Goal: Task Accomplishment & Management: Use online tool/utility

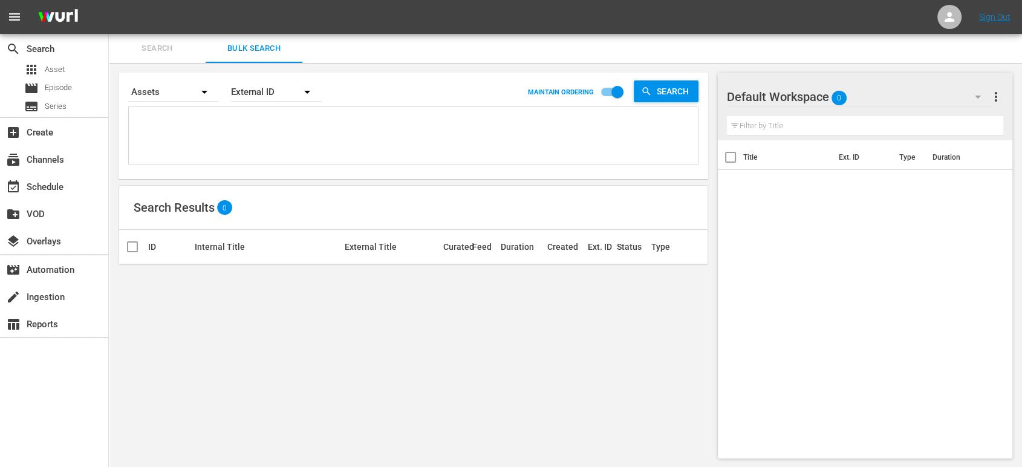
click at [221, 125] on textarea at bounding box center [415, 137] width 566 height 55
paste textarea "U0000539B U0000540B U0000541B U0000542B U0000543B U0000544B 11299938_U0000488_B…"
type textarea "U0000539B U0000540B U0000541B U0000542B U0000543B U0000544B 11299938_U0000488_B…"
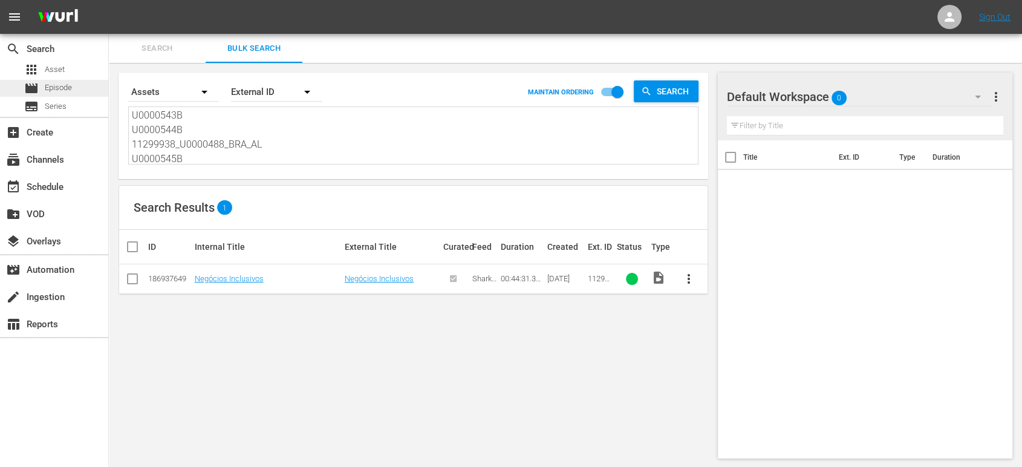
click at [48, 82] on span "Episode" at bounding box center [58, 88] width 27 height 12
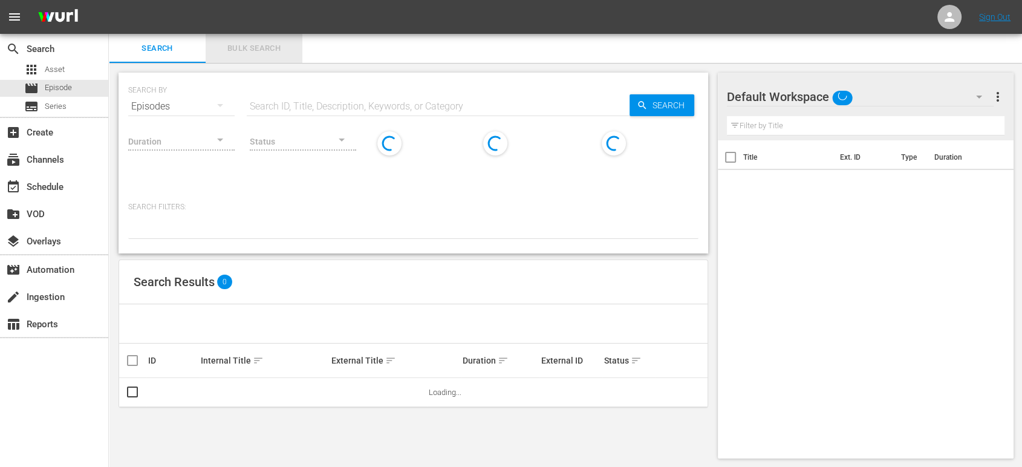
click at [269, 52] on span "Bulk Search" at bounding box center [254, 49] width 82 height 14
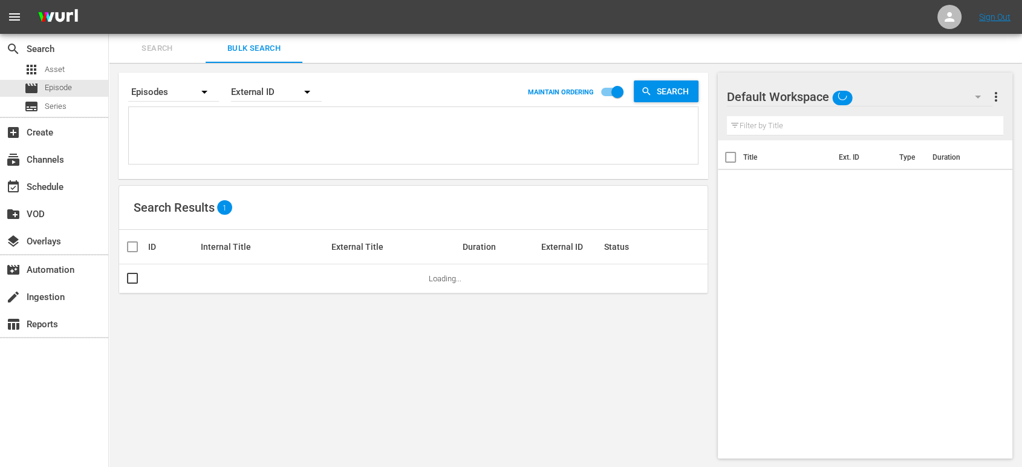
click at [227, 126] on textarea at bounding box center [415, 137] width 566 height 55
paste textarea "U0000539B U0000540B U0000541B U0000542B U0000543B U0000544B 11299938_U0000488_B…"
type textarea "U0000539B U0000540B U0000541B U0000542B U0000543B U0000544B 11299938_U0000488_B…"
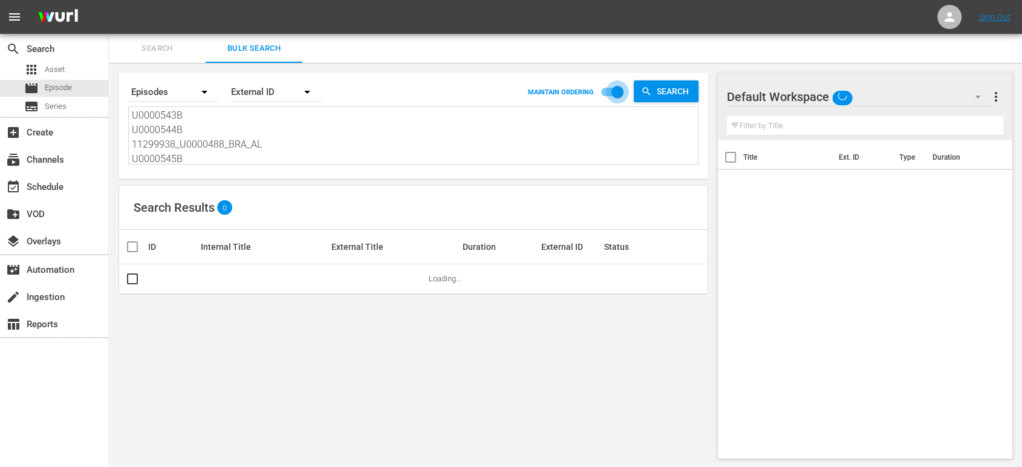
click at [614, 93] on input "checkbox" at bounding box center [617, 94] width 69 height 23
checkbox input "false"
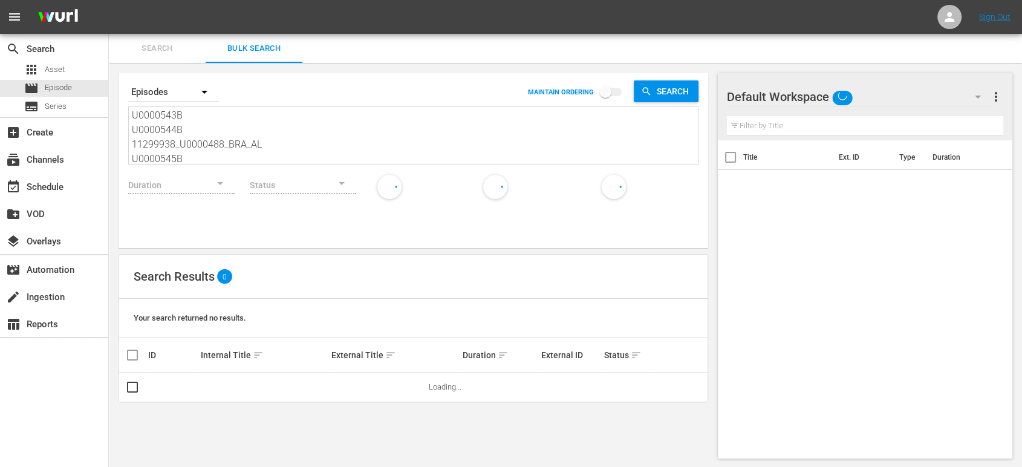
click at [256, 353] on span "sort" at bounding box center [258, 355] width 11 height 11
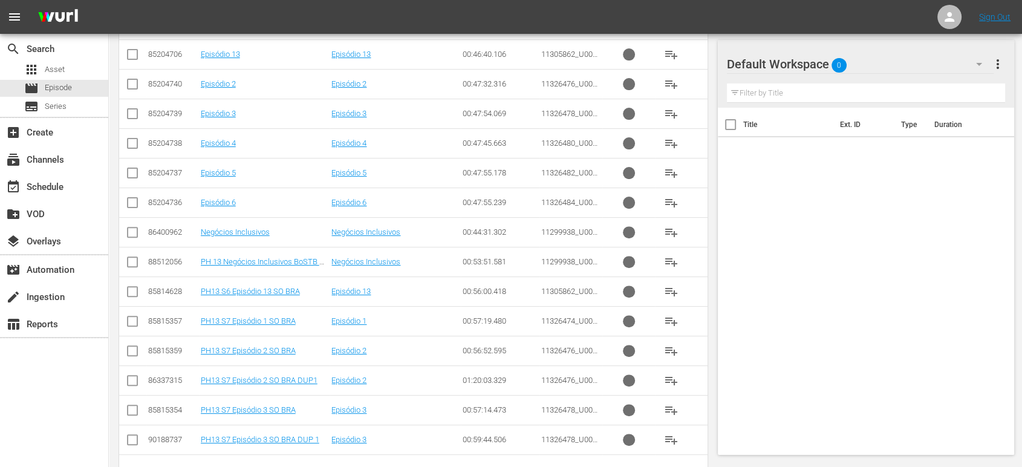
scroll to position [400, 0]
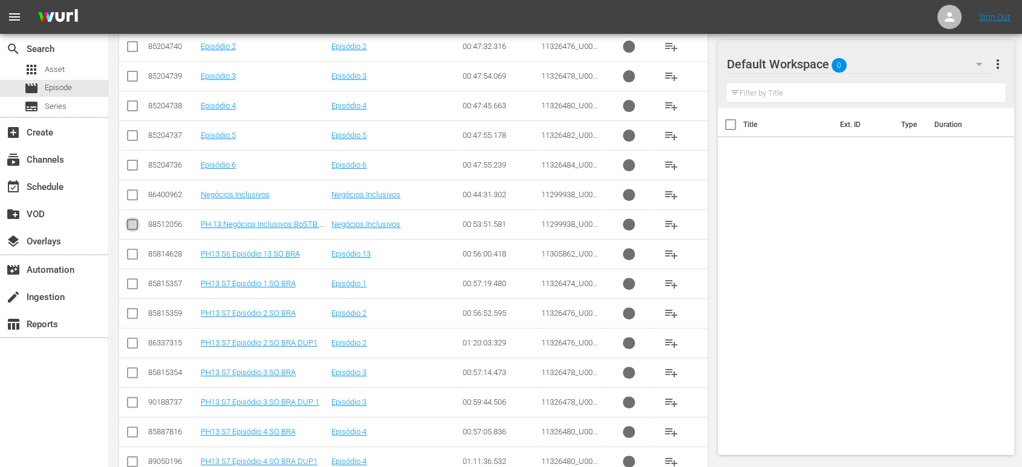
click at [131, 226] on input "checkbox" at bounding box center [132, 227] width 15 height 15
checkbox input "false"
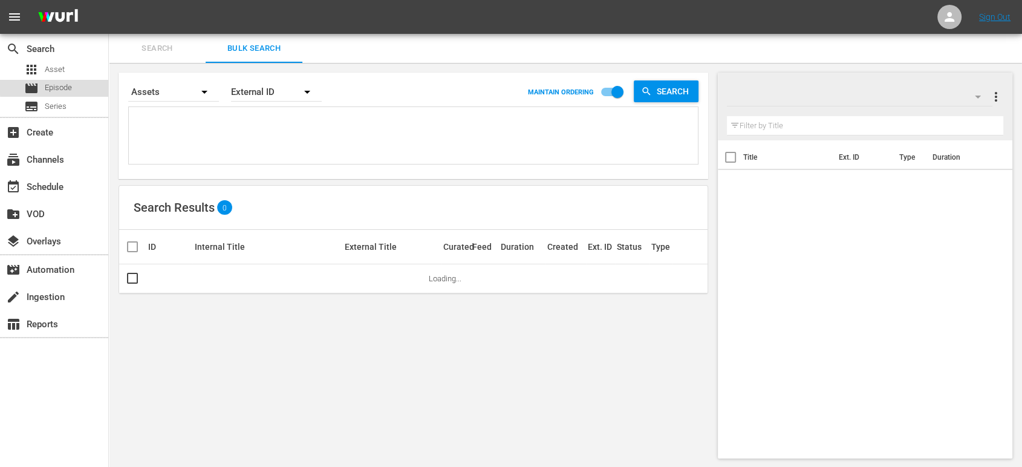
click at [77, 85] on div "movie Episode" at bounding box center [54, 88] width 108 height 17
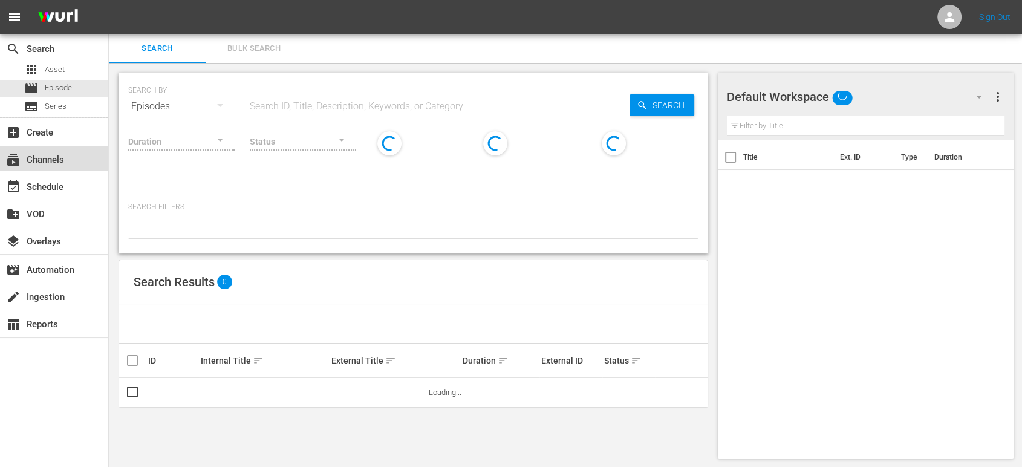
click at [67, 161] on div "subscriptions Channels" at bounding box center [34, 157] width 68 height 11
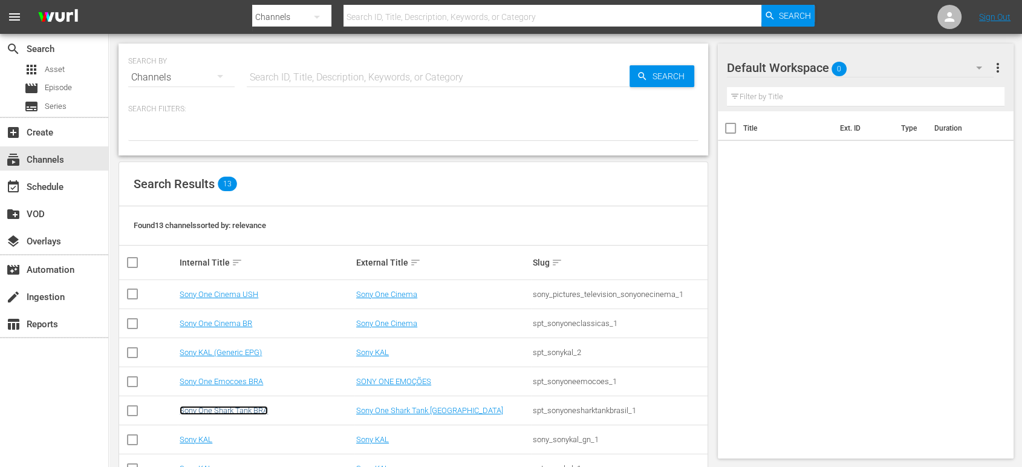
click at [254, 408] on link "Sony One Shark Tank BRA" at bounding box center [224, 410] width 88 height 9
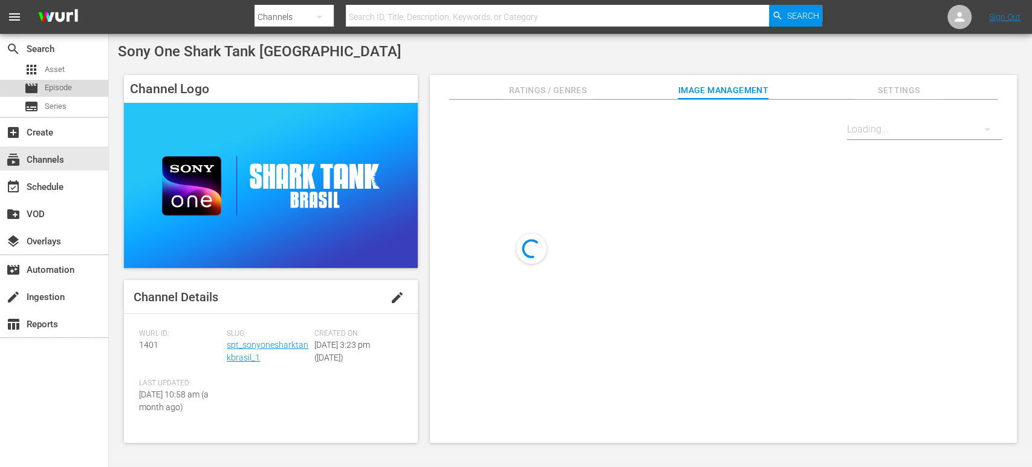
click at [64, 86] on span "Episode" at bounding box center [58, 88] width 27 height 12
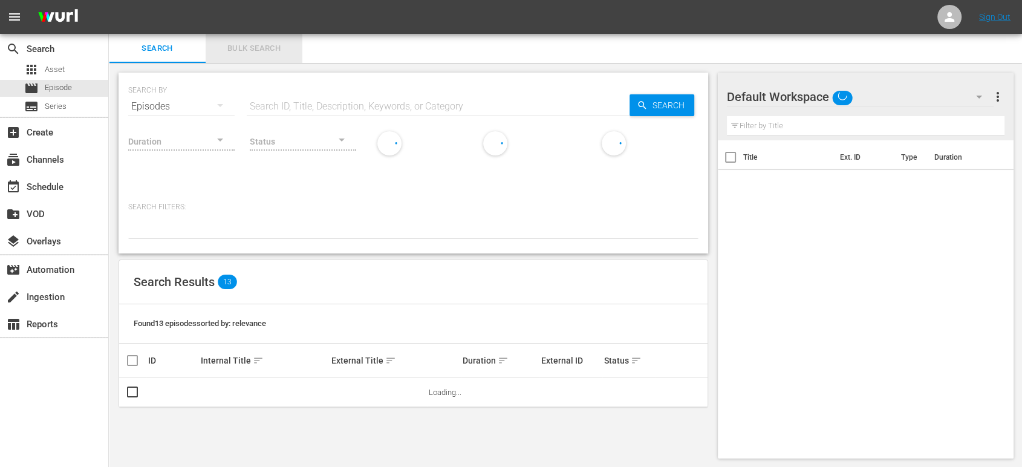
click at [250, 42] on span "Bulk Search" at bounding box center [254, 49] width 82 height 14
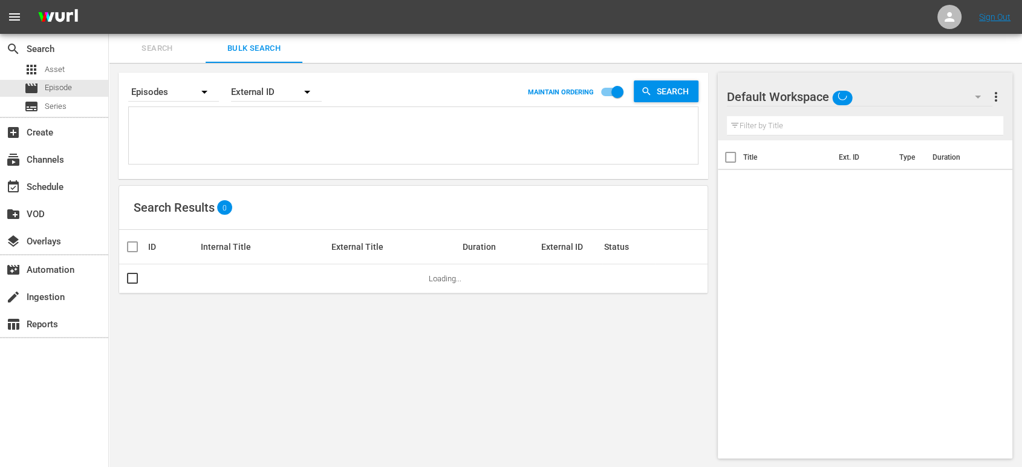
click at [237, 139] on textarea at bounding box center [415, 137] width 566 height 55
paste textarea "U0000539B U0000540B U0000541B U0000542B U0000543B U0000544B 11299938_U0000488_B…"
type textarea "U0000539B U0000540B U0000541B U0000542B U0000543B U0000544B 11299938_U0000488_B…"
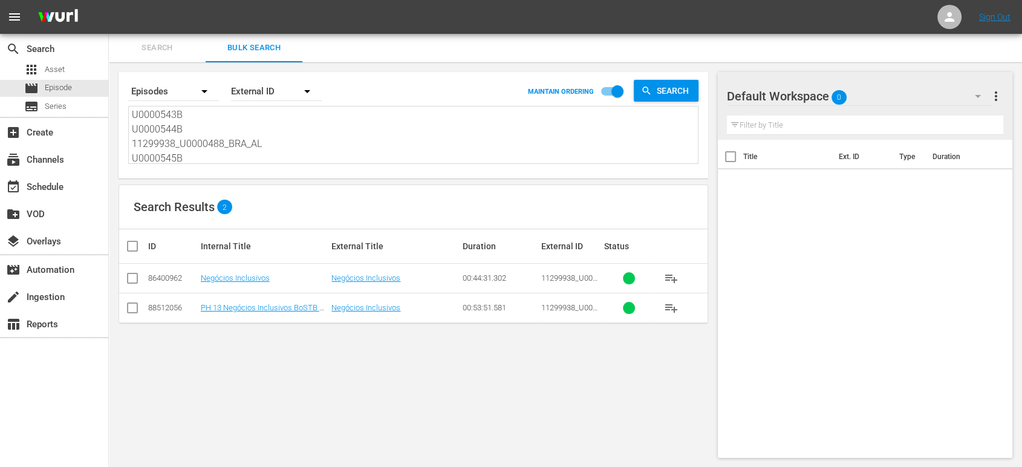
click at [609, 90] on input "checkbox" at bounding box center [617, 93] width 69 height 23
checkbox input "false"
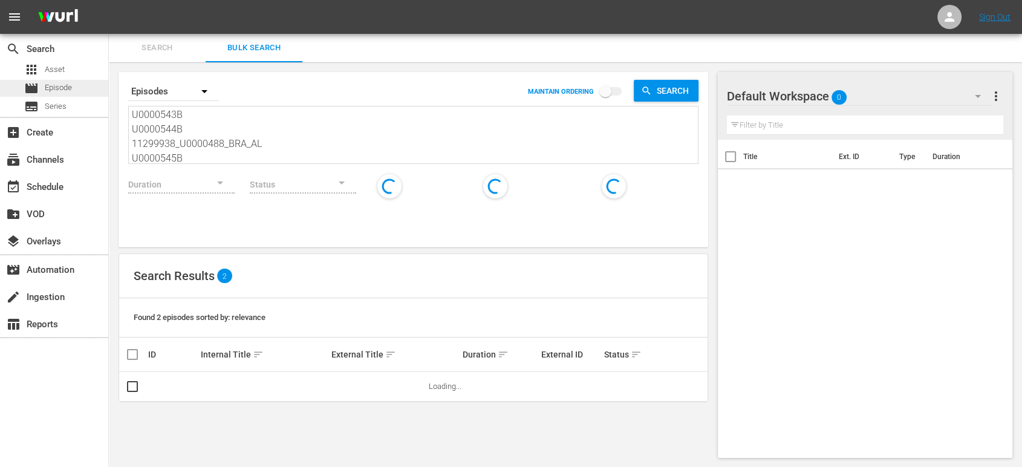
click at [84, 90] on div "movie Episode" at bounding box center [54, 88] width 108 height 17
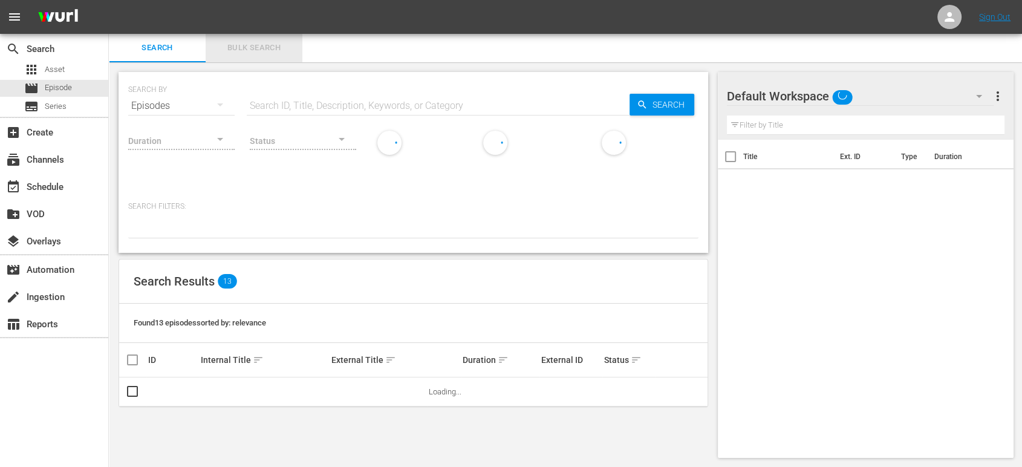
click at [241, 52] on span "Bulk Search" at bounding box center [254, 48] width 82 height 14
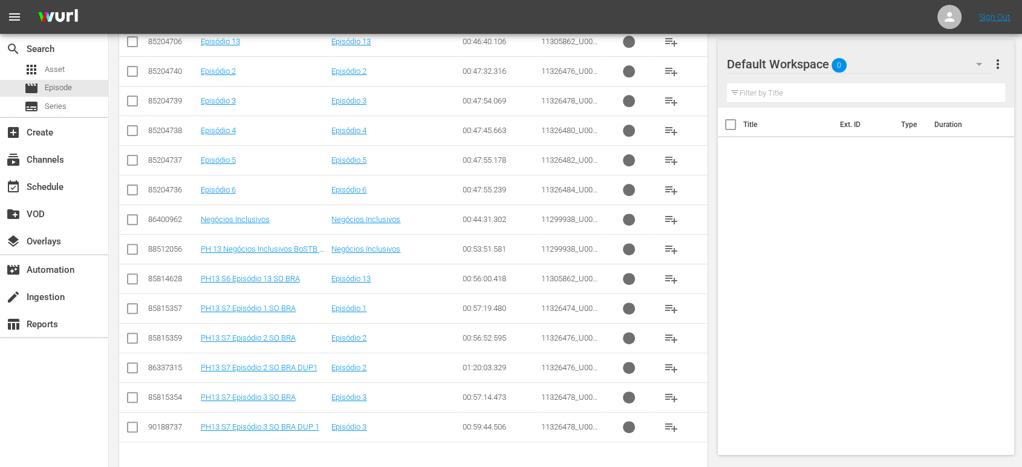
scroll to position [400, 0]
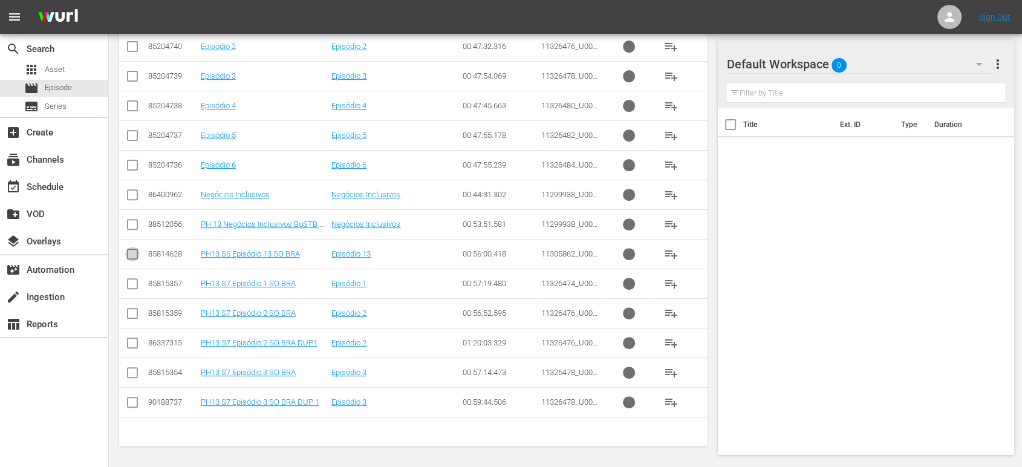
click at [133, 258] on input "checkbox" at bounding box center [132, 256] width 15 height 15
checkbox input "true"
click at [133, 281] on input "checkbox" at bounding box center [132, 286] width 15 height 15
checkbox input "true"
click at [131, 313] on input "checkbox" at bounding box center [132, 315] width 15 height 15
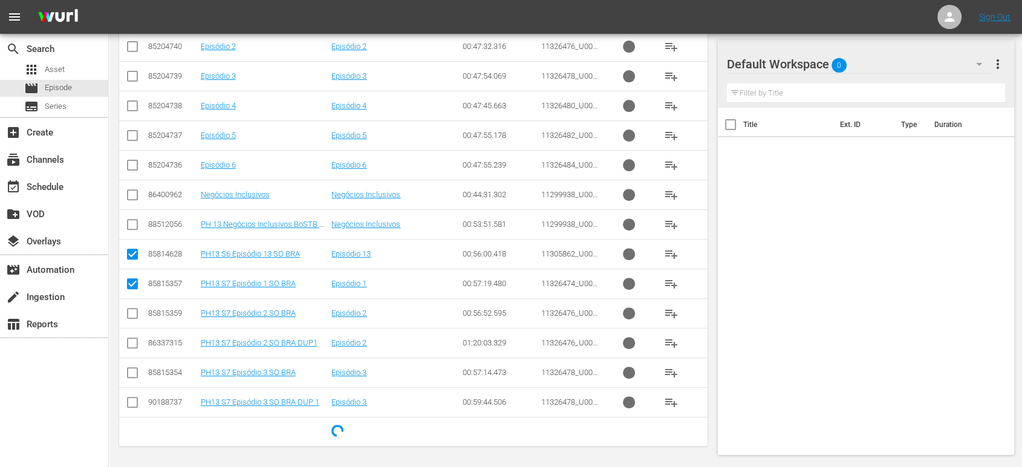
checkbox input "true"
click at [131, 368] on input "checkbox" at bounding box center [132, 375] width 15 height 15
checkbox input "true"
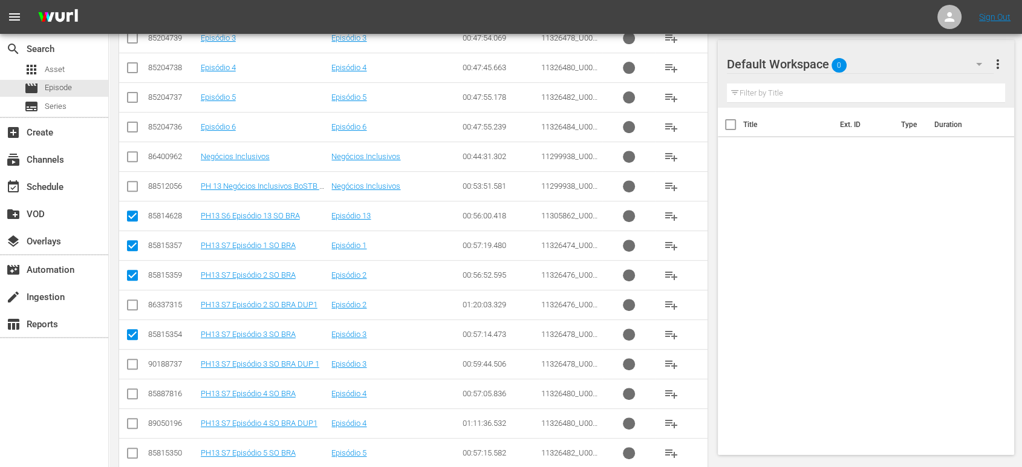
scroll to position [449, 0]
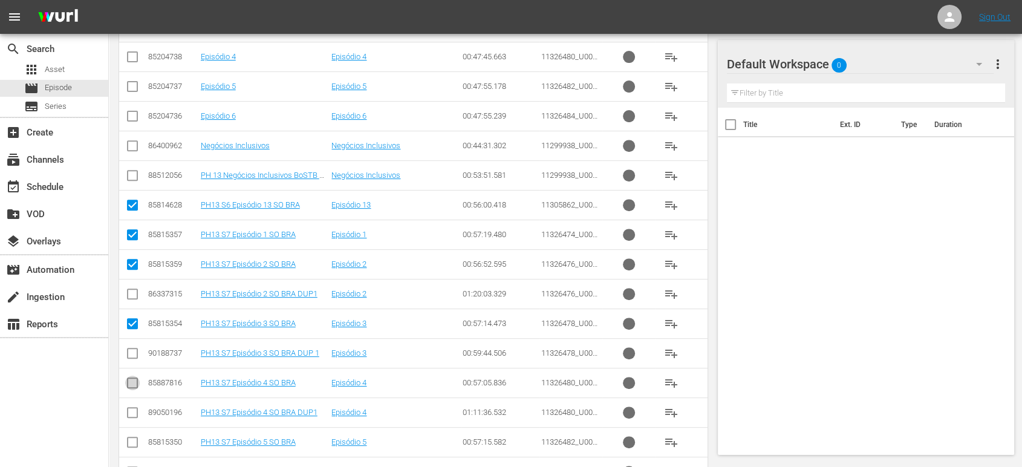
click at [134, 385] on input "checkbox" at bounding box center [132, 385] width 15 height 15
checkbox input "true"
click at [133, 439] on input "checkbox" at bounding box center [132, 444] width 15 height 15
checkbox input "true"
click at [134, 176] on input "checkbox" at bounding box center [132, 178] width 15 height 15
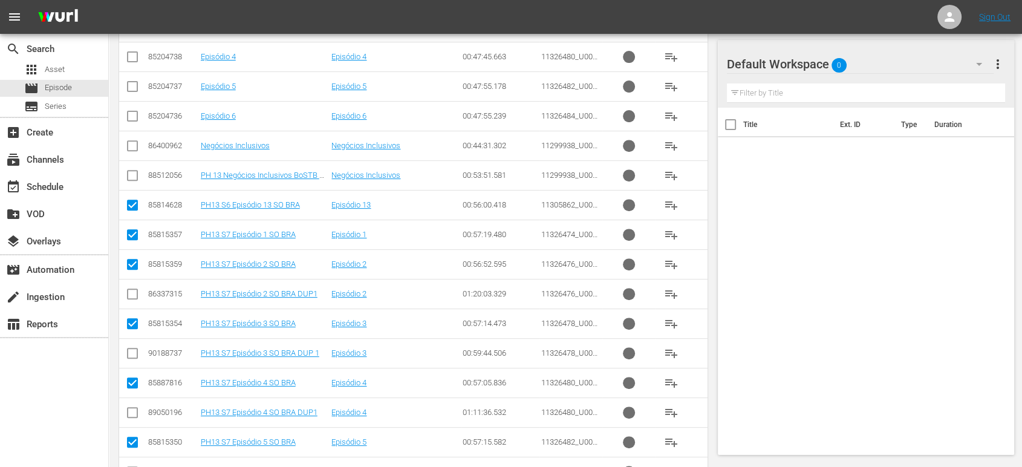
checkbox input "true"
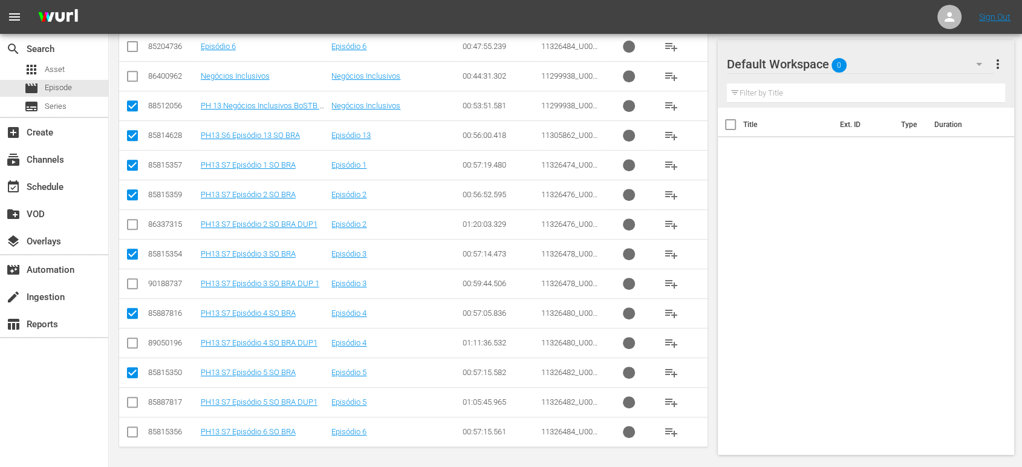
click at [131, 434] on input "checkbox" at bounding box center [132, 434] width 15 height 15
checkbox input "true"
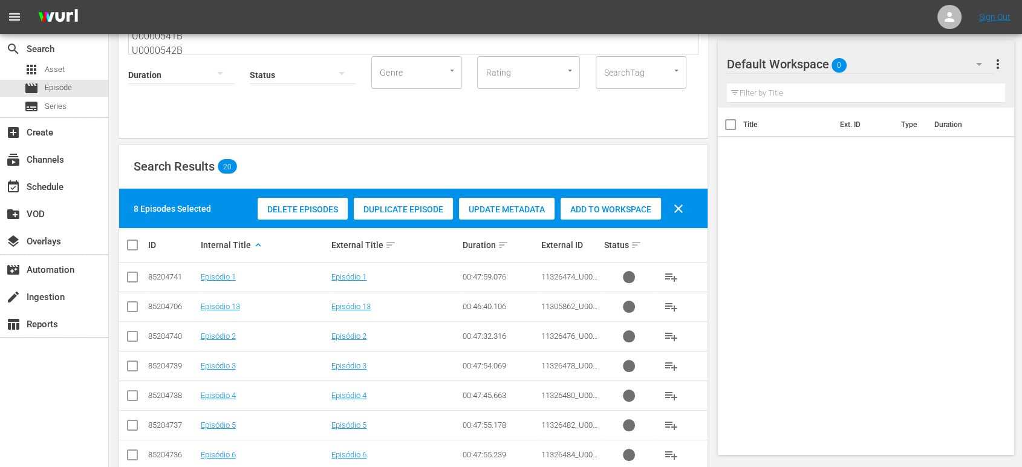
scroll to position [109, 0]
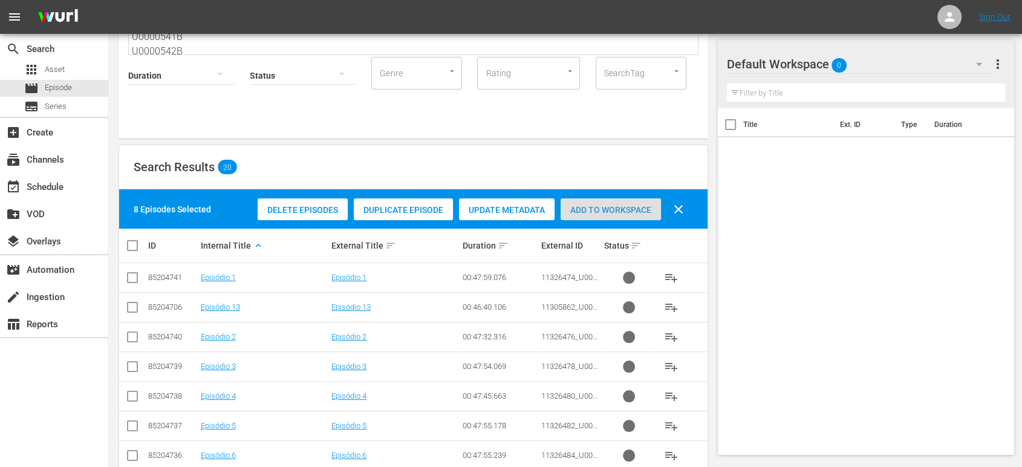
click at [606, 210] on span "Add to Workspace" at bounding box center [611, 210] width 100 height 10
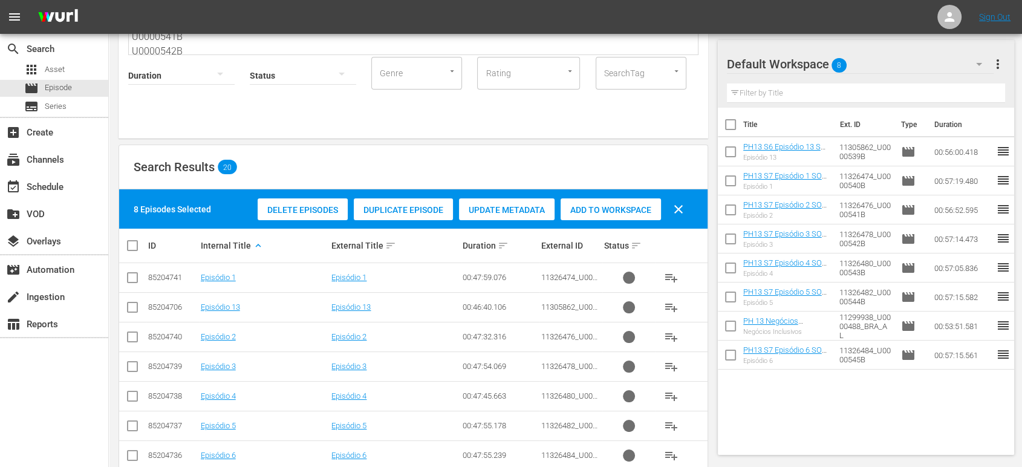
scroll to position [212, 0]
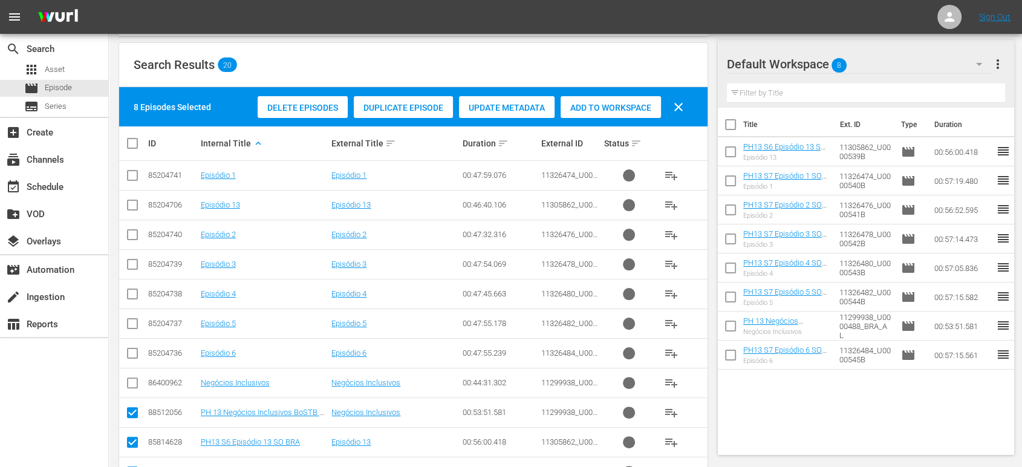
click at [131, 141] on input "checkbox" at bounding box center [137, 143] width 24 height 15
checkbox input "true"
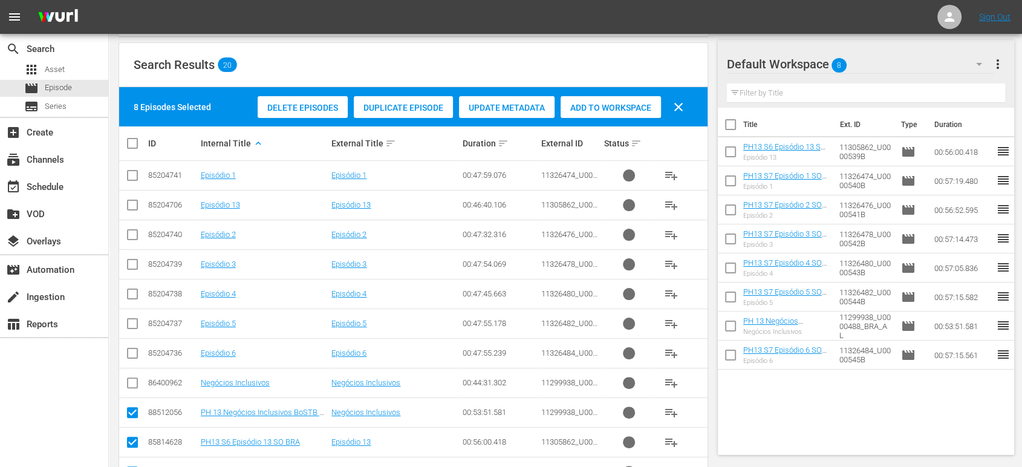
checkbox input "true"
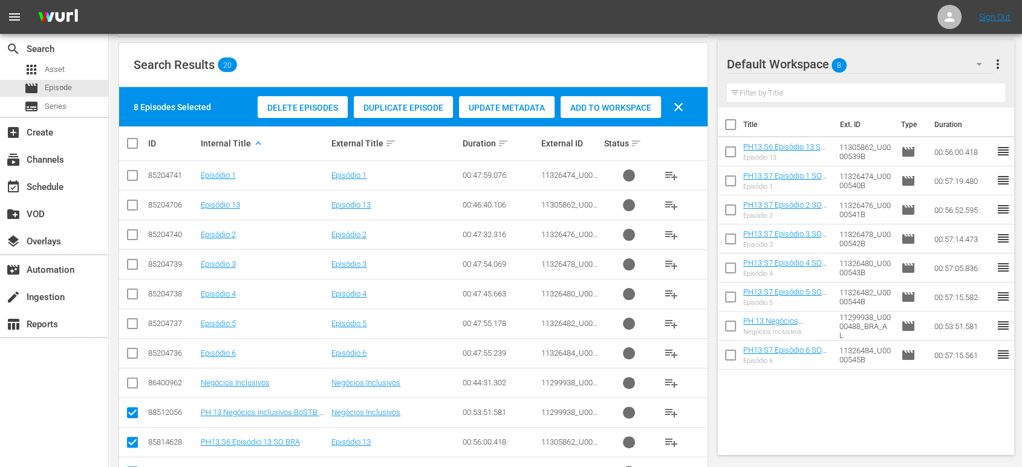
checkbox input "true"
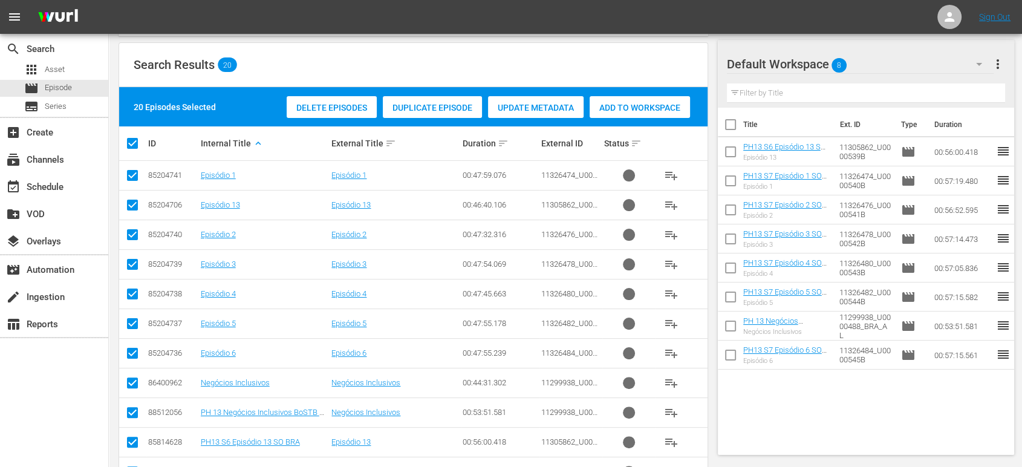
click at [131, 141] on input "checkbox" at bounding box center [137, 143] width 24 height 15
checkbox input "false"
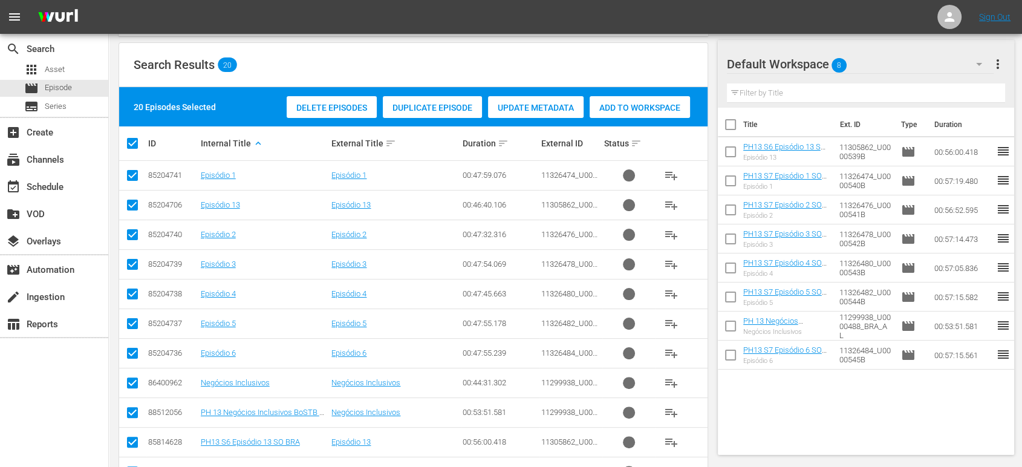
checkbox input "false"
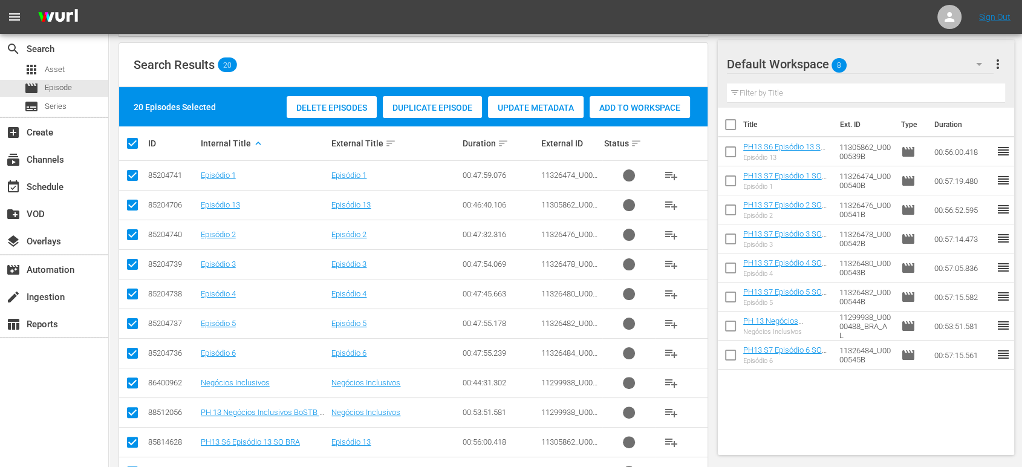
checkbox input "false"
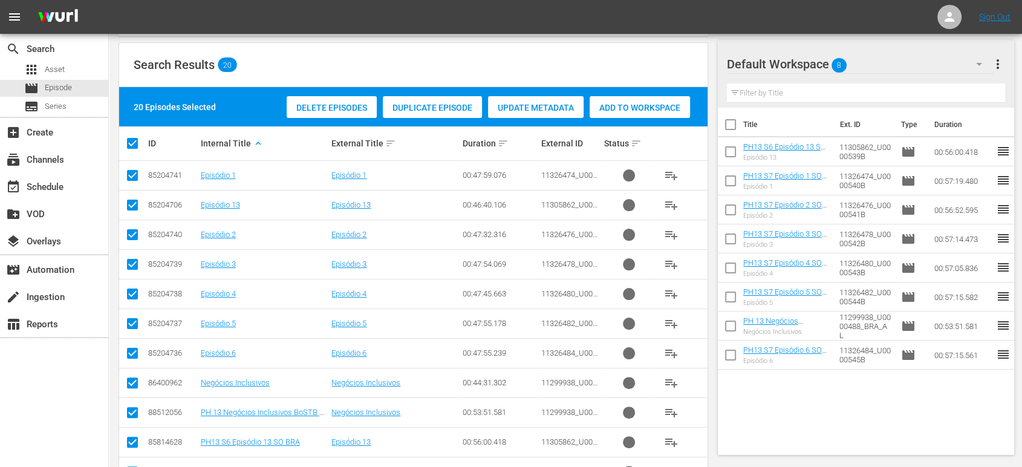
checkbox input "false"
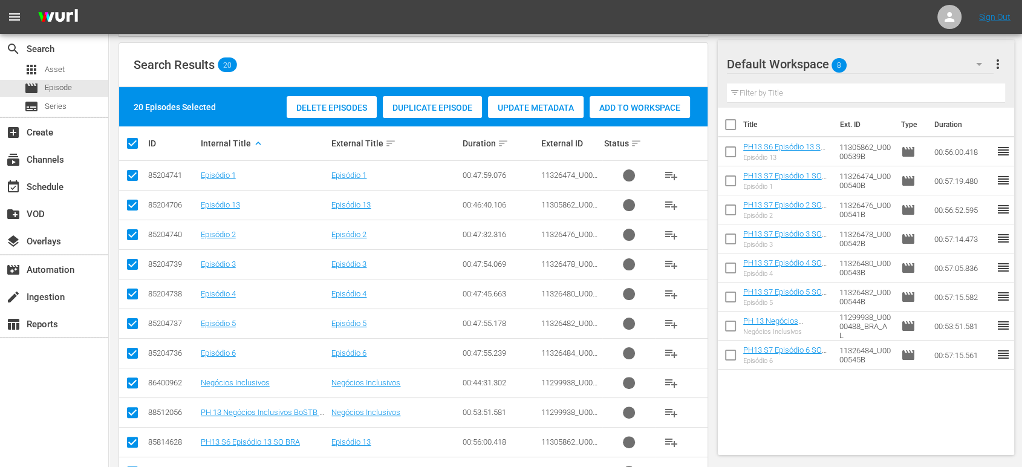
checkbox input "false"
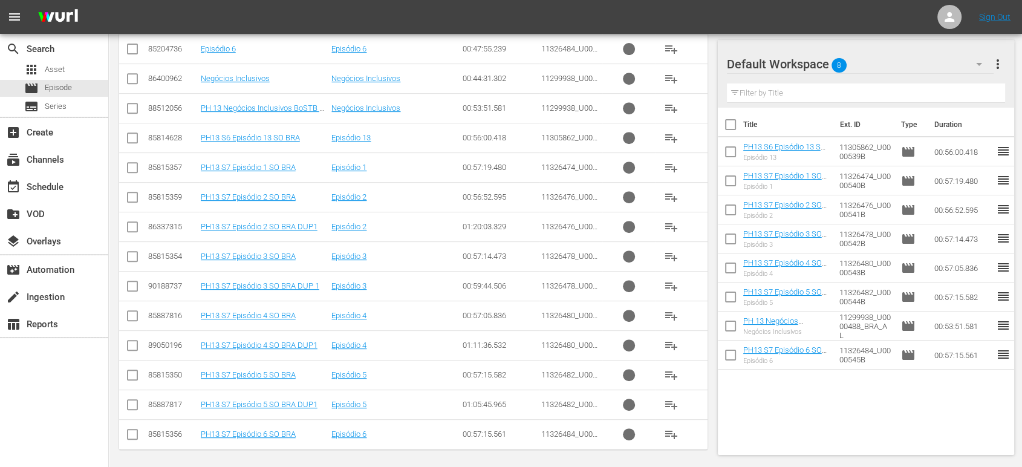
scroll to position [518, 0]
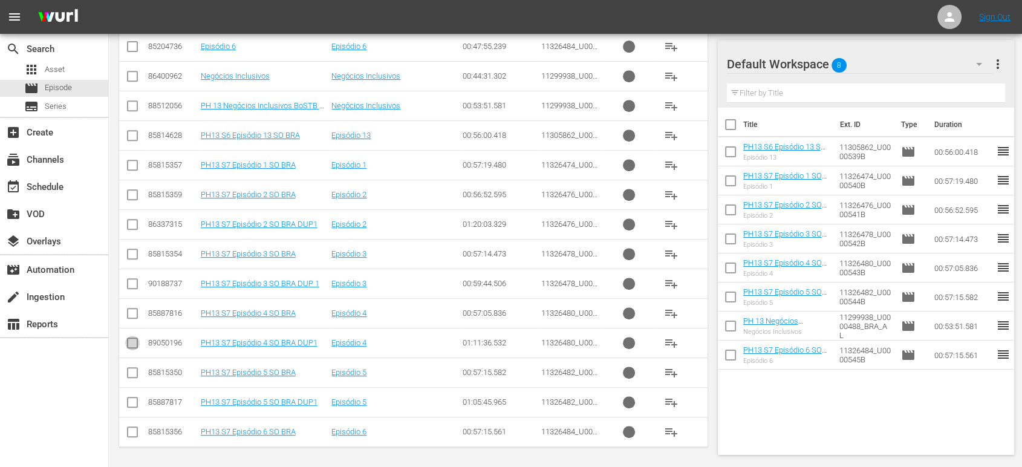
click at [131, 339] on input "checkbox" at bounding box center [132, 345] width 15 height 15
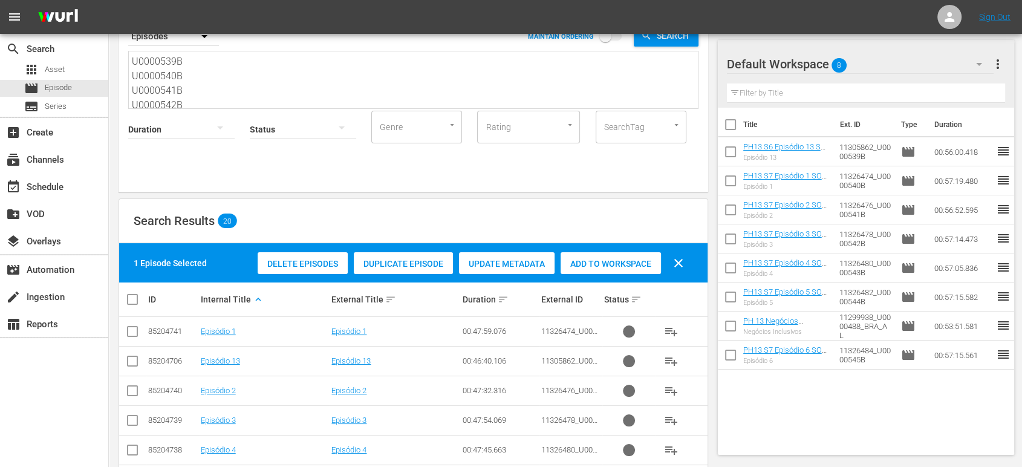
scroll to position [40, 0]
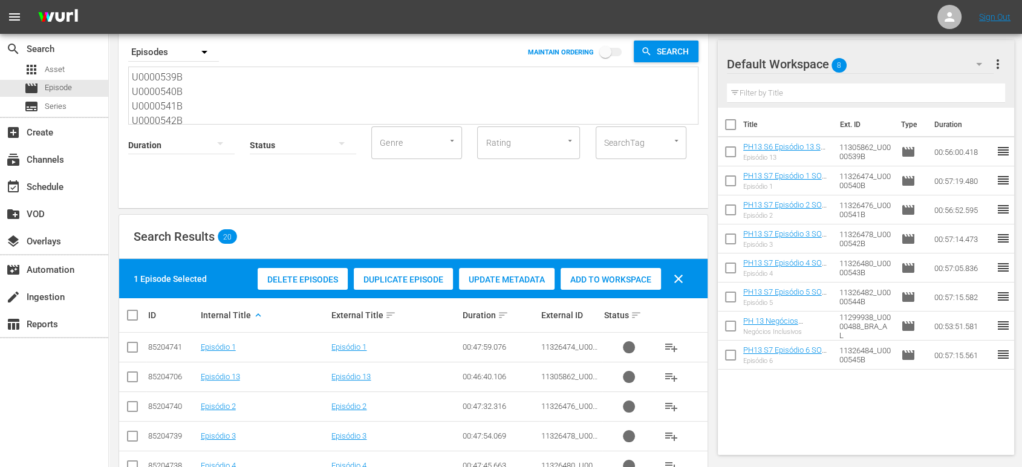
click at [635, 285] on div "Add to Workspace" at bounding box center [611, 279] width 100 height 23
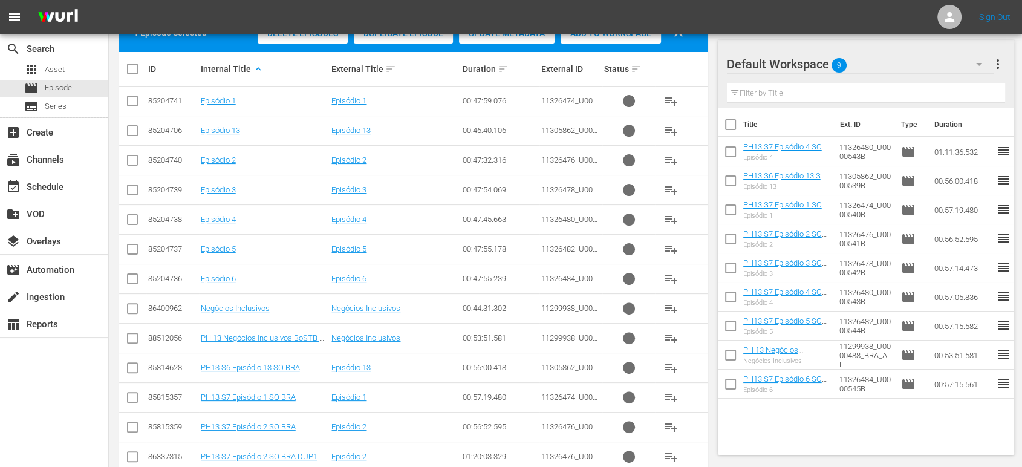
scroll to position [518, 0]
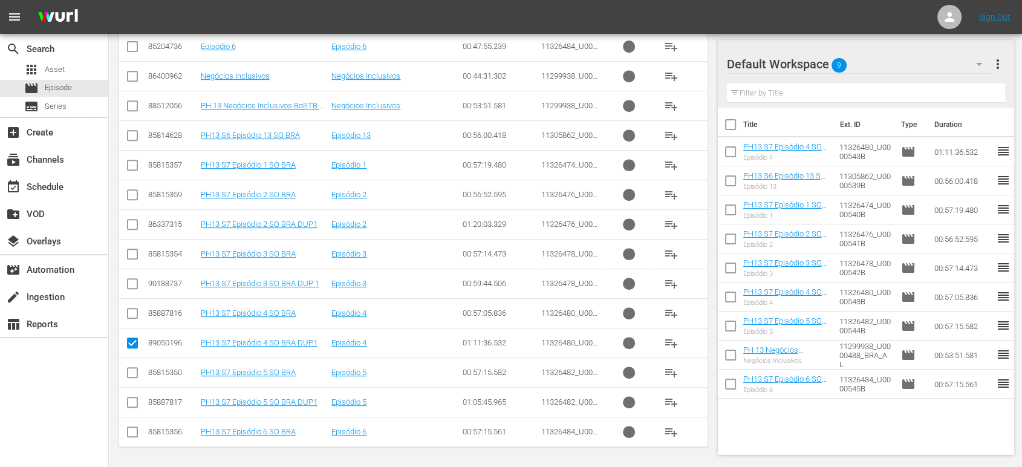
click at [132, 339] on input "checkbox" at bounding box center [132, 345] width 15 height 15
checkbox input "false"
click at [131, 400] on input "checkbox" at bounding box center [132, 404] width 15 height 15
checkbox input "true"
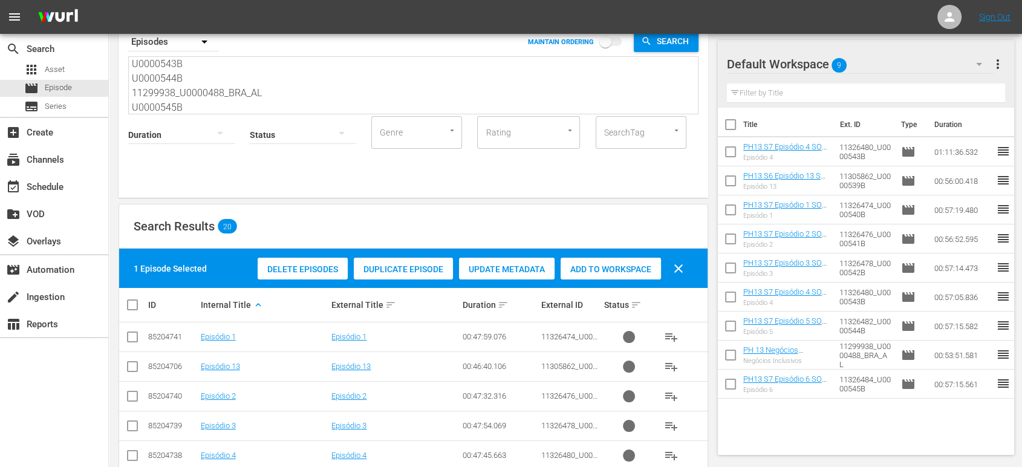
scroll to position [0, 0]
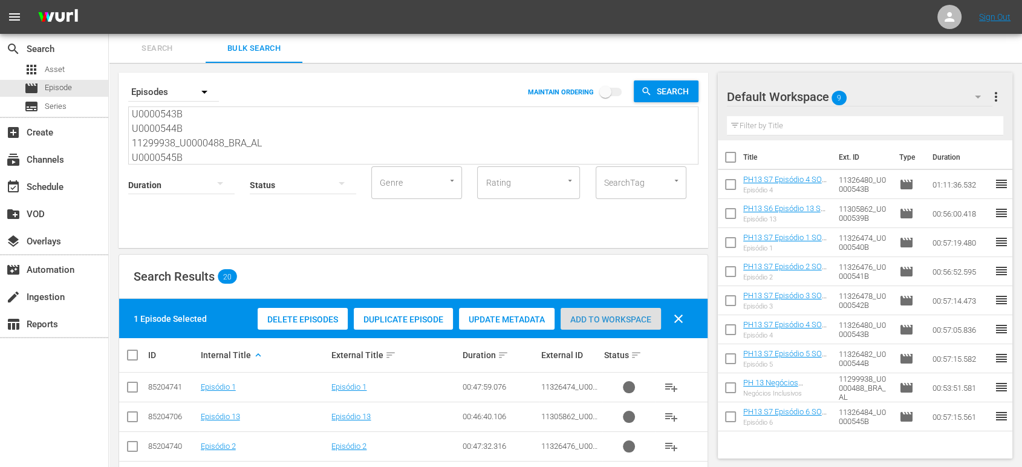
click at [587, 322] on span "Add to Workspace" at bounding box center [611, 319] width 100 height 10
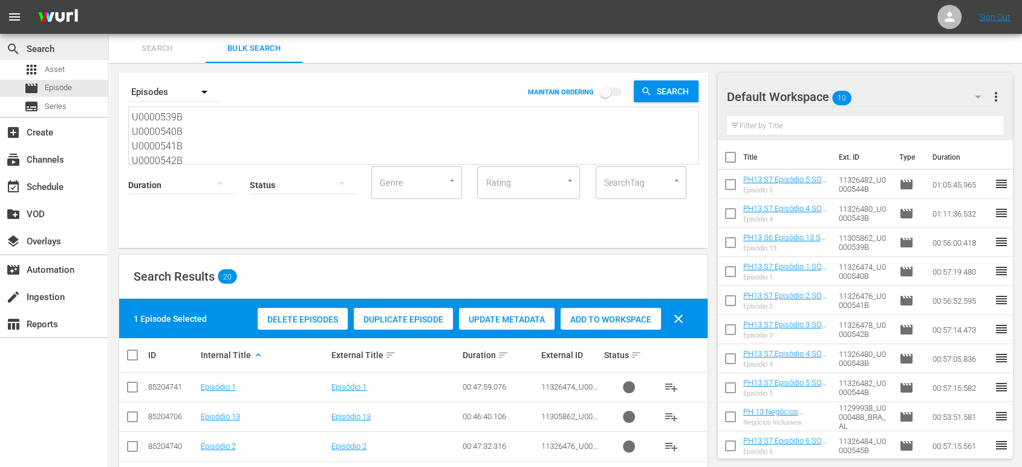
drag, startPoint x: 179, startPoint y: 154, endPoint x: 57, endPoint y: 45, distance: 163.2
click at [109, 0] on div "search Search apps Asset movie Episode subtitles Series add_box Create subscrip…" at bounding box center [565, 0] width 913 height 0
paste textarea "46"
type textarea "U0000546B"
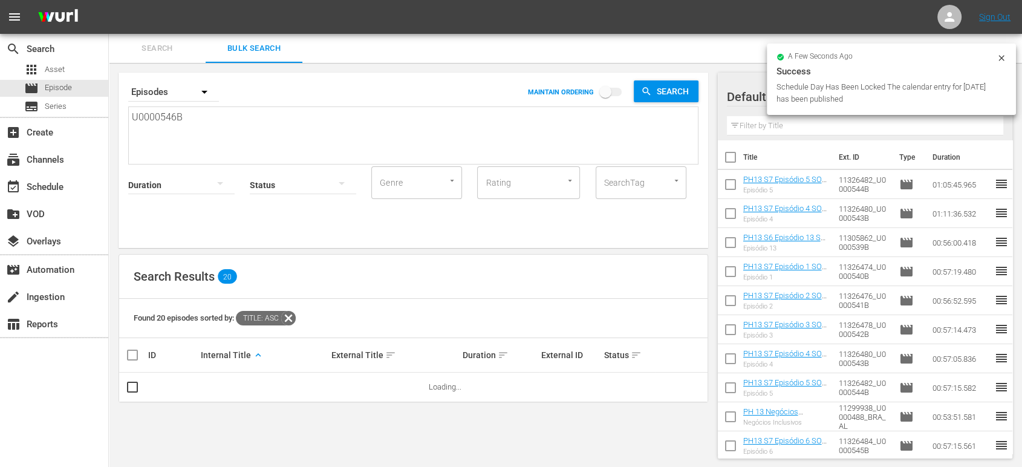
scroll to position [1, 0]
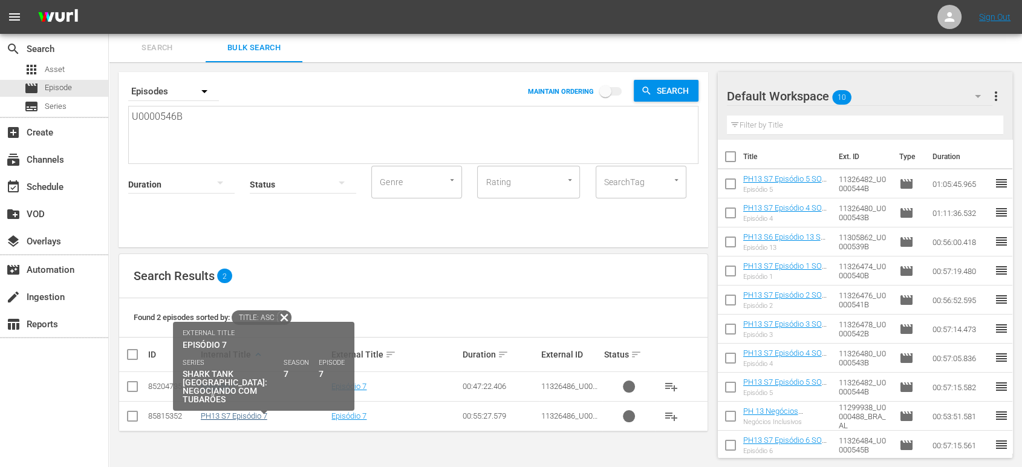
type textarea "U0000546B"
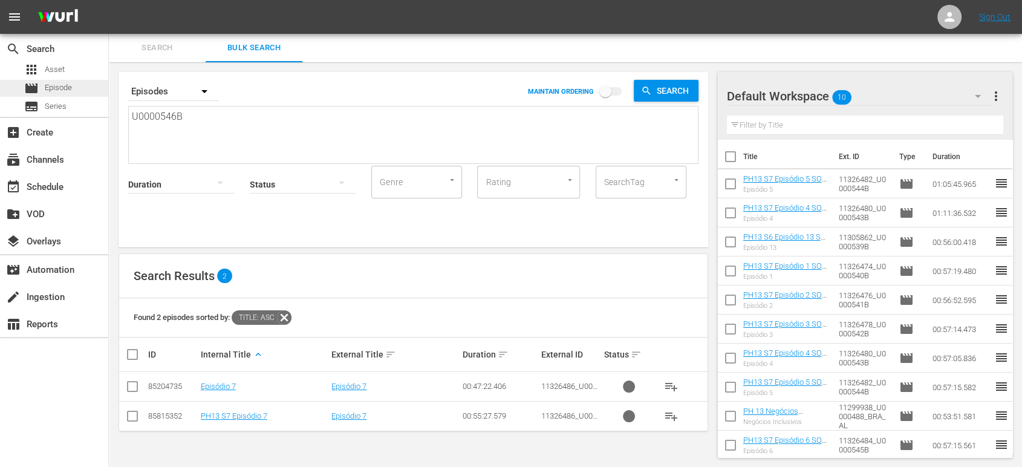
drag, startPoint x: 225, startPoint y: 127, endPoint x: 42, endPoint y: 82, distance: 188.8
paste textarea "7"
type textarea "U0000547B"
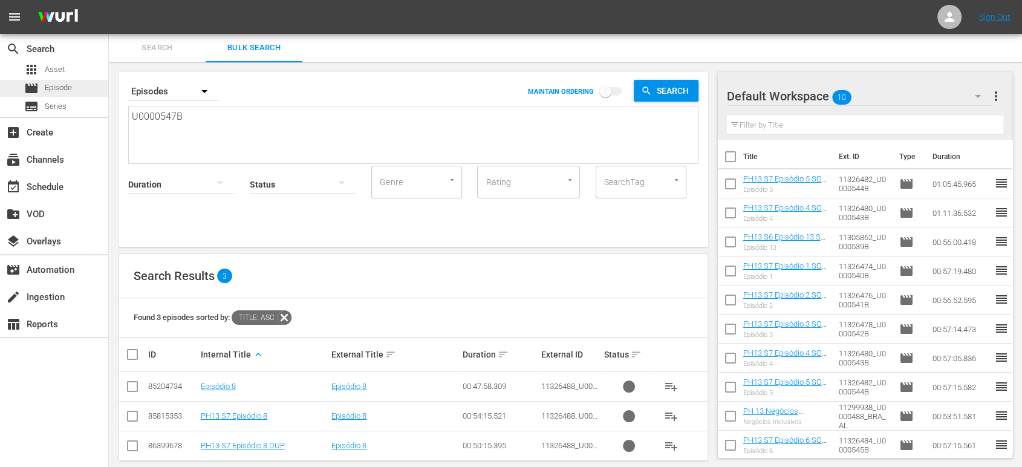
type textarea "U0000547B"
click at [42, 82] on div "movie Episode" at bounding box center [48, 88] width 48 height 17
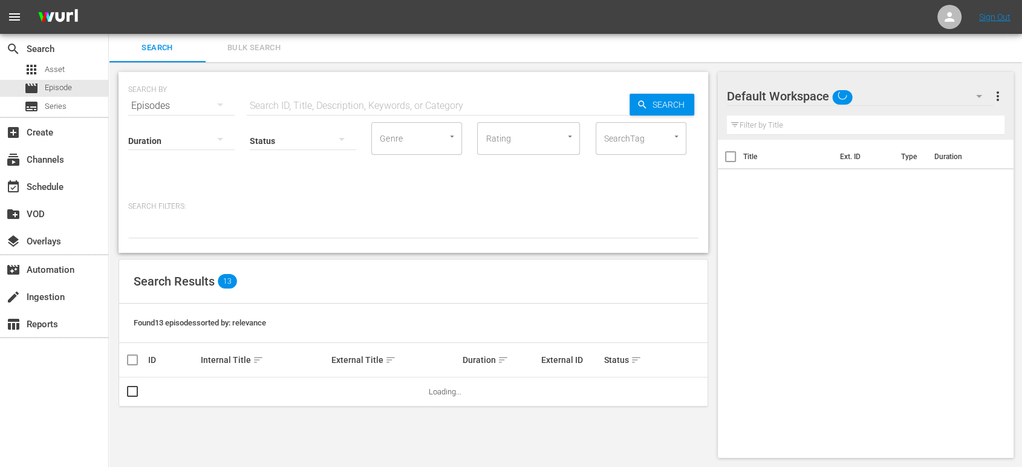
click at [245, 52] on span "Bulk Search" at bounding box center [254, 48] width 82 height 14
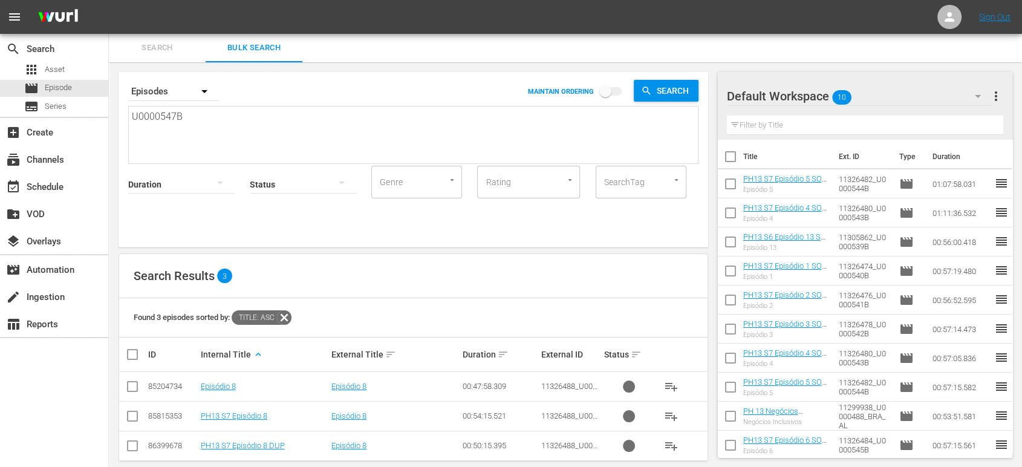
scroll to position [16, 0]
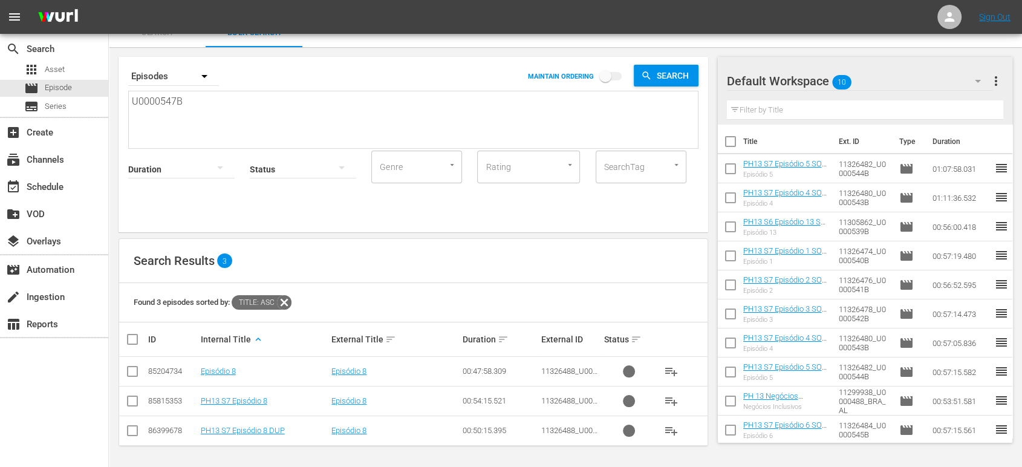
click at [134, 432] on input "checkbox" at bounding box center [132, 433] width 15 height 15
checkbox input "true"
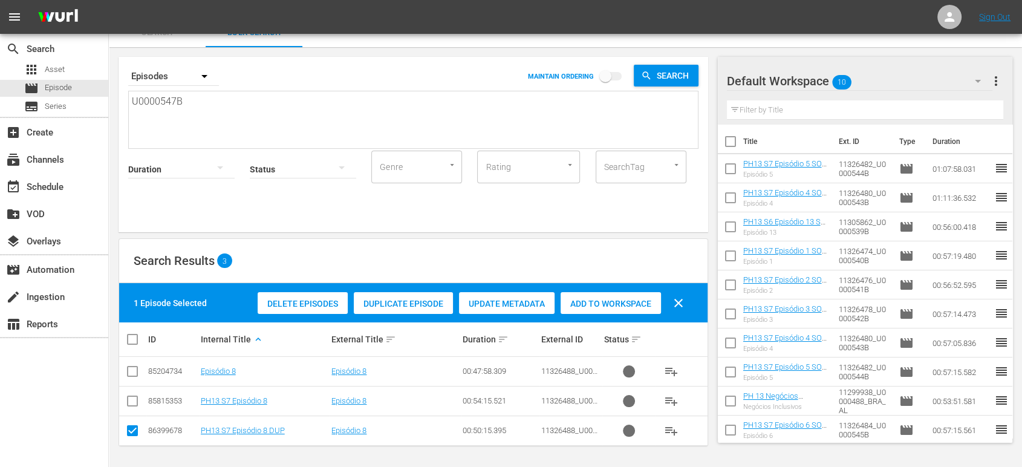
click at [319, 302] on span "Delete Episodes" at bounding box center [303, 304] width 90 height 10
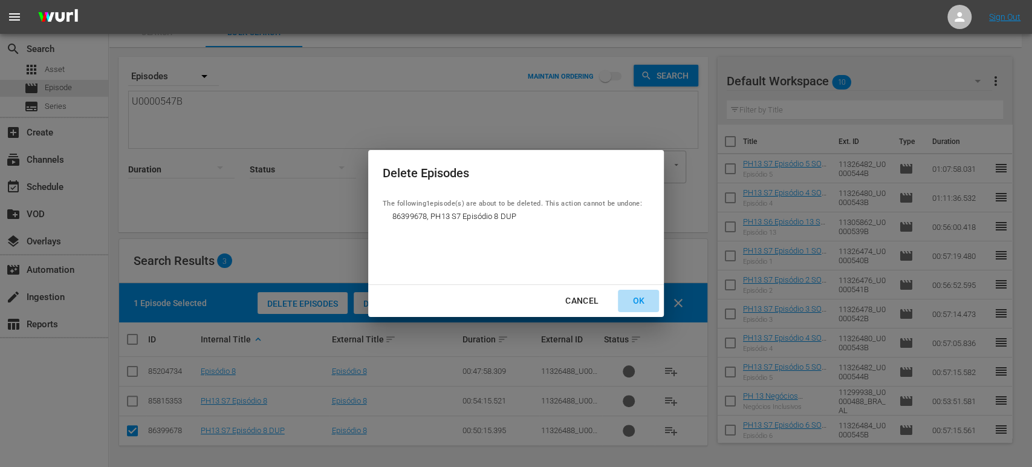
click at [640, 304] on div "OK" at bounding box center [638, 300] width 31 height 15
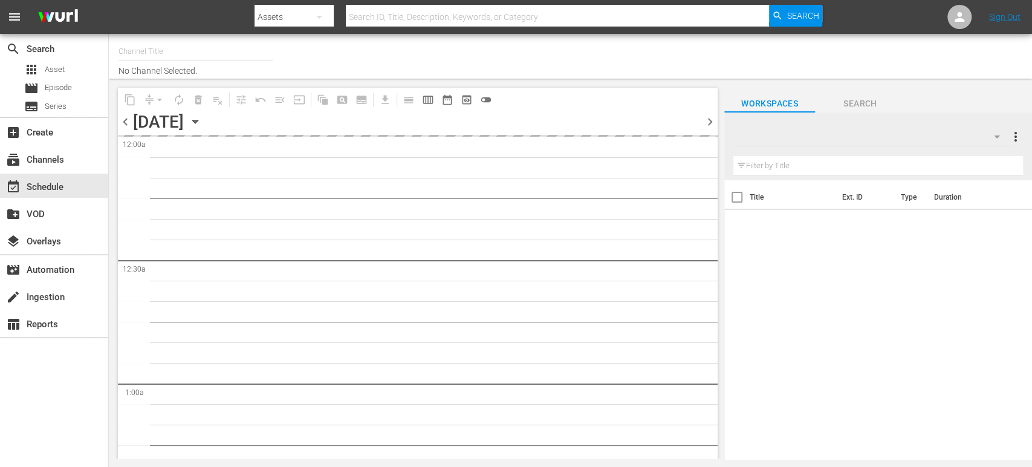
type input "Sony One Shark Tank BRA (1401)"
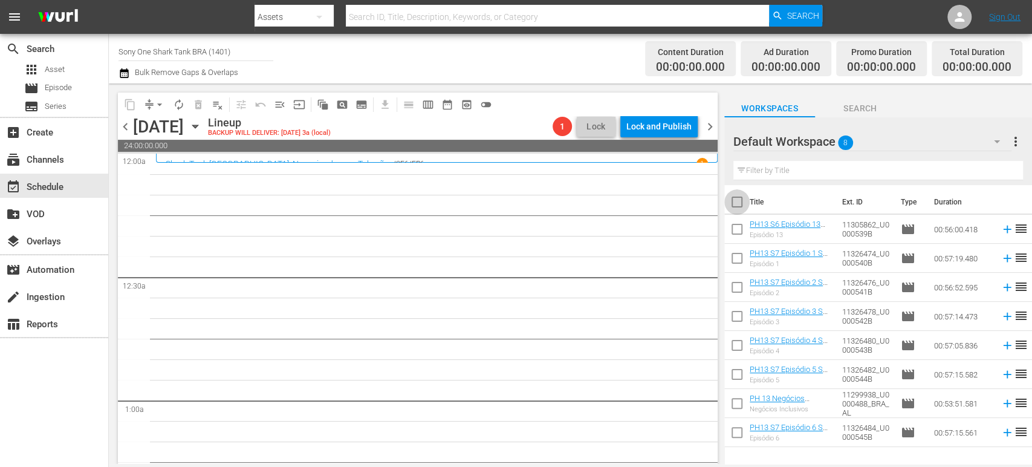
click at [740, 202] on input "checkbox" at bounding box center [737, 204] width 25 height 25
checkbox input "true"
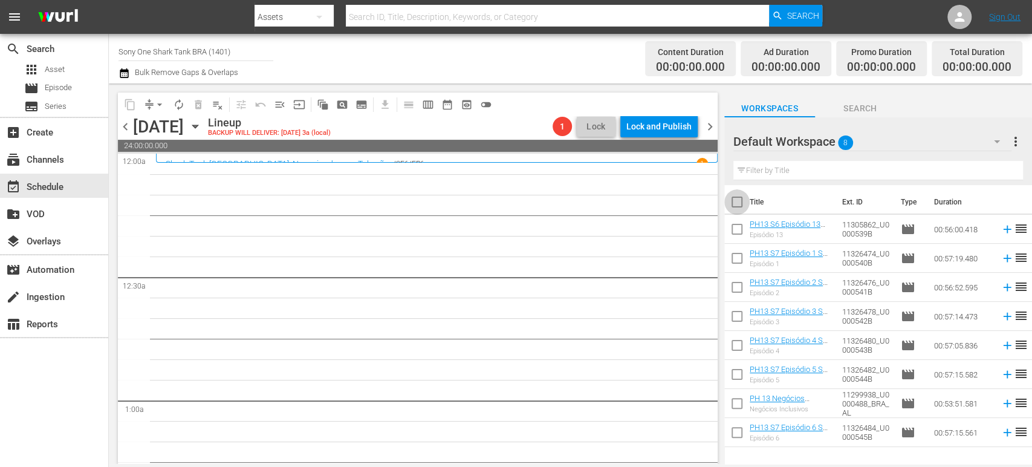
checkbox input "true"
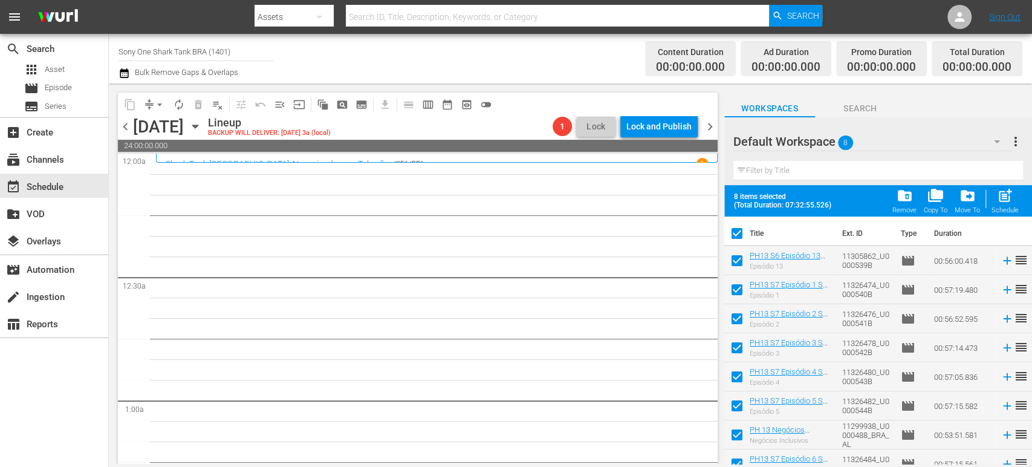
scroll to position [12, 0]
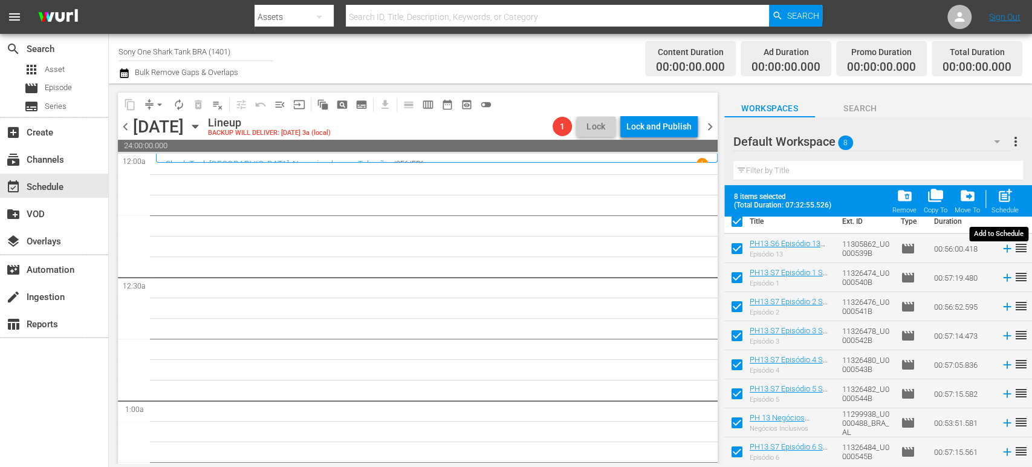
click at [1002, 203] on span "post_add" at bounding box center [1005, 195] width 16 height 16
checkbox input "false"
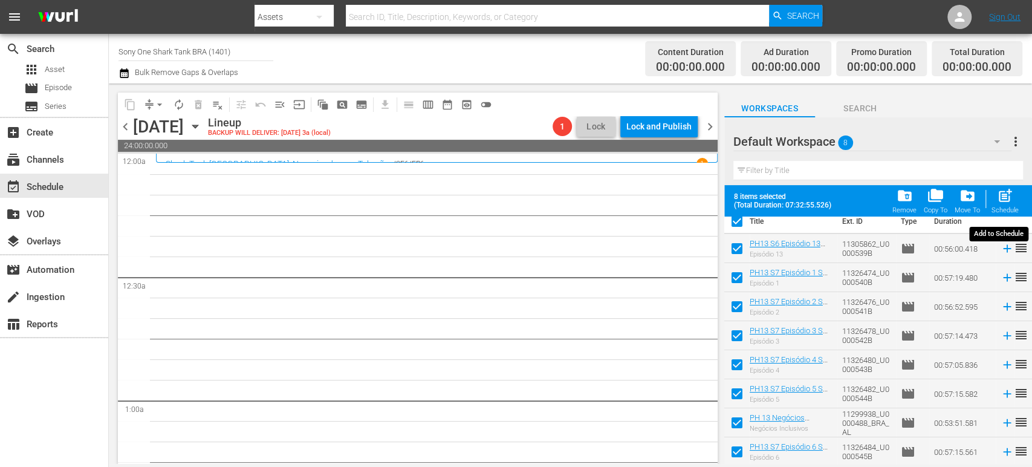
checkbox input "false"
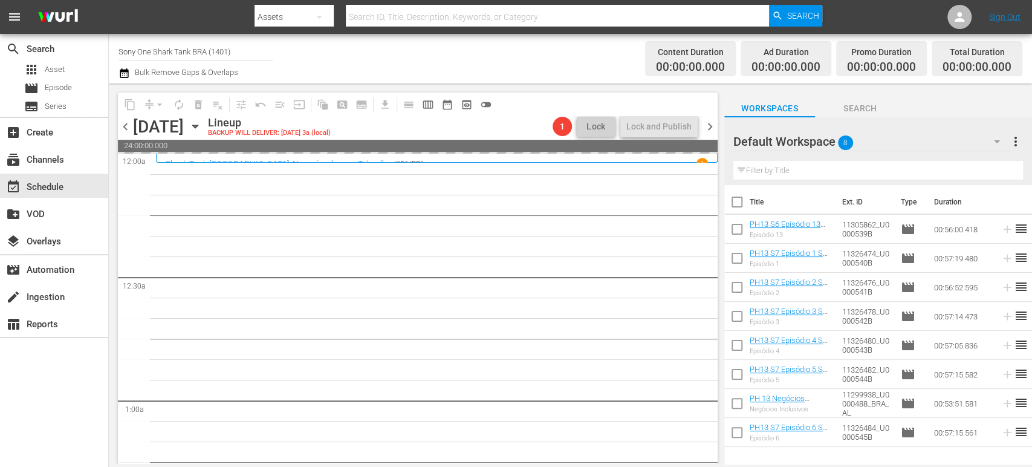
scroll to position [0, 0]
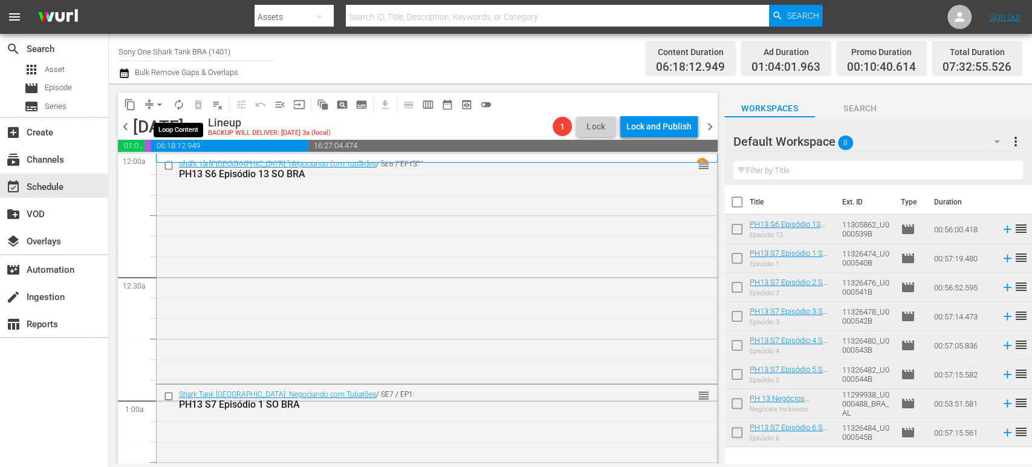
click at [180, 105] on span "autorenew_outlined" at bounding box center [179, 105] width 12 height 12
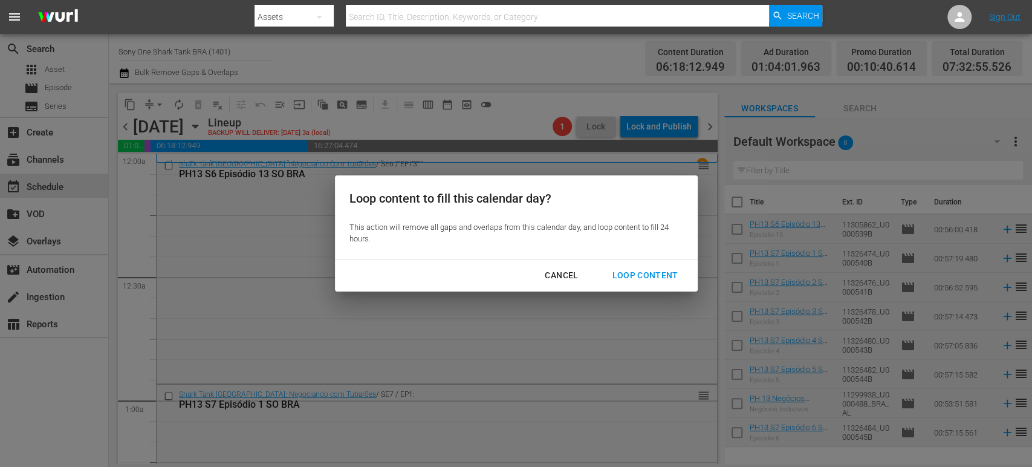
click at [663, 274] on div "Loop Content" at bounding box center [644, 275] width 85 height 15
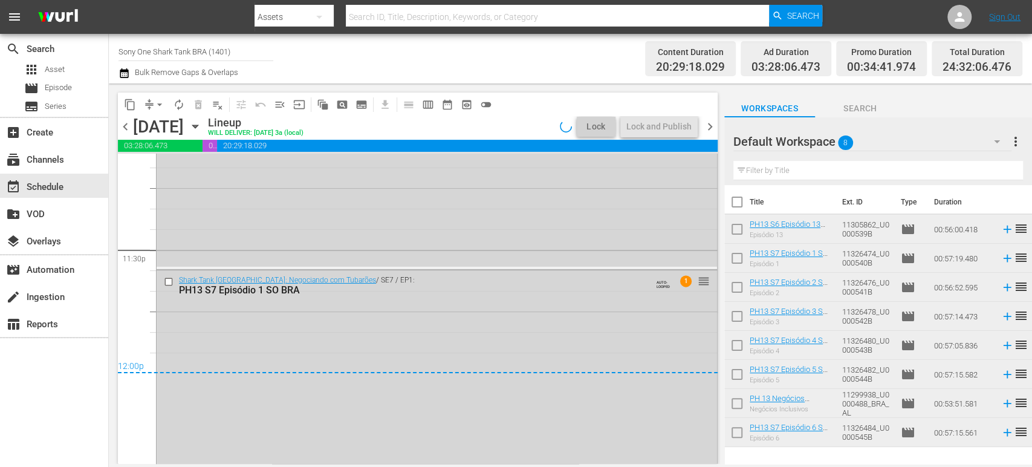
scroll to position [5744, 0]
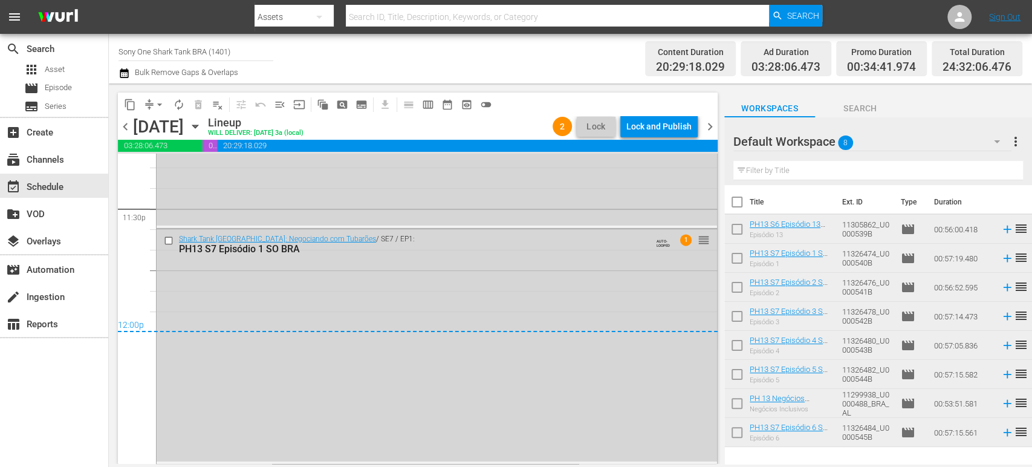
click at [408, 299] on div "Shark Tank Brasil: Negociando com Tubarões / SE7 / EP1: PH13 S7 Episódio 1 SO B…" at bounding box center [437, 345] width 561 height 232
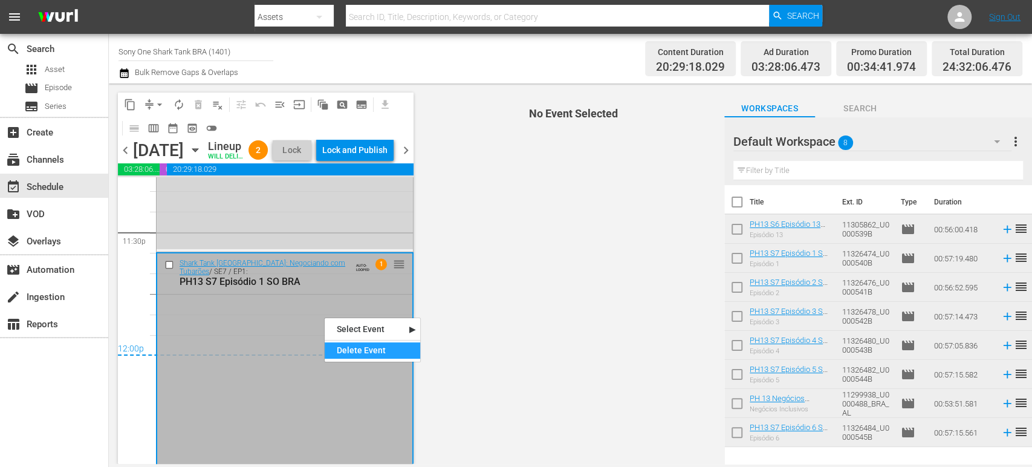
click at [349, 351] on div "Delete Event" at bounding box center [373, 350] width 96 height 16
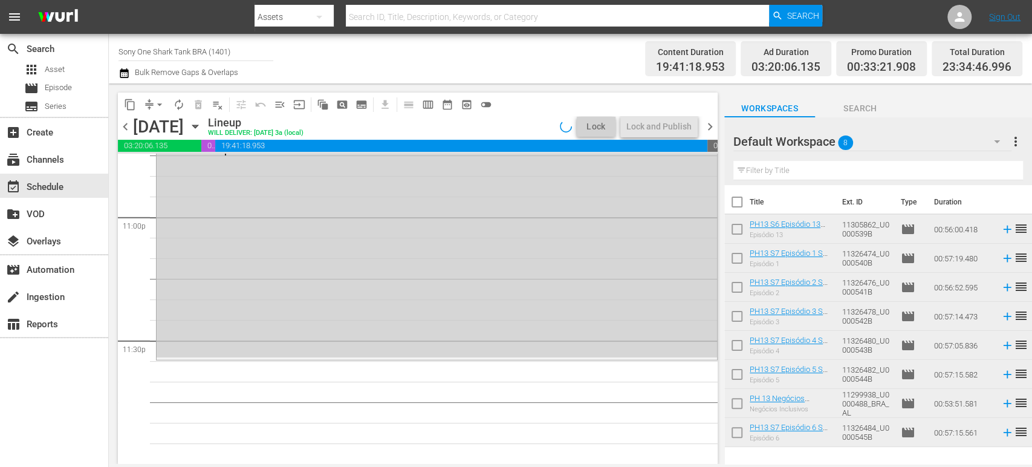
scroll to position [5612, 0]
click at [563, 262] on div "Shark Tank Brasil: Negociando com Tubarões / SE6 / EP13: PH13 S6 Episódio 13 SO…" at bounding box center [437, 244] width 561 height 227
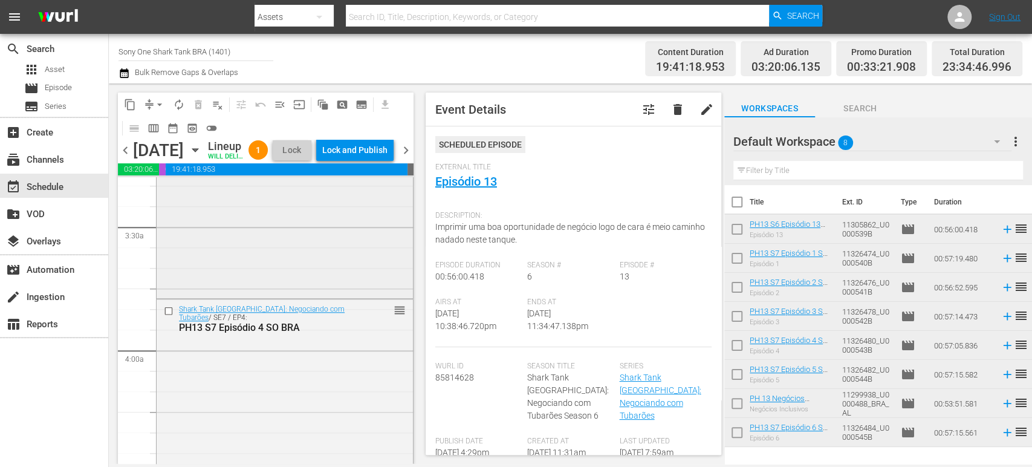
scroll to position [876, 0]
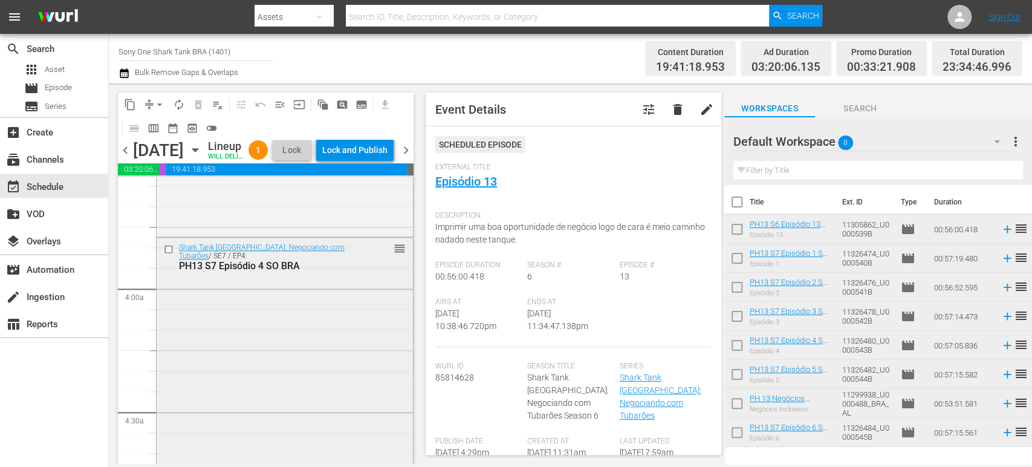
click at [256, 354] on div "Shark Tank Brasil: Negociando com Tubarões / SE7 / EP4: PH13 S7 Episódio 4 SO B…" at bounding box center [285, 353] width 256 height 231
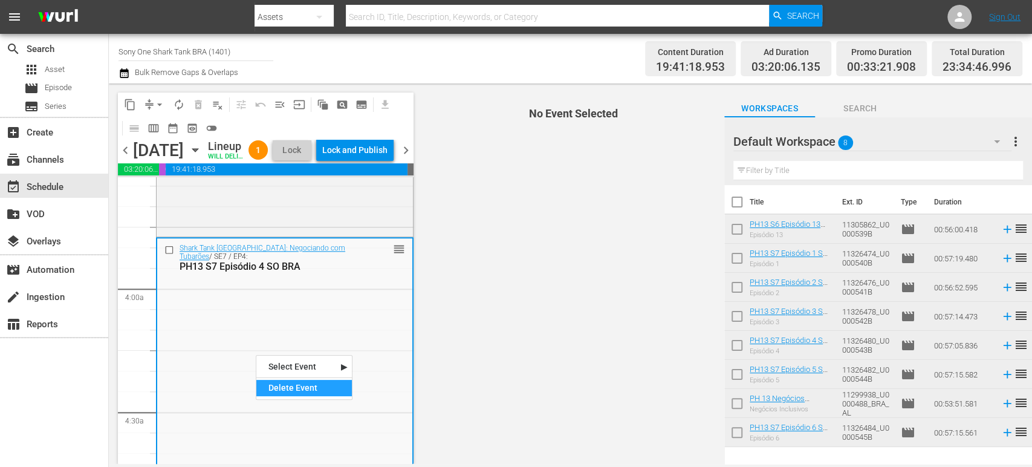
click at [281, 389] on div "Delete Event" at bounding box center [304, 388] width 96 height 16
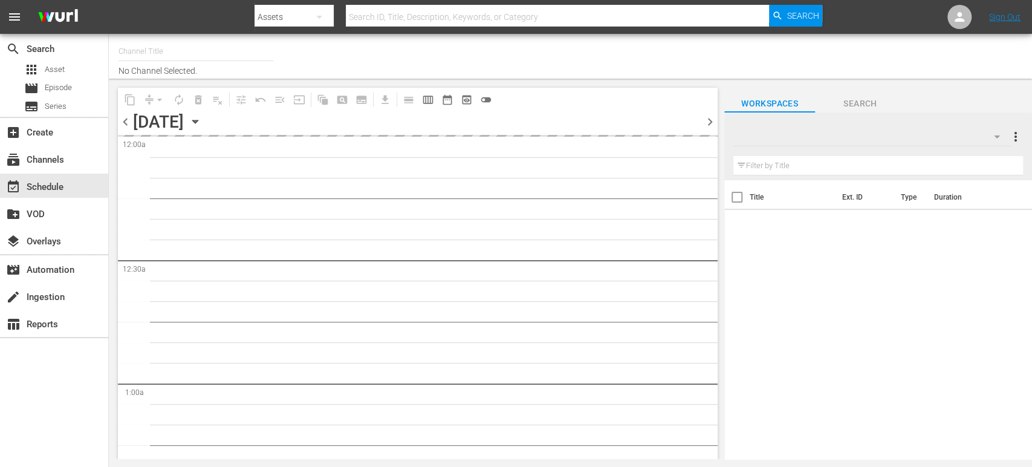
type input "Sony One Shark Tank BRA (1401)"
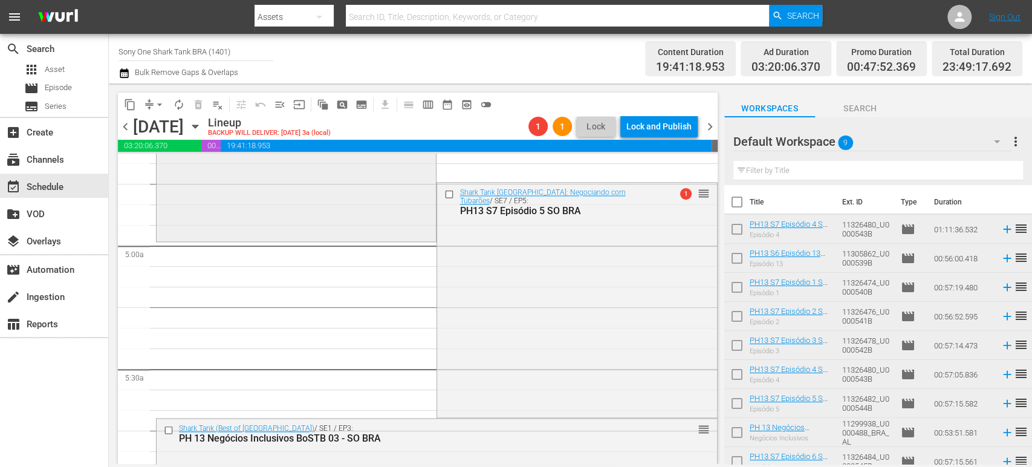
scroll to position [1157, 0]
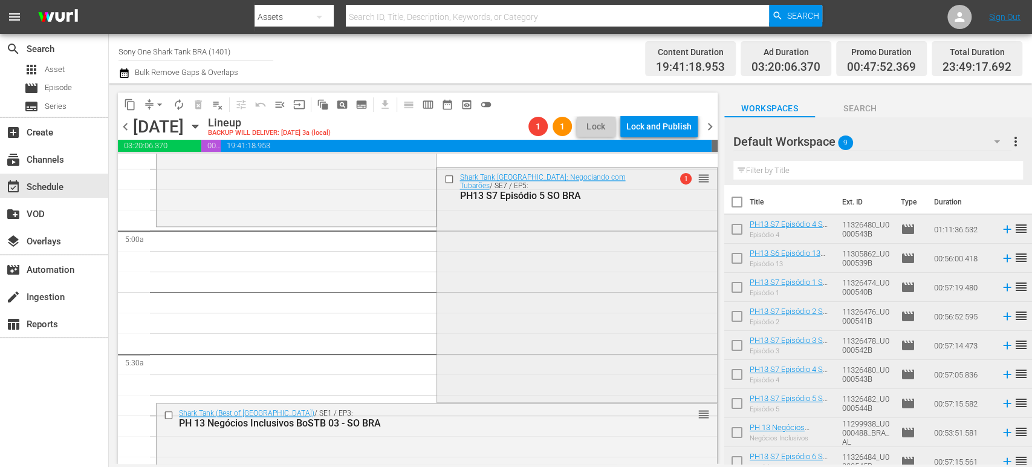
click at [533, 309] on div "Shark Tank [GEOGRAPHIC_DATA]: Negociando com Tubarões / SE7 / EP5: PH13 S7 Epis…" at bounding box center [576, 284] width 279 height 232
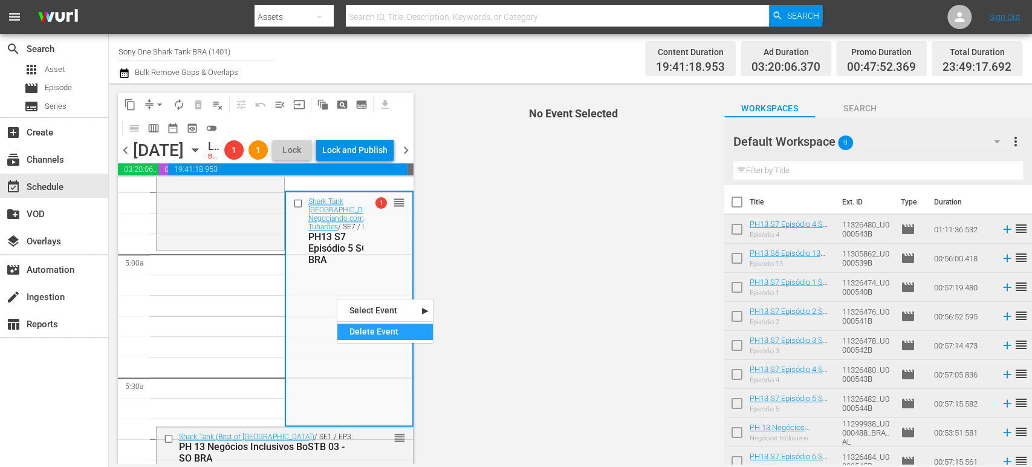
click at [359, 327] on div "Delete Event" at bounding box center [385, 332] width 96 height 16
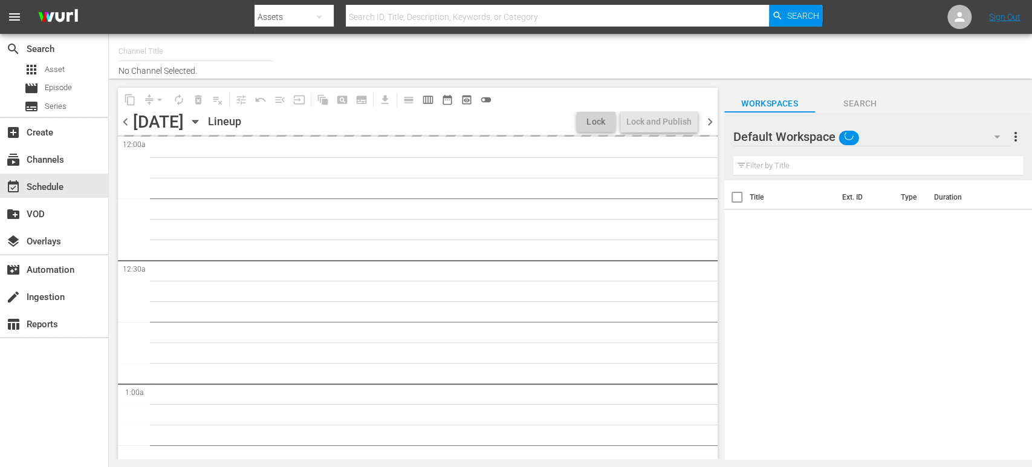
type input "Sony One Shark Tank BRA (1401)"
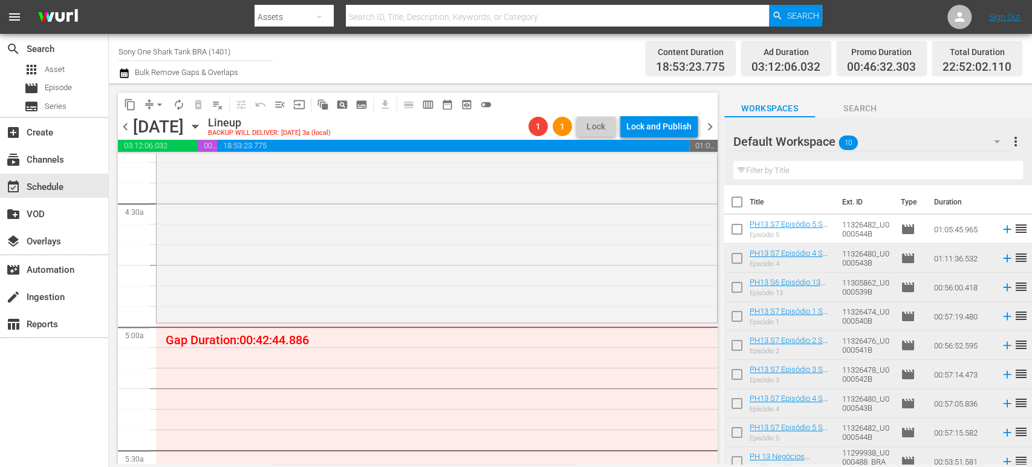
scroll to position [1161, 0]
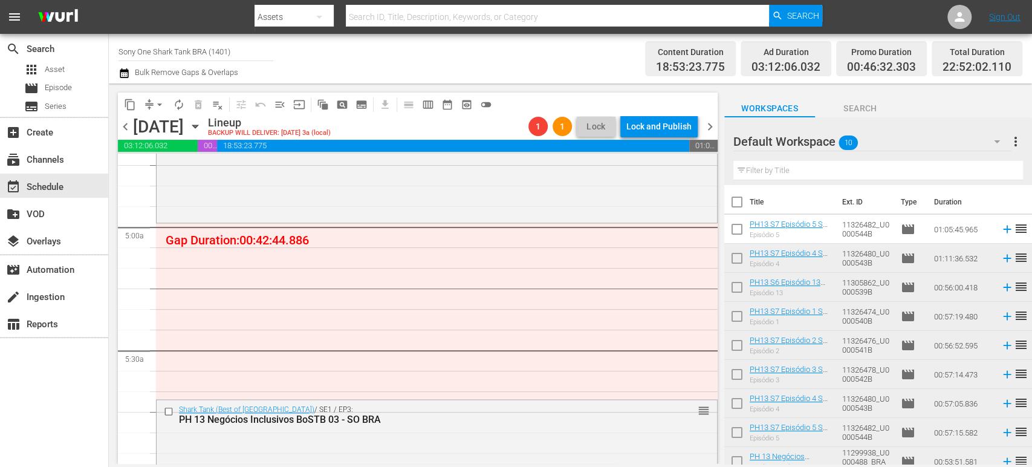
click at [838, 220] on td "11326482_U0000544B" at bounding box center [867, 229] width 59 height 29
drag, startPoint x: 838, startPoint y: 220, endPoint x: 717, endPoint y: 214, distance: 121.1
click at [717, 214] on div "content_copy compress arrow_drop_down autorenew_outlined delete_forever_outline…" at bounding box center [571, 273] width 924 height 380
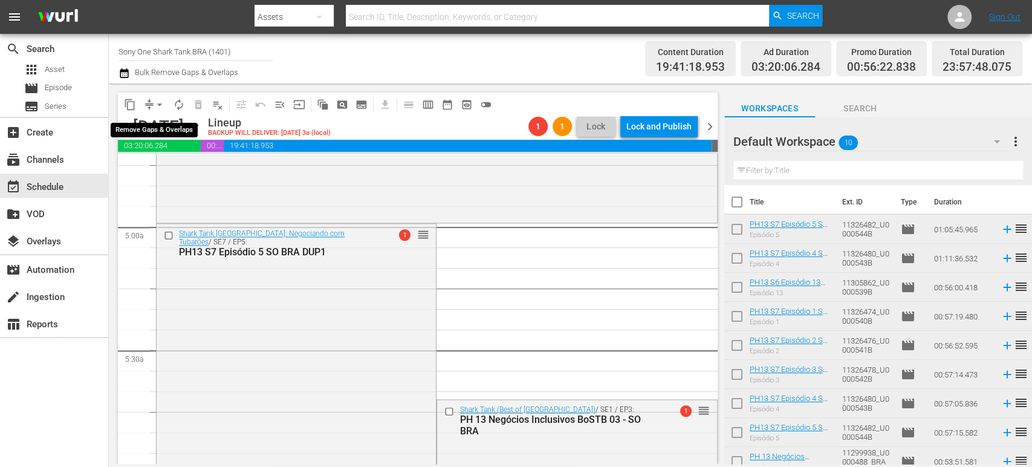
click at [163, 103] on span "arrow_drop_down" at bounding box center [160, 105] width 12 height 12
click at [160, 125] on li "Align to Midnight" at bounding box center [160, 129] width 127 height 20
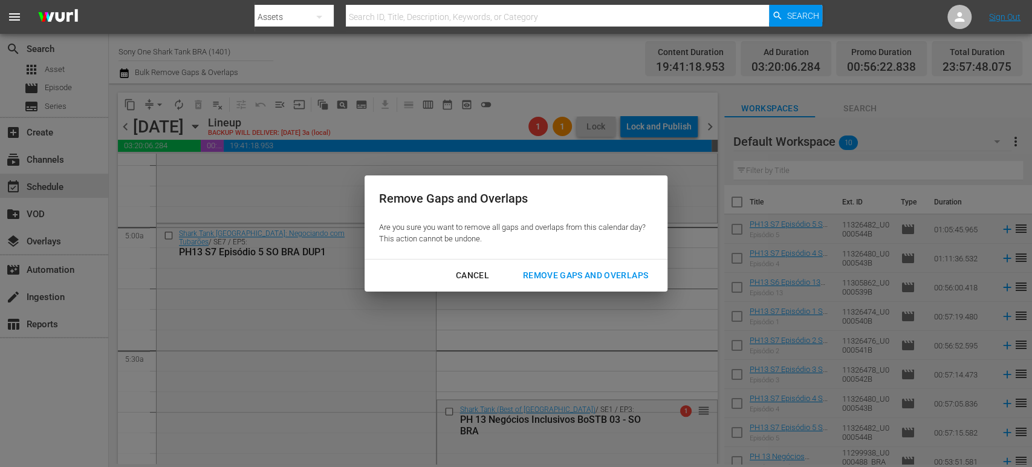
click at [613, 274] on div "Remove Gaps and Overlaps" at bounding box center [585, 275] width 145 height 15
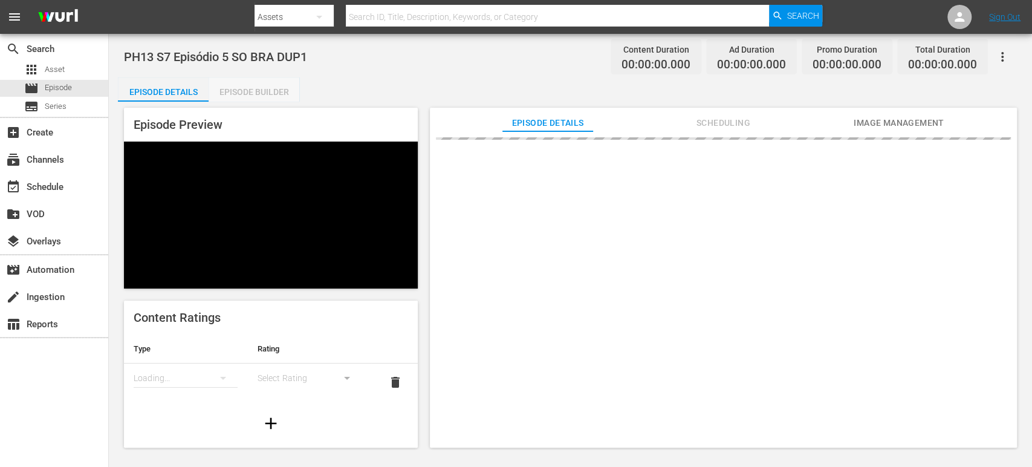
click at [281, 94] on div "Episode Builder" at bounding box center [254, 91] width 91 height 29
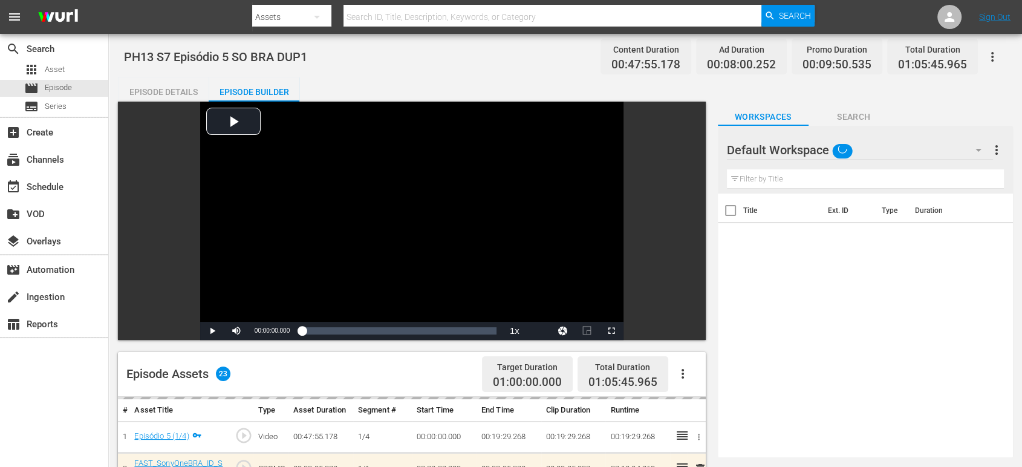
click at [919, 150] on div "Default Workspace" at bounding box center [860, 150] width 266 height 34
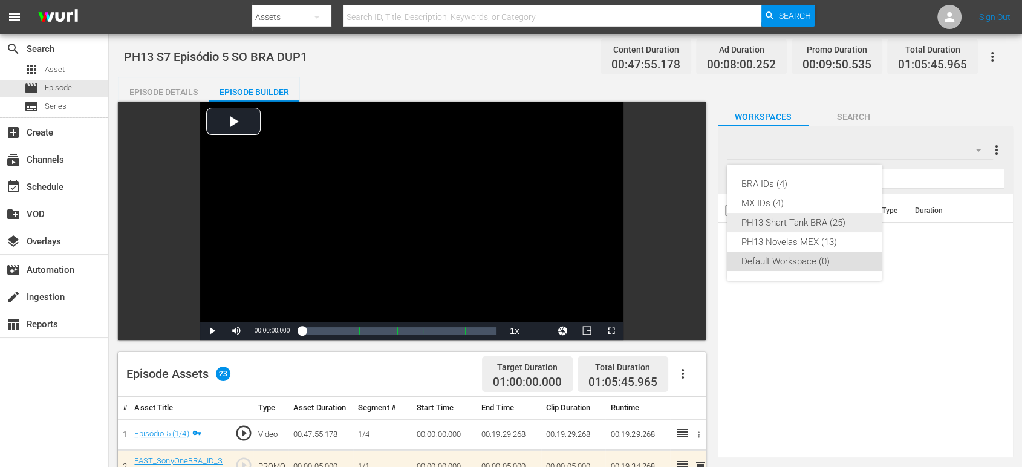
click at [843, 221] on div "PH13 Shart Tank BRA (25)" at bounding box center [804, 222] width 126 height 19
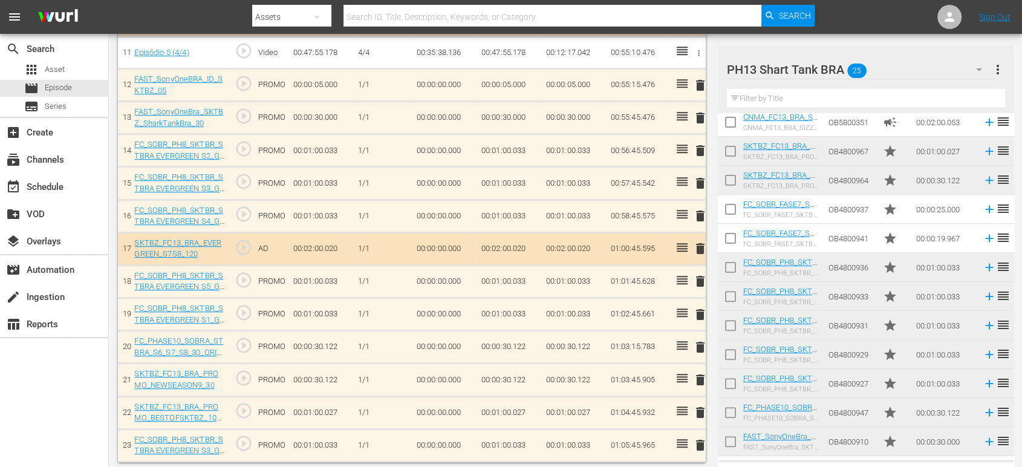
scroll to position [412, 0]
click at [731, 382] on input "checkbox" at bounding box center [730, 386] width 25 height 25
checkbox input "true"
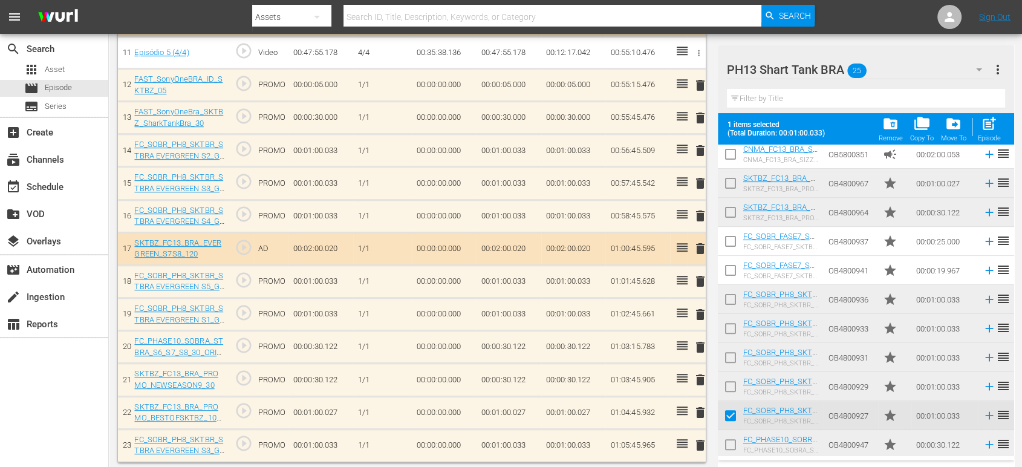
click at [728, 383] on input "checkbox" at bounding box center [730, 388] width 25 height 25
click at [991, 121] on span "post_add" at bounding box center [989, 124] width 16 height 16
checkbox input "false"
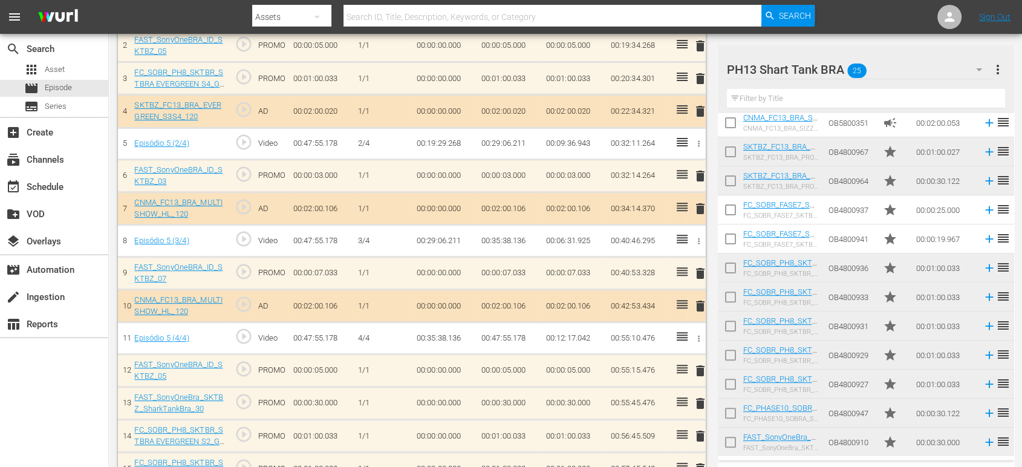
scroll to position [367, 0]
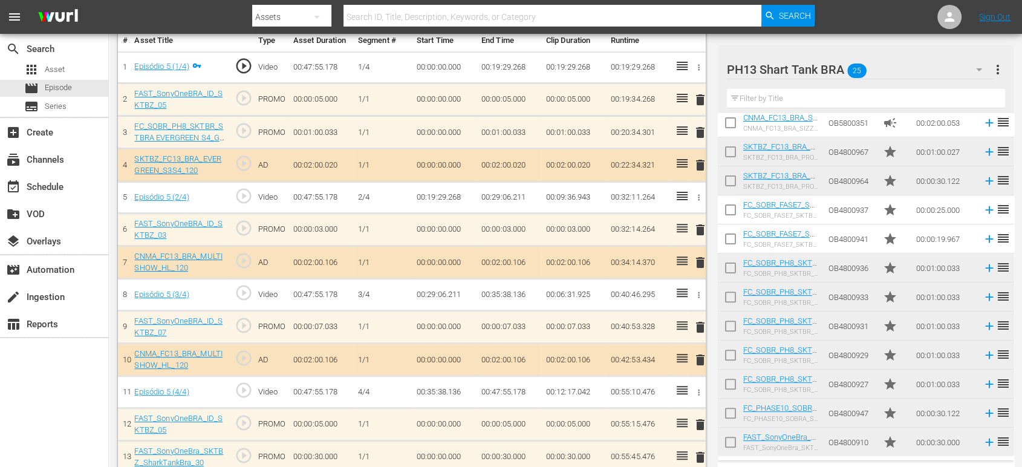
click at [702, 226] on span "delete" at bounding box center [699, 230] width 15 height 15
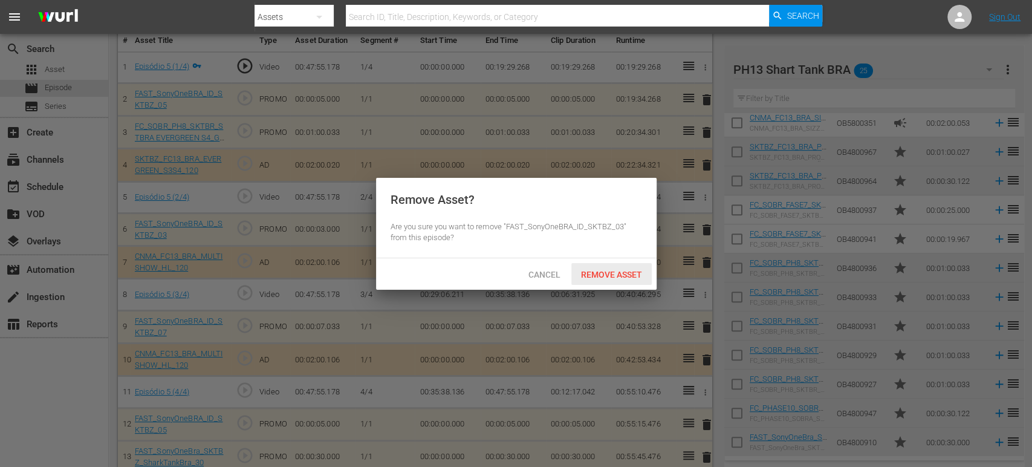
click at [596, 270] on span "Remove Asset" at bounding box center [612, 275] width 80 height 10
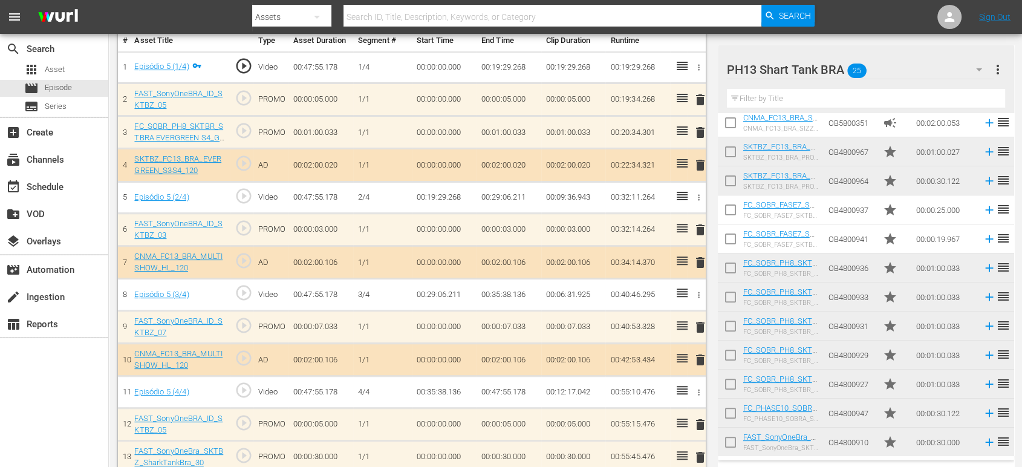
scroll to position [295, 0]
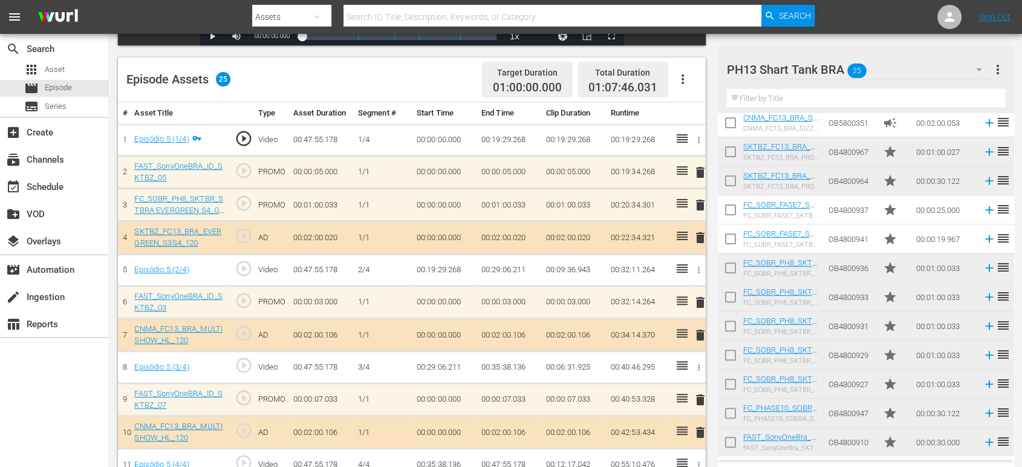
click at [927, 70] on div "PH13 Shart Tank BRA 25" at bounding box center [860, 70] width 267 height 34
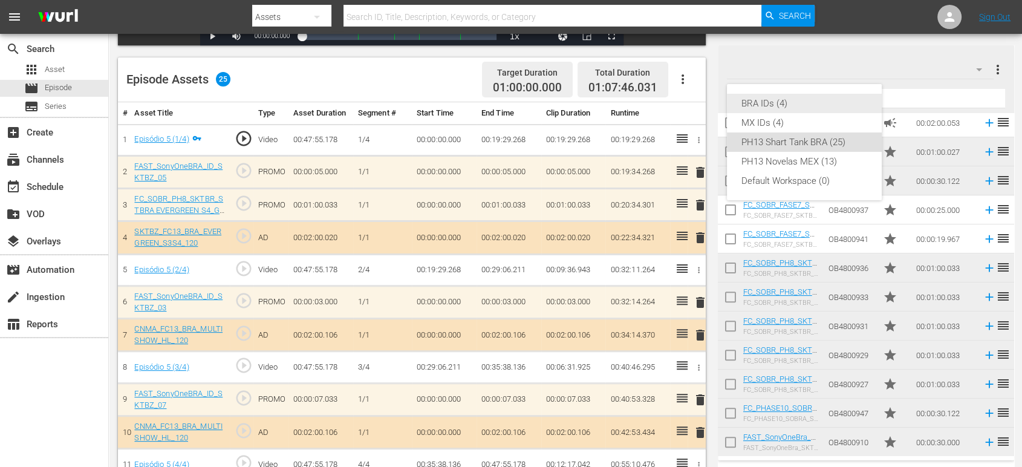
click at [796, 102] on div "BRA IDs (4)" at bounding box center [804, 103] width 126 height 19
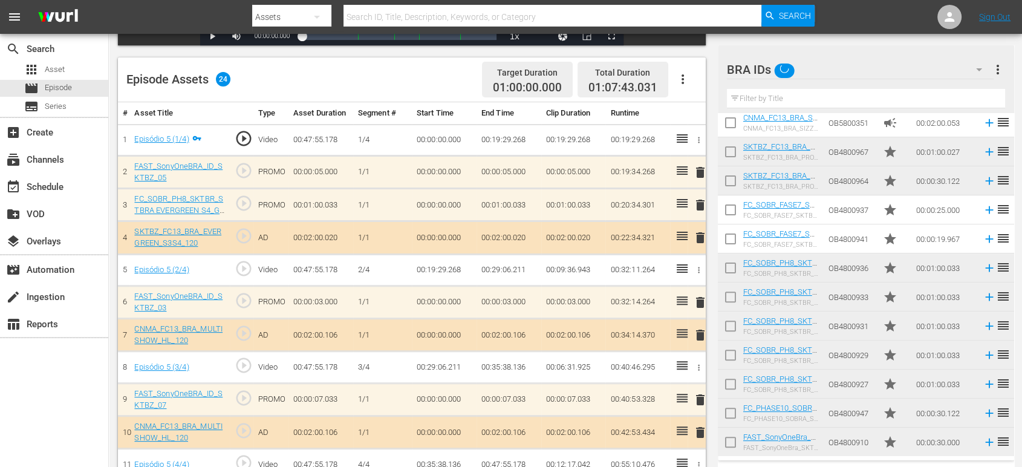
scroll to position [0, 0]
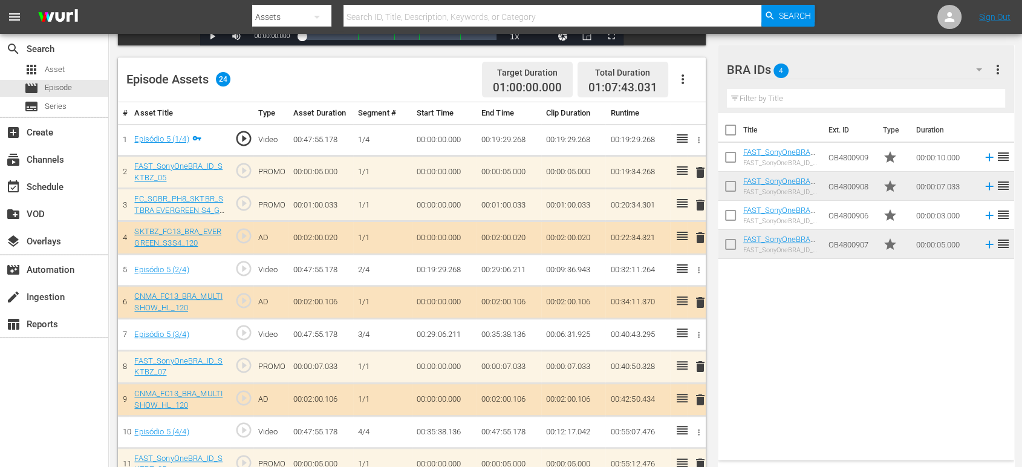
click at [697, 167] on span "delete" at bounding box center [699, 172] width 15 height 15
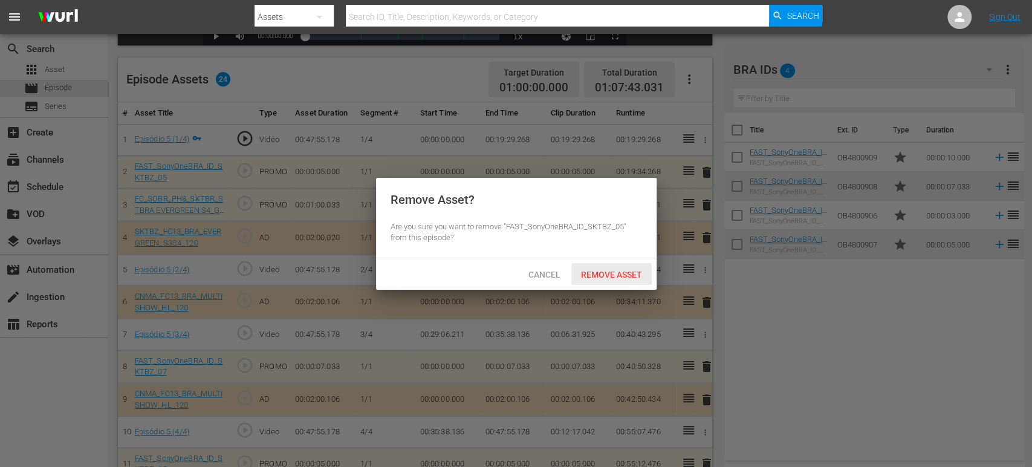
click at [617, 270] on span "Remove Asset" at bounding box center [612, 275] width 80 height 10
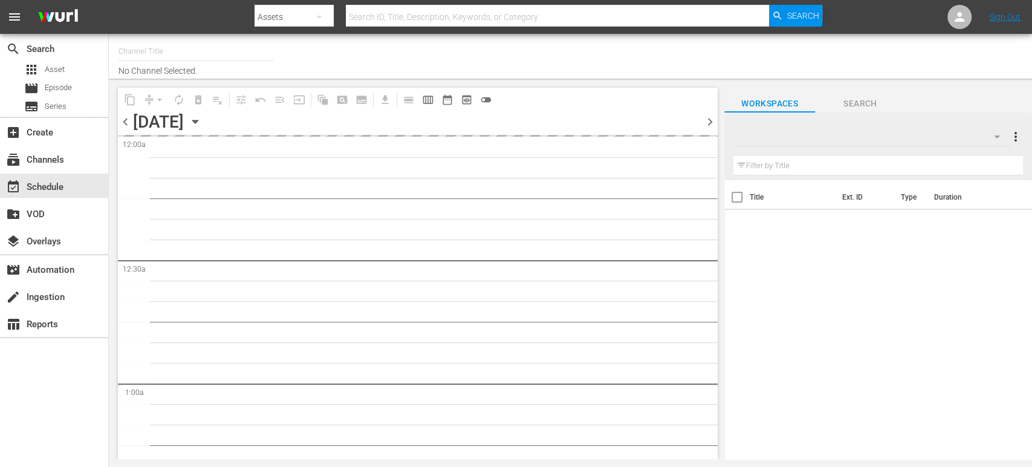
type input "Sony One Shark Tank BRA (1401)"
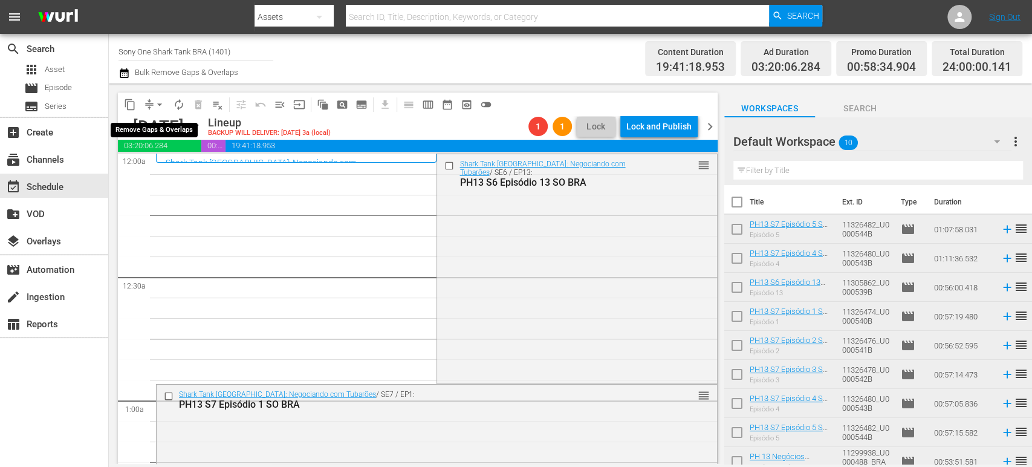
click at [158, 102] on span "arrow_drop_down" at bounding box center [160, 105] width 12 height 12
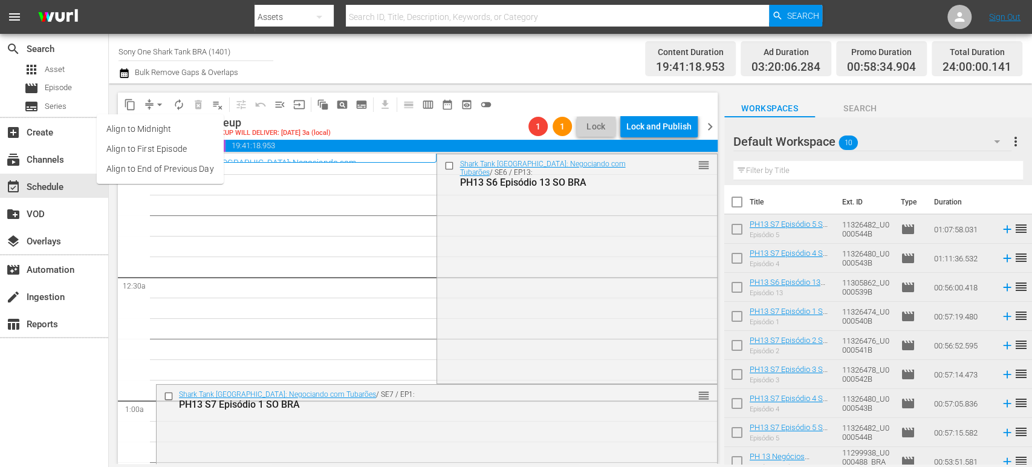
click at [163, 129] on li "Align to Midnight" at bounding box center [160, 129] width 127 height 20
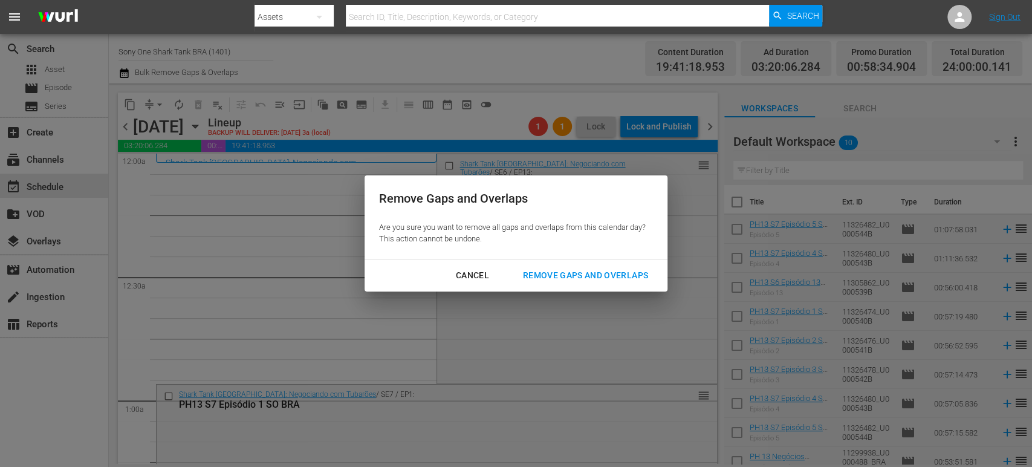
click at [561, 278] on div "Remove Gaps and Overlaps" at bounding box center [585, 275] width 145 height 15
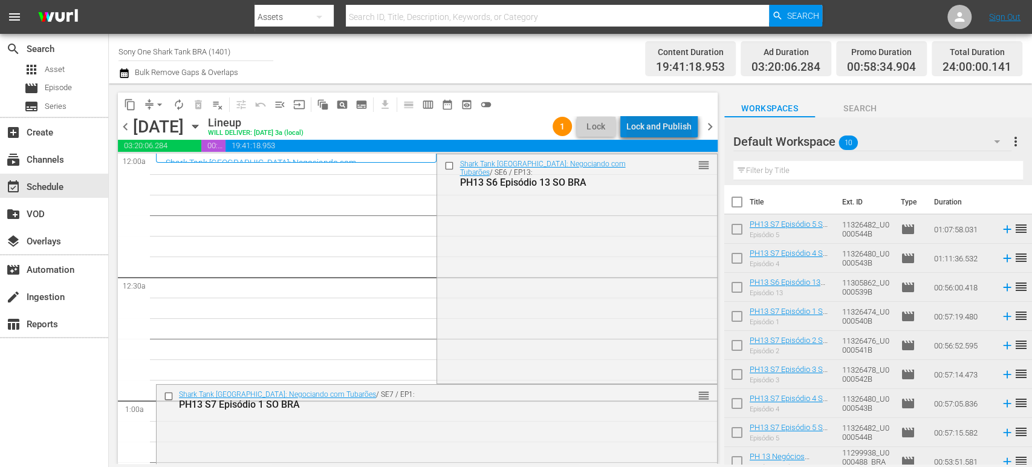
click at [680, 122] on div "Lock and Publish" at bounding box center [659, 127] width 65 height 22
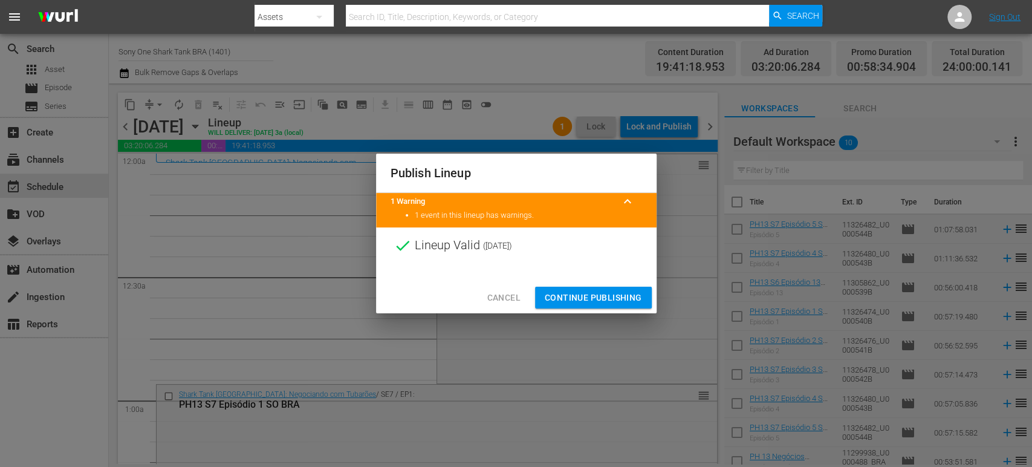
click at [614, 299] on span "Continue Publishing" at bounding box center [593, 297] width 97 height 15
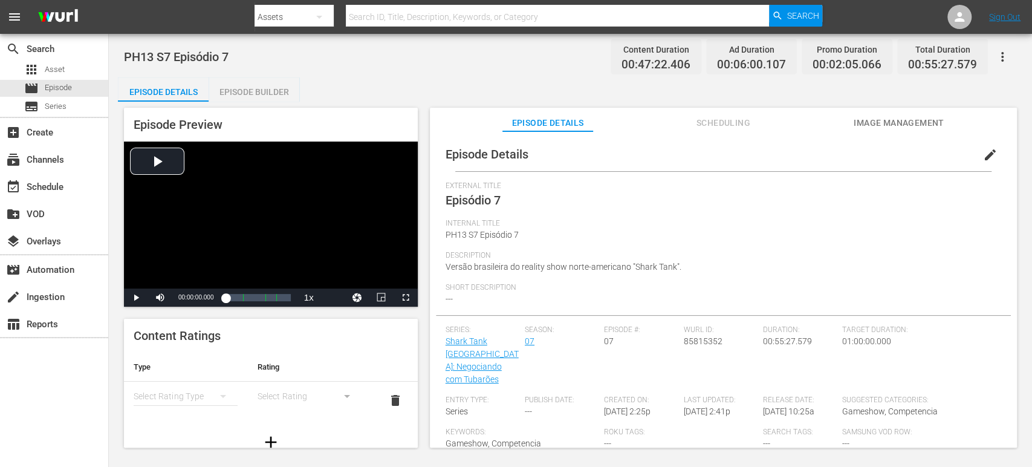
click at [911, 99] on div "Episode Details Episode Builder Episode Preview Video Player is loading. Play V…" at bounding box center [570, 267] width 905 height 380
click at [983, 153] on span "edit" at bounding box center [990, 155] width 15 height 15
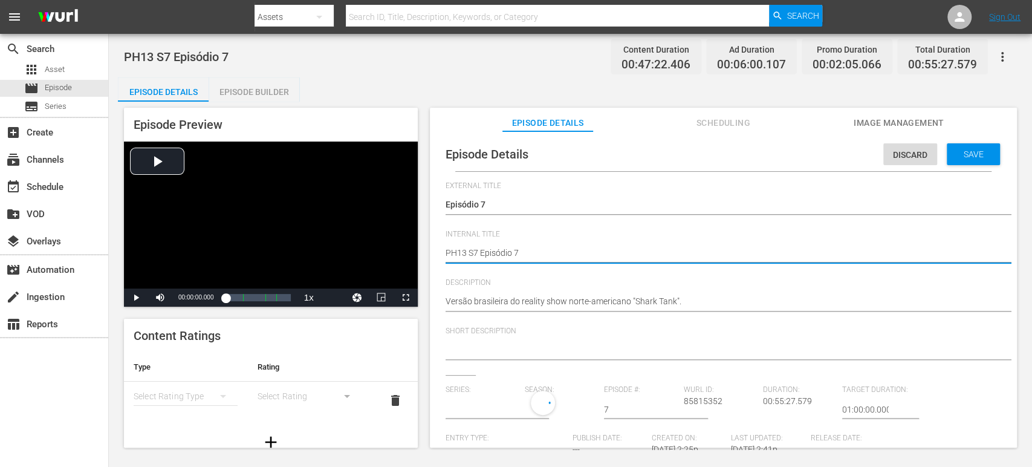
type textarea "PH13 S7 Episódio 7"
type textarea "PH13 S7 Episódio 7 s"
type textarea "PH13 S7 Episódio 7 so"
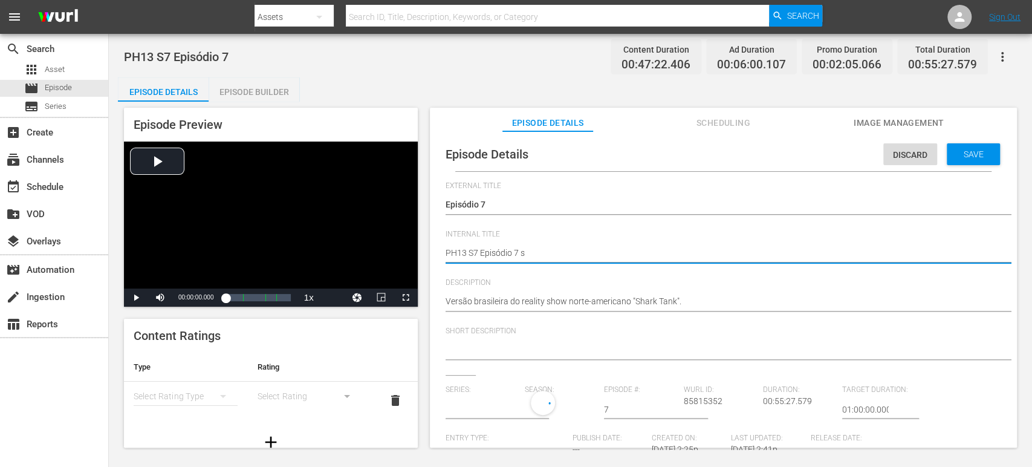
type textarea "PH13 S7 Episódio 7 so"
type textarea "PH13 S7 Episódio 7 s"
type textarea "PH13 S7 Episódio 7"
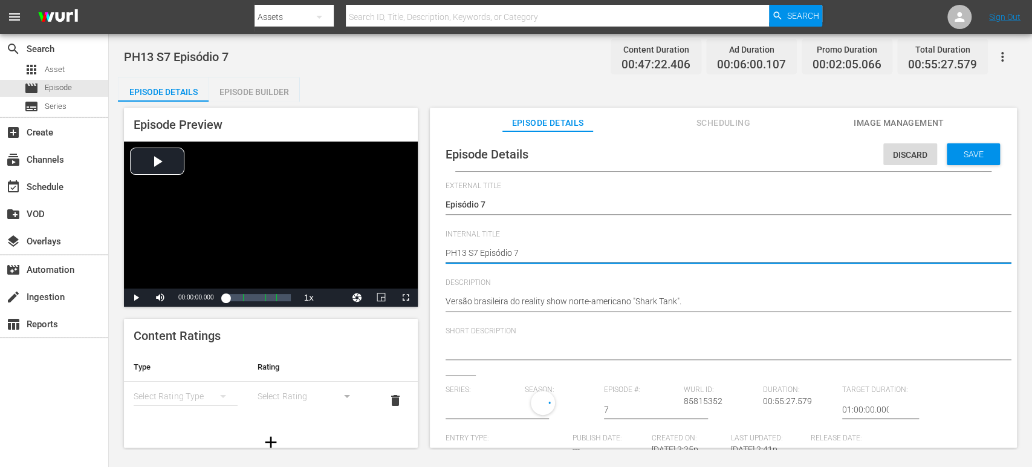
type textarea "PH13 S7 Episódio 7 S"
type textarea "PH13 S7 Episódio 7 SO"
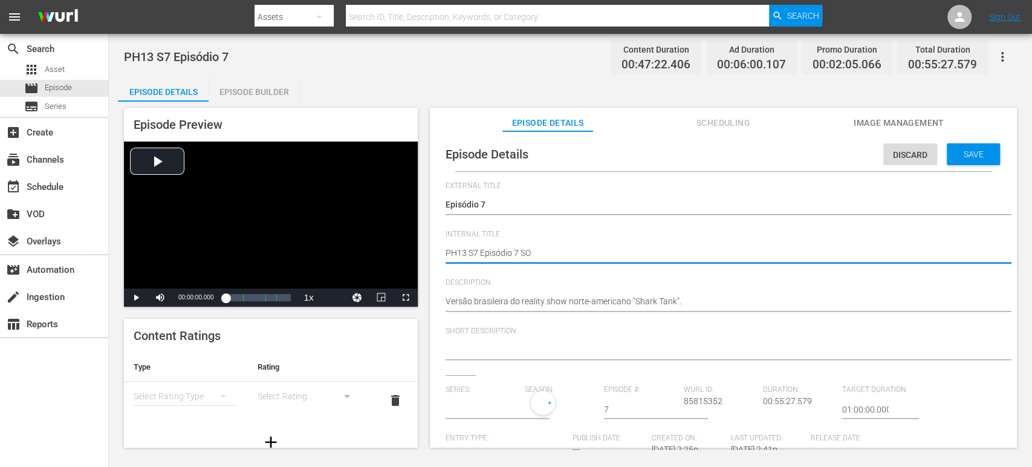
type textarea "PH13 S7 Episódio 7 SO"
type textarea "PH13 S7 Episódio 7 SO B"
type textarea "PH13 S7 Episódio 7 SO BR"
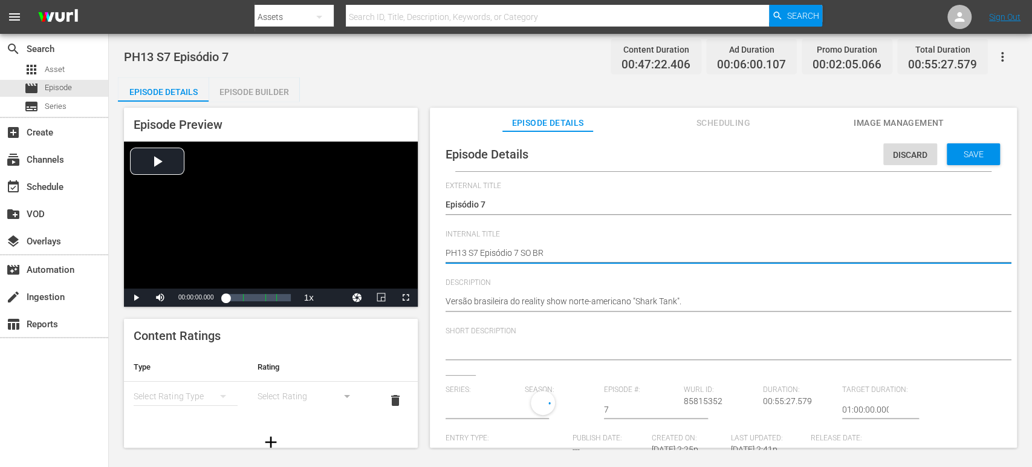
type textarea "PH13 S7 Episódio 7 SO BRA"
type input "Shark Tank [GEOGRAPHIC_DATA]: Negociando com Tubarões"
type textarea "PH13 S7 Episódio 7 SO BRA"
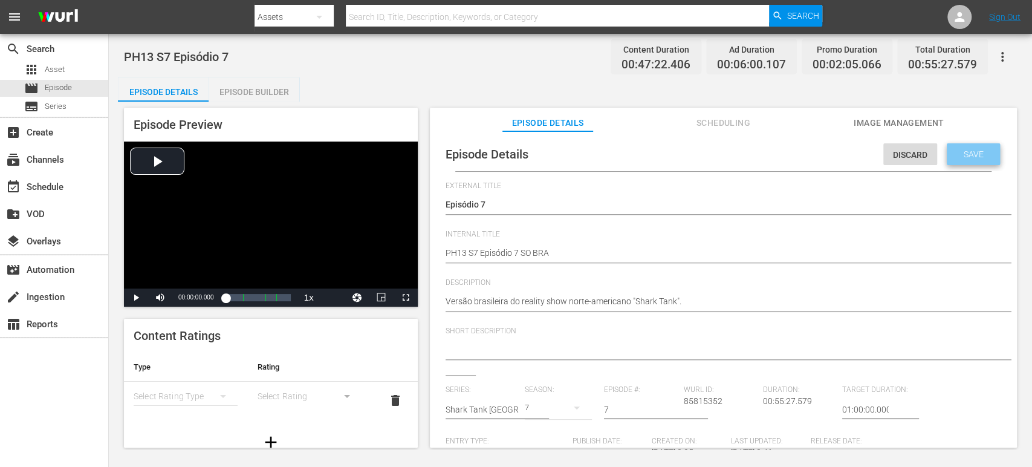
click at [983, 157] on span "Save" at bounding box center [973, 154] width 39 height 10
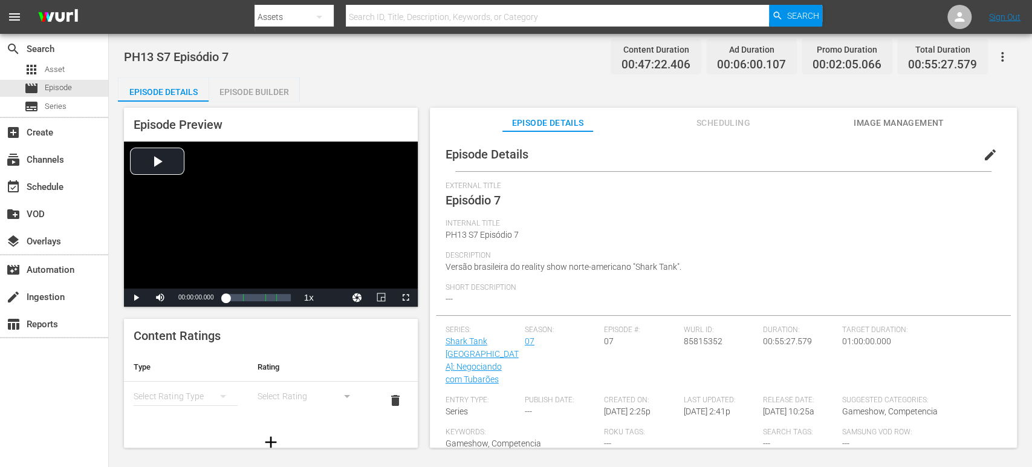
click at [266, 92] on div "Episode Builder" at bounding box center [254, 91] width 91 height 29
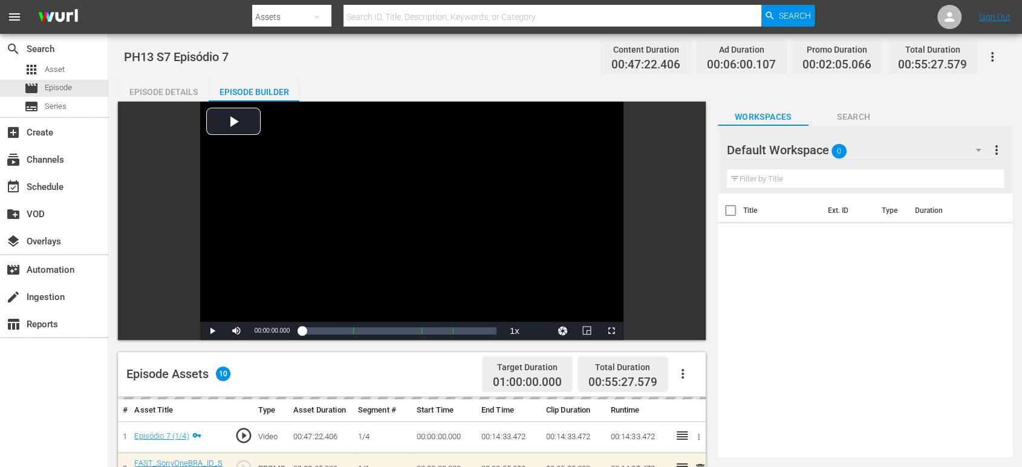
click at [944, 155] on div "Default Workspace 0" at bounding box center [860, 150] width 266 height 34
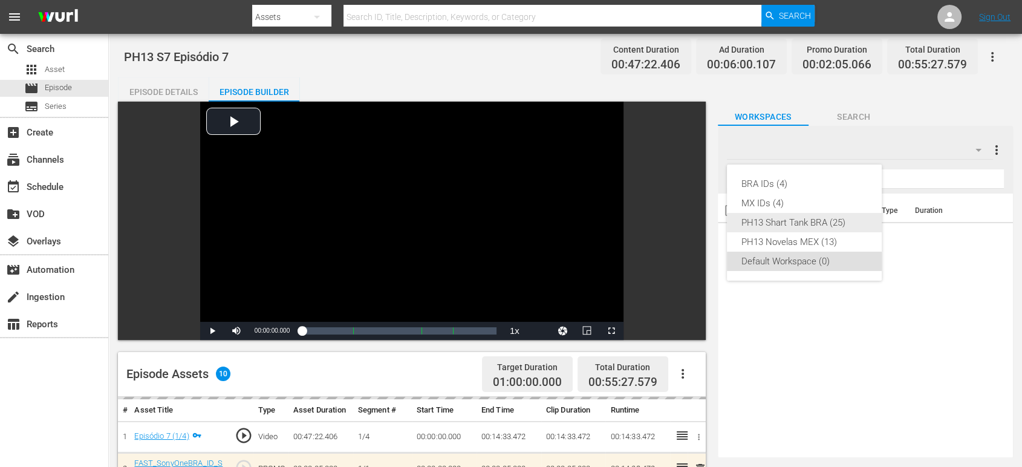
click at [829, 226] on div "PH13 Shart Tank BRA (25)" at bounding box center [804, 222] width 126 height 19
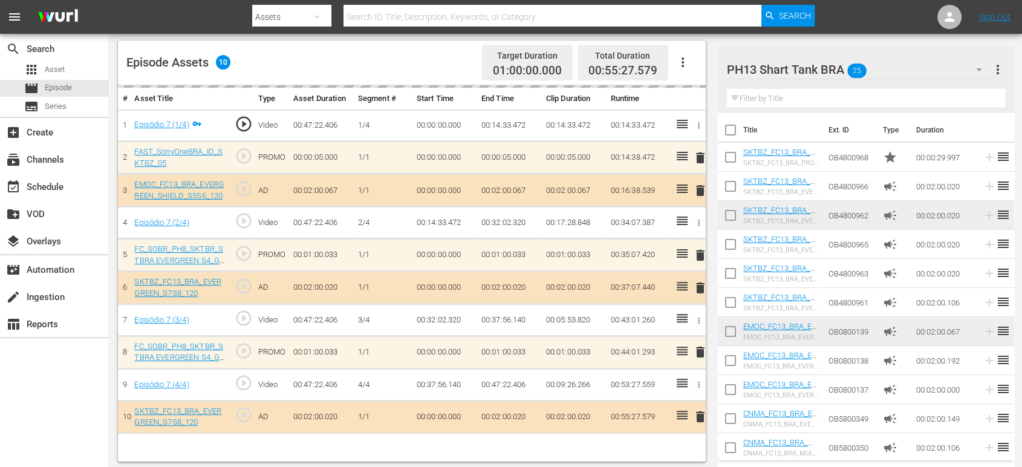
scroll to position [314, 0]
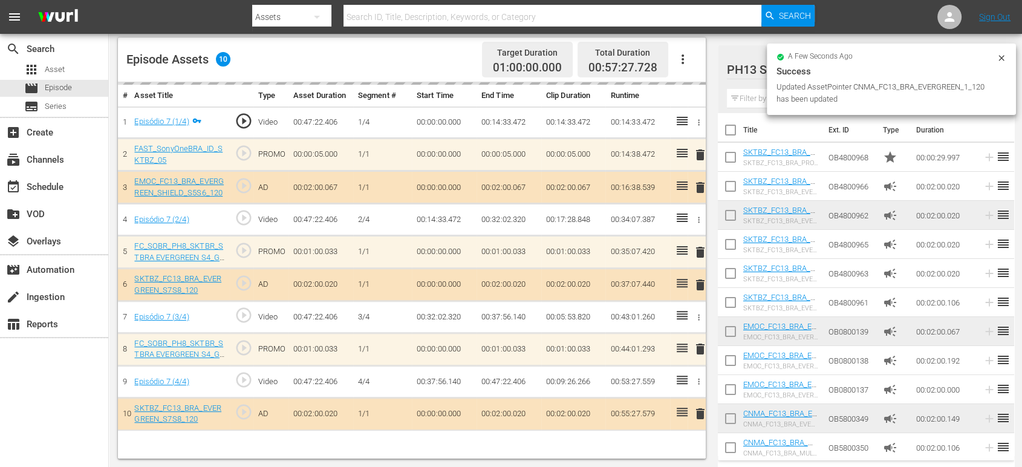
click at [924, 66] on div "Success" at bounding box center [892, 71] width 230 height 15
click at [1002, 57] on icon at bounding box center [1001, 57] width 5 height 5
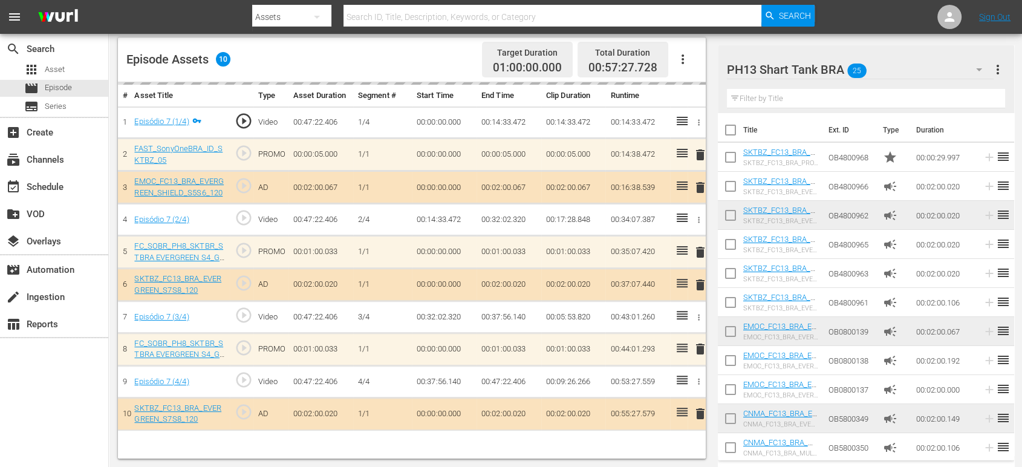
click at [872, 71] on div "PH13 Shart Tank BRA 25" at bounding box center [860, 70] width 267 height 34
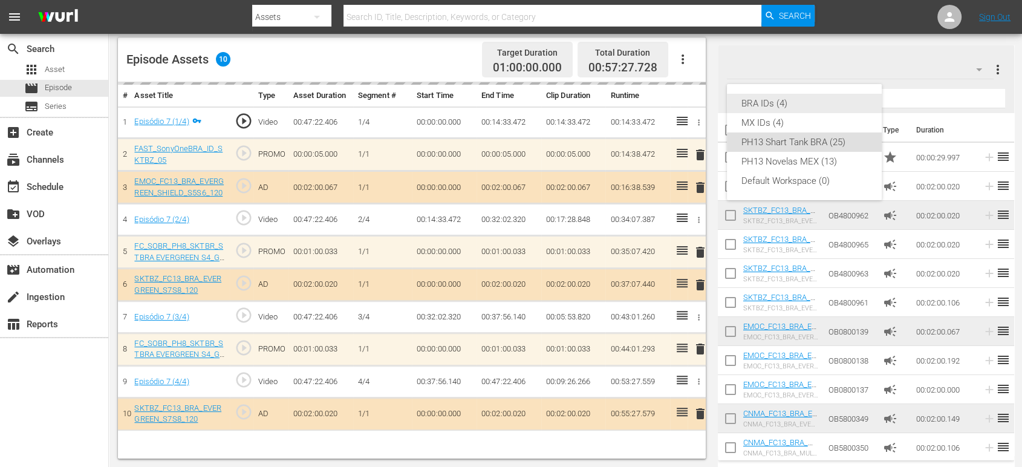
click at [835, 109] on div "BRA IDs (4)" at bounding box center [804, 103] width 126 height 19
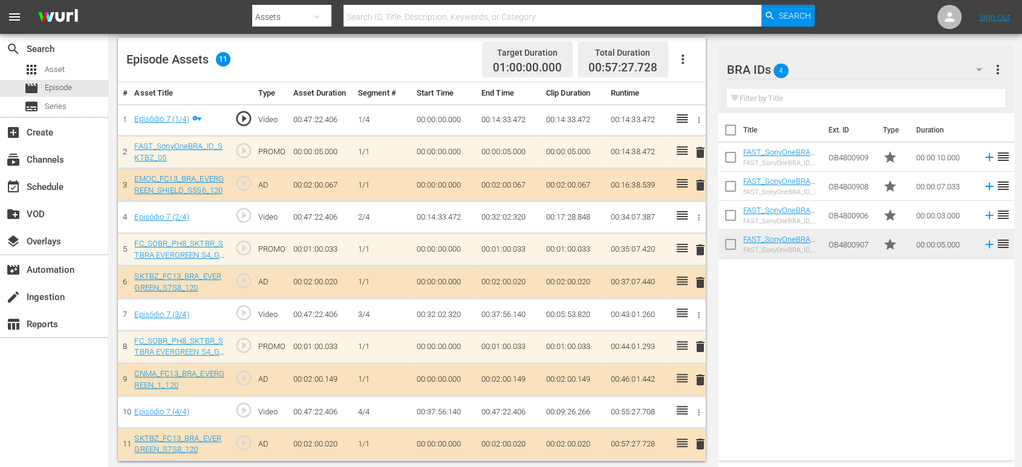
click at [699, 343] on span "delete" at bounding box center [699, 346] width 15 height 15
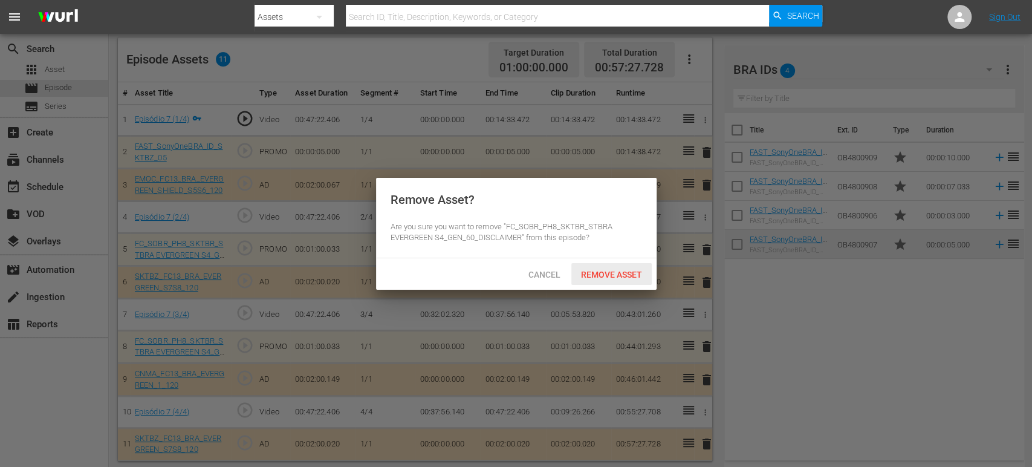
click at [626, 278] on span "Remove Asset" at bounding box center [612, 275] width 80 height 10
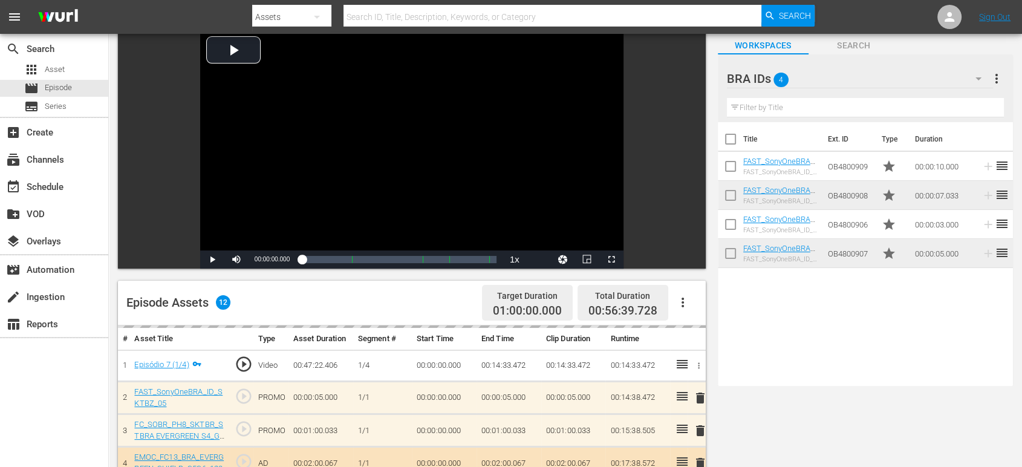
scroll to position [0, 0]
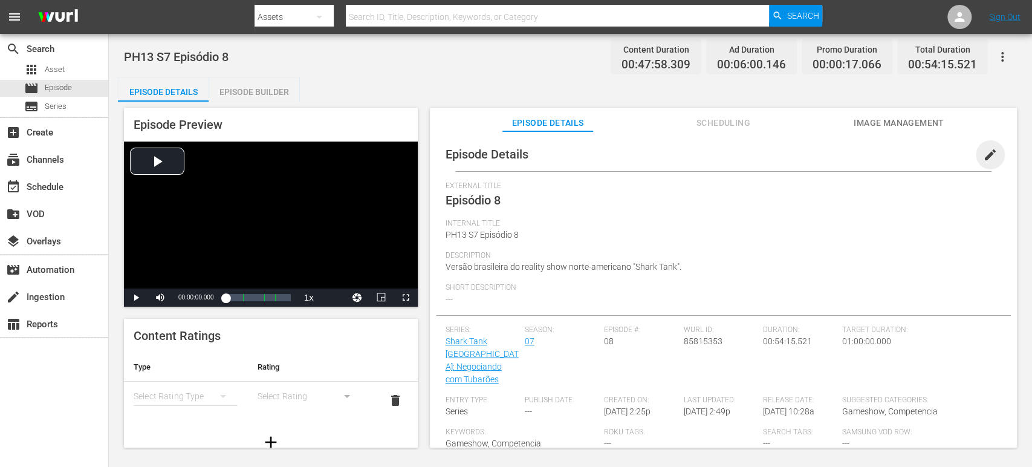
click at [928, 158] on span "edit" at bounding box center [990, 155] width 15 height 15
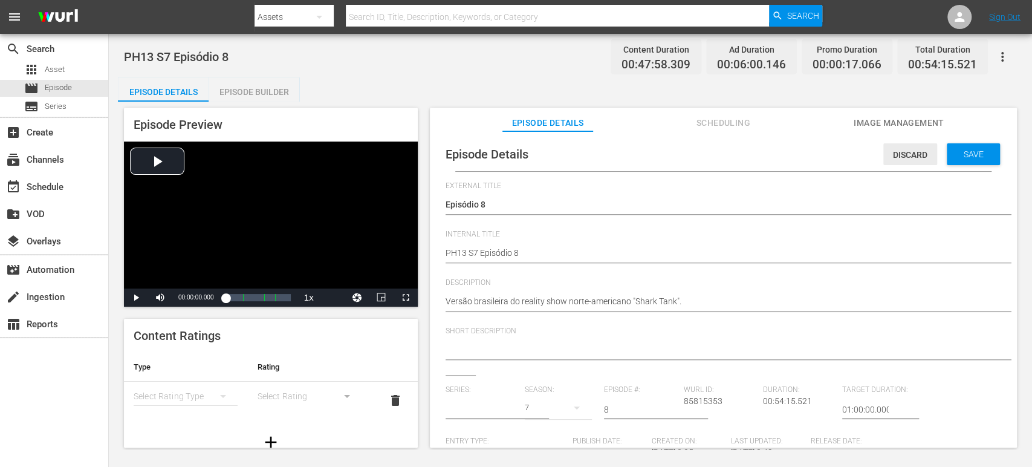
type input "Shark Tank [GEOGRAPHIC_DATA]: Negociando com Tubarões"
click at [928, 327] on span "Short Description" at bounding box center [721, 332] width 550 height 10
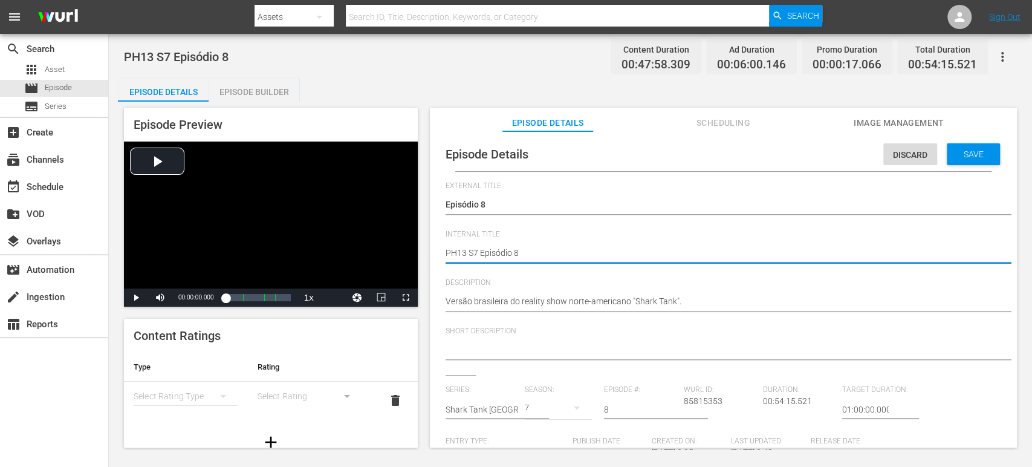
type textarea "PH13 S7 Episódio 8"
type textarea "PH13 S7 Episódio 8 S"
type textarea "PH13 S7 Episódio 8 SO"
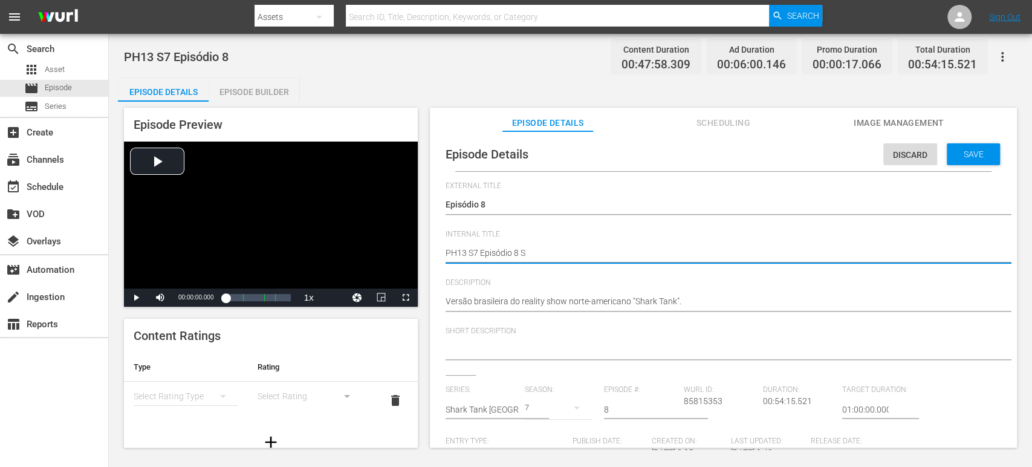
type textarea "PH13 S7 Episódio 8 SO"
type textarea "PH13 S7 Episódio 8 SO B"
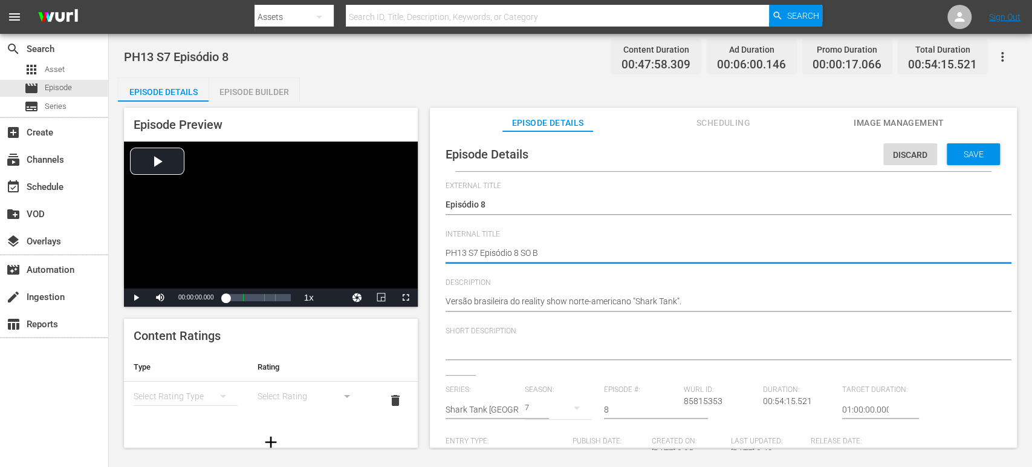
type textarea "PH13 S7 Episódio 8 SO BR"
type textarea "PH13 S7 Episódio 8 SO BRA"
click at [928, 157] on span "Save" at bounding box center [973, 154] width 39 height 10
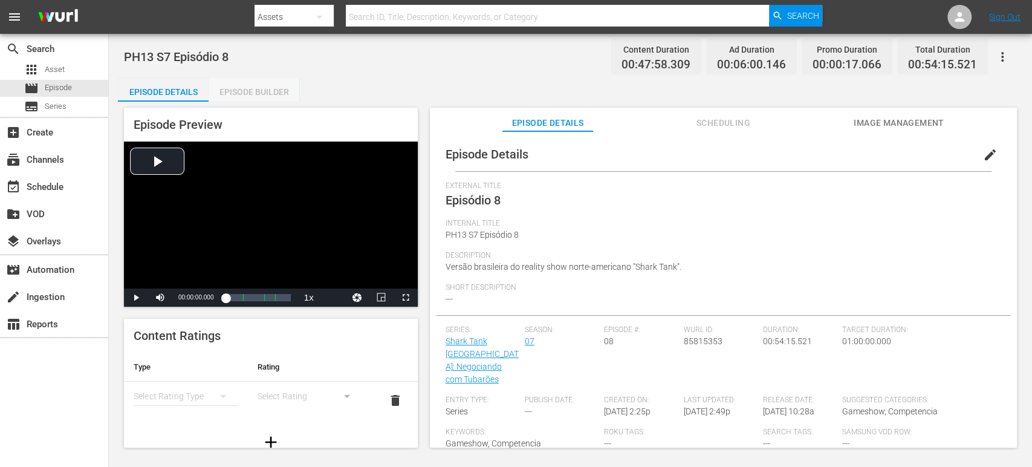
click at [261, 91] on div "Episode Builder" at bounding box center [254, 91] width 91 height 29
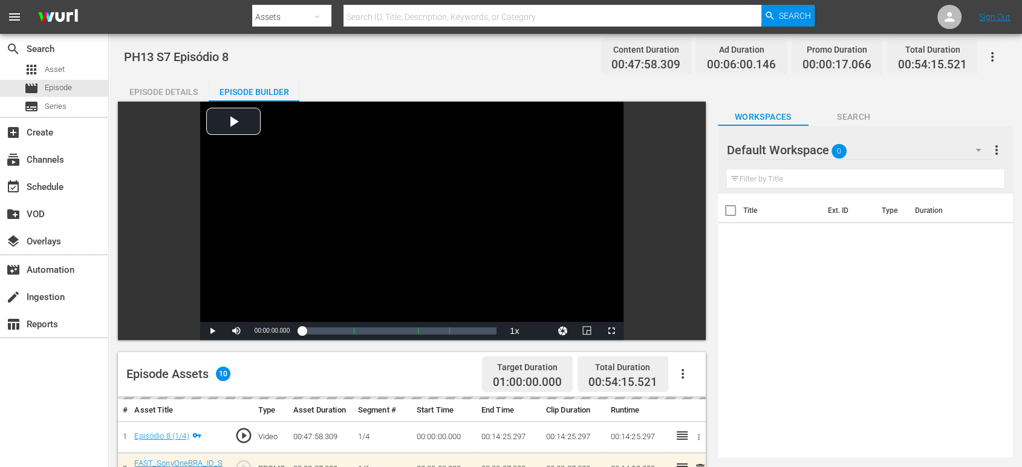
click at [928, 151] on div "Default Workspace 0" at bounding box center [860, 150] width 266 height 34
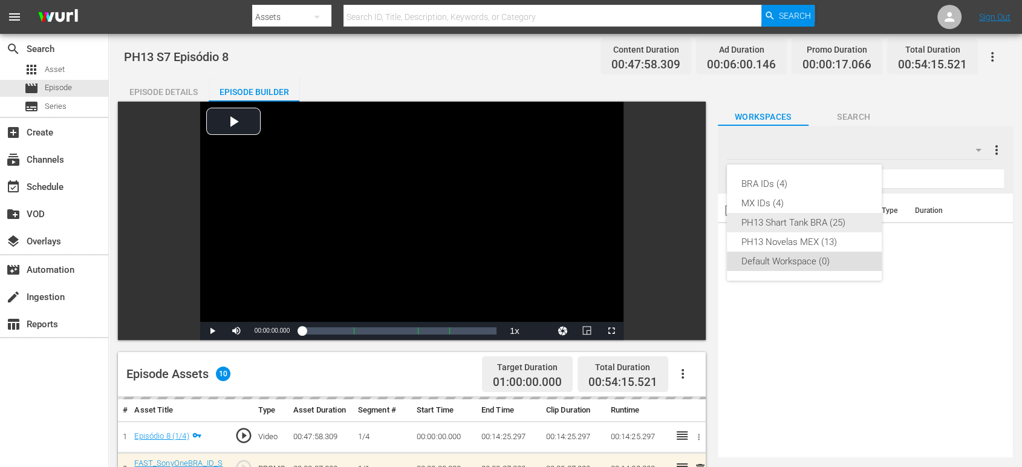
click at [831, 224] on div "PH13 Shart Tank BRA (25)" at bounding box center [804, 222] width 126 height 19
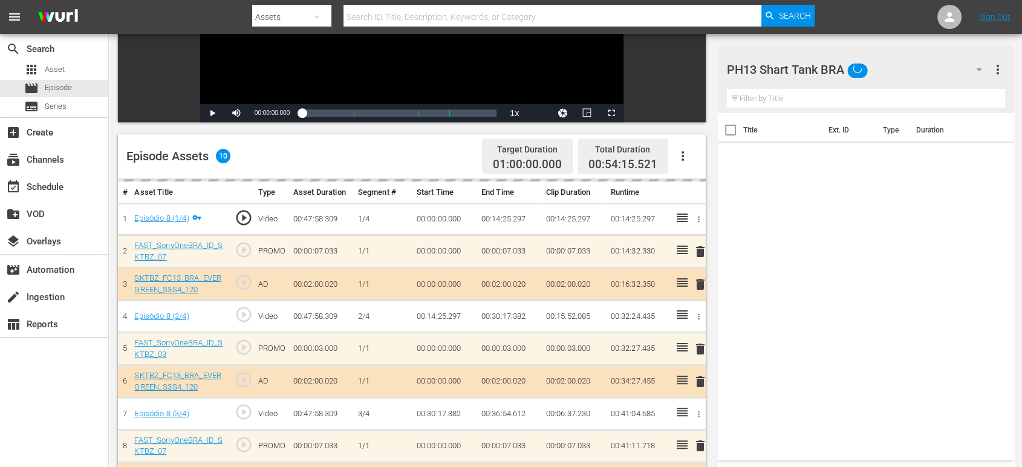
scroll to position [314, 0]
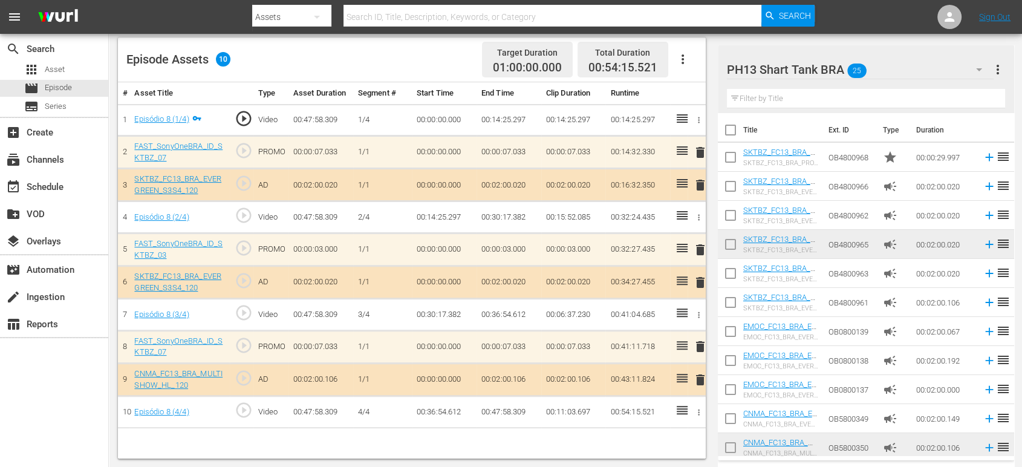
click at [673, 281] on td at bounding box center [679, 282] width 18 height 33
click at [699, 152] on span "delete" at bounding box center [699, 152] width 15 height 15
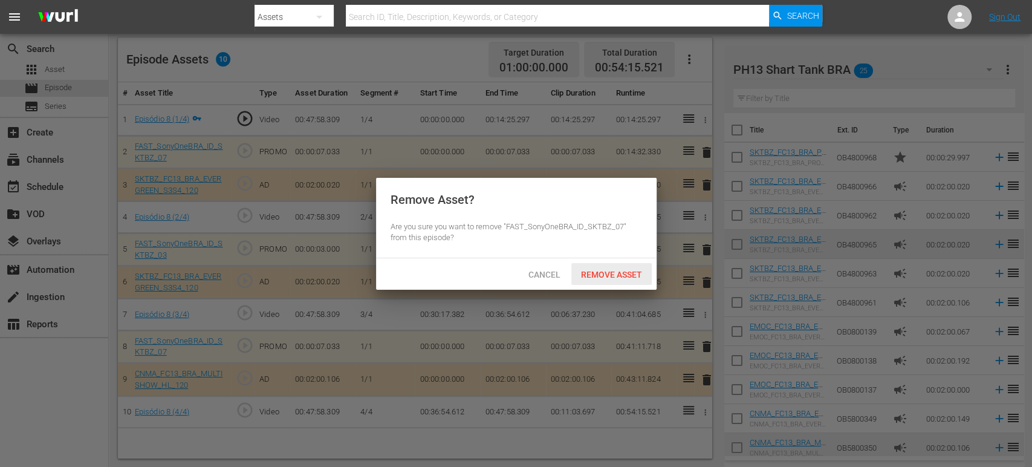
click at [617, 272] on span "Remove Asset" at bounding box center [612, 275] width 80 height 10
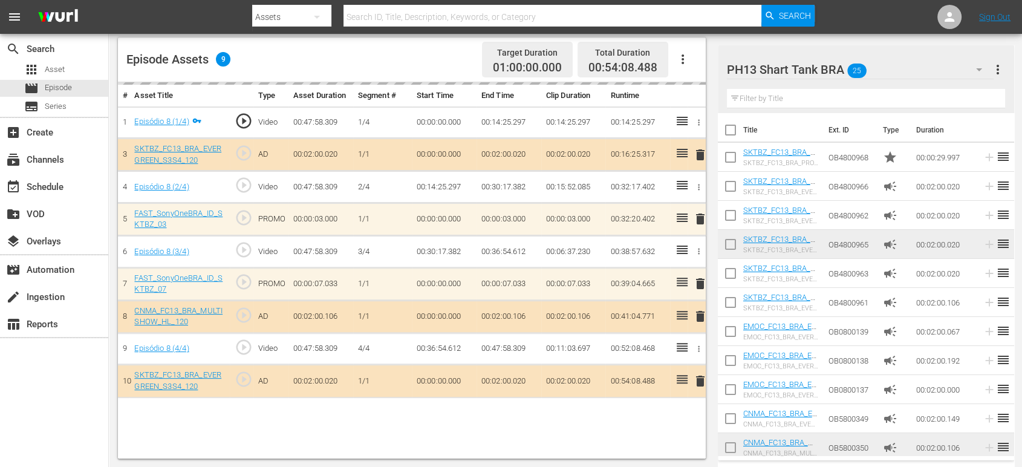
click at [921, 79] on div "PH13 Shart Tank BRA 25" at bounding box center [860, 70] width 267 height 34
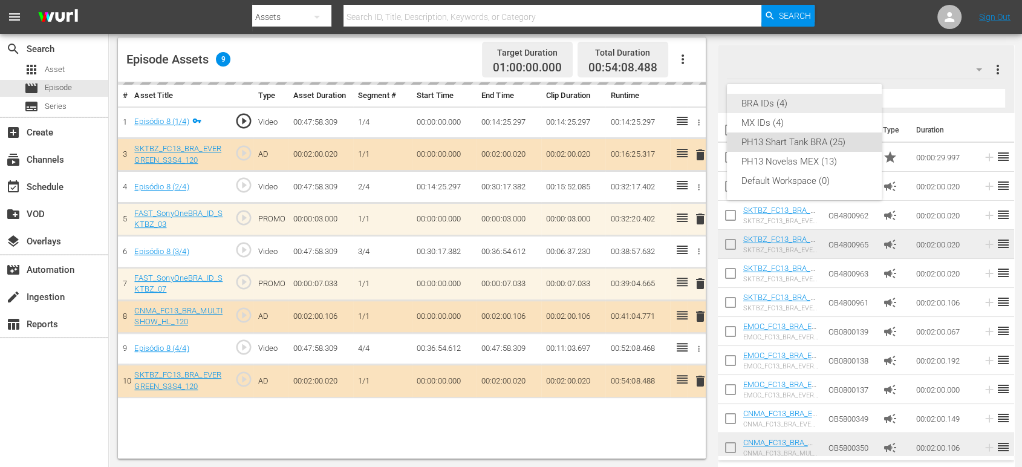
click at [795, 103] on div "BRA IDs (4)" at bounding box center [804, 103] width 126 height 19
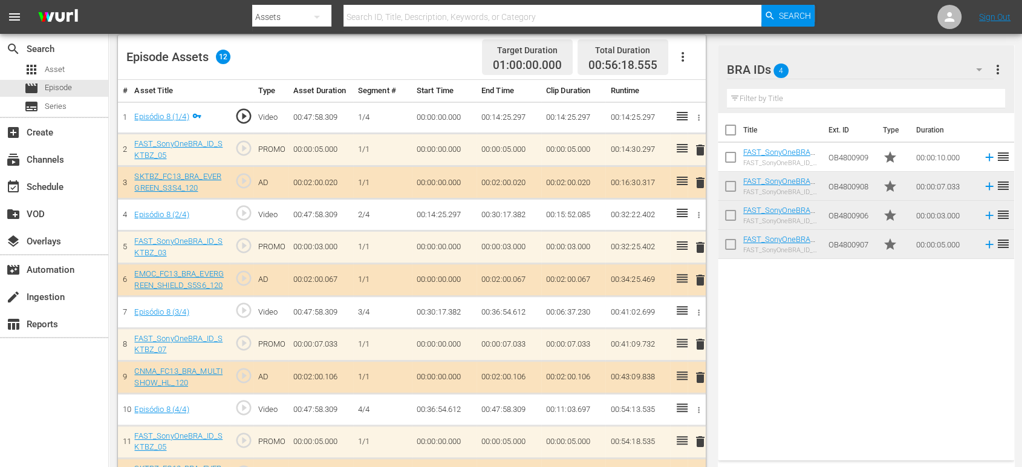
scroll to position [347, 0]
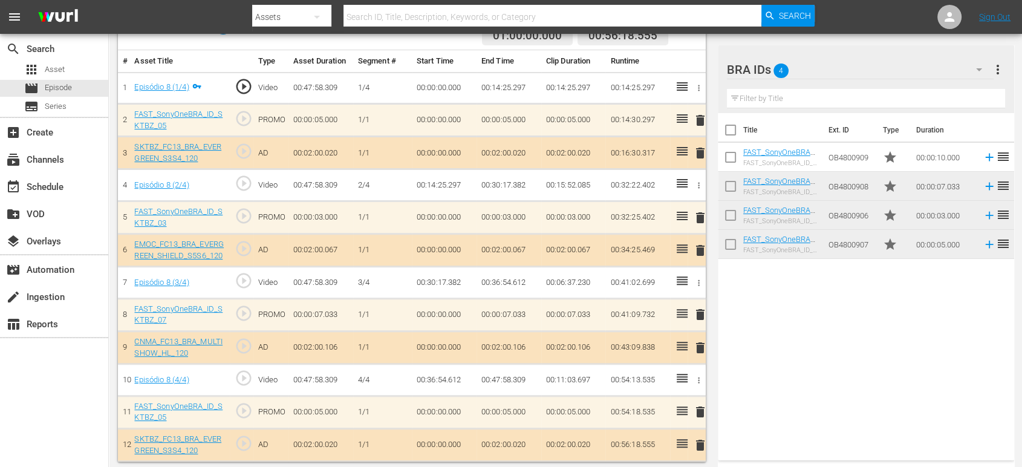
click at [865, 79] on hr at bounding box center [860, 79] width 267 height 1
click at [868, 70] on div "BRA IDs 4" at bounding box center [860, 70] width 267 height 34
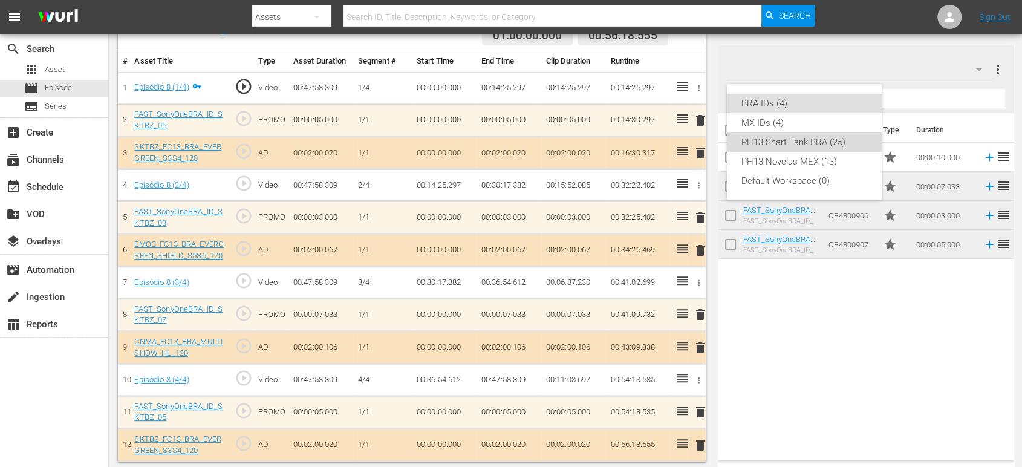
click at [810, 140] on div "PH13 Shart Tank BRA (25)" at bounding box center [804, 141] width 126 height 19
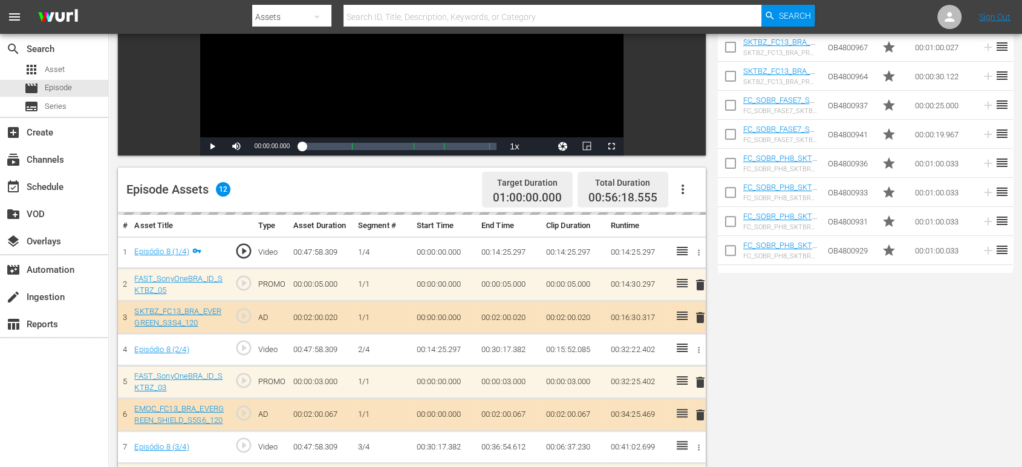
scroll to position [0, 0]
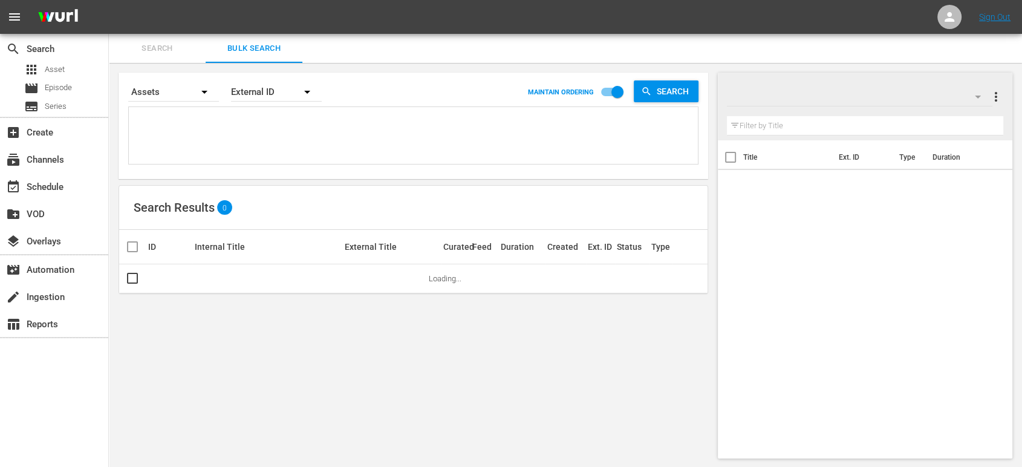
click at [93, 79] on div "apps Asset movie Episode subtitles Series" at bounding box center [54, 88] width 108 height 54
click at [85, 88] on div "movie Episode" at bounding box center [54, 88] width 108 height 17
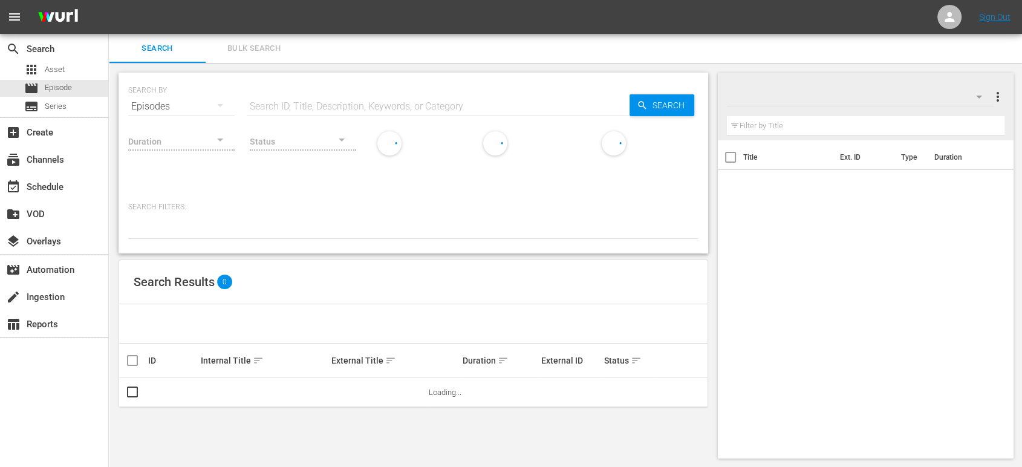
click at [262, 51] on span "Bulk Search" at bounding box center [254, 49] width 82 height 14
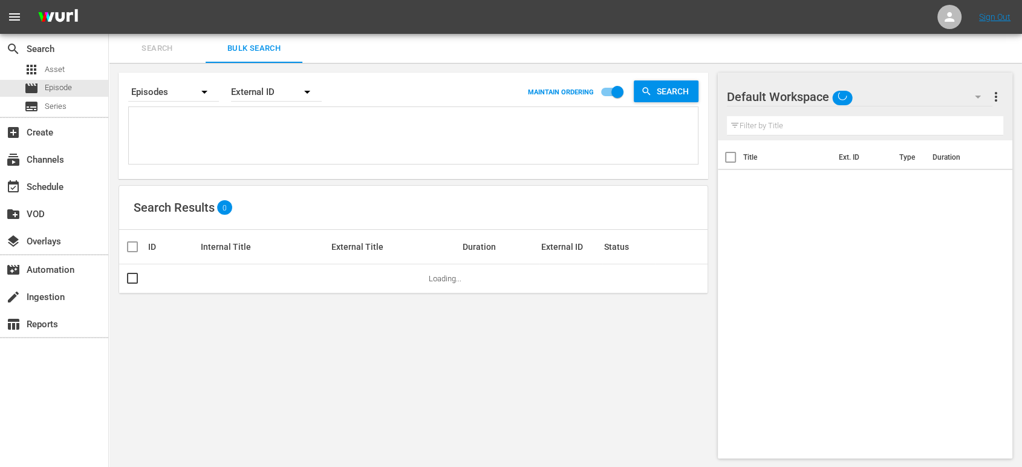
click at [217, 146] on textarea at bounding box center [415, 137] width 566 height 55
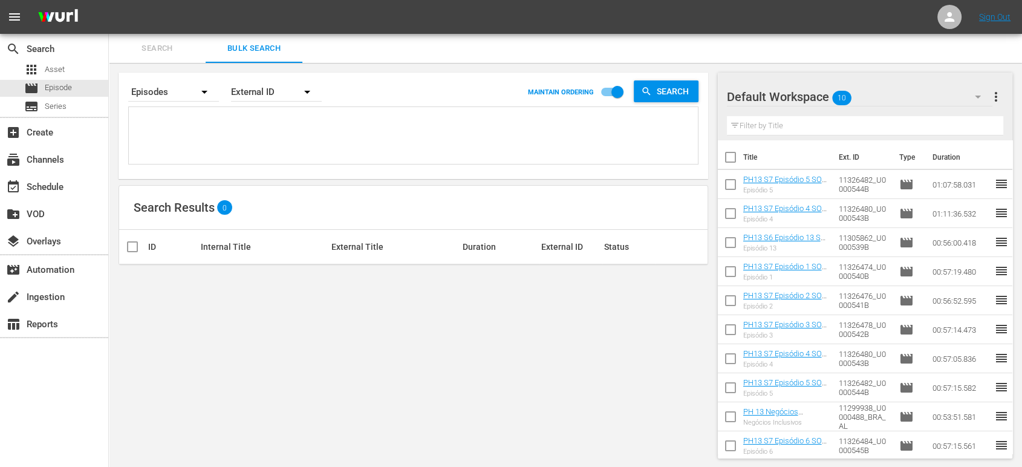
paste textarea "U0000547B"
type textarea "U0000547B"
click at [60, 159] on div "subscriptions Channels" at bounding box center [34, 157] width 68 height 11
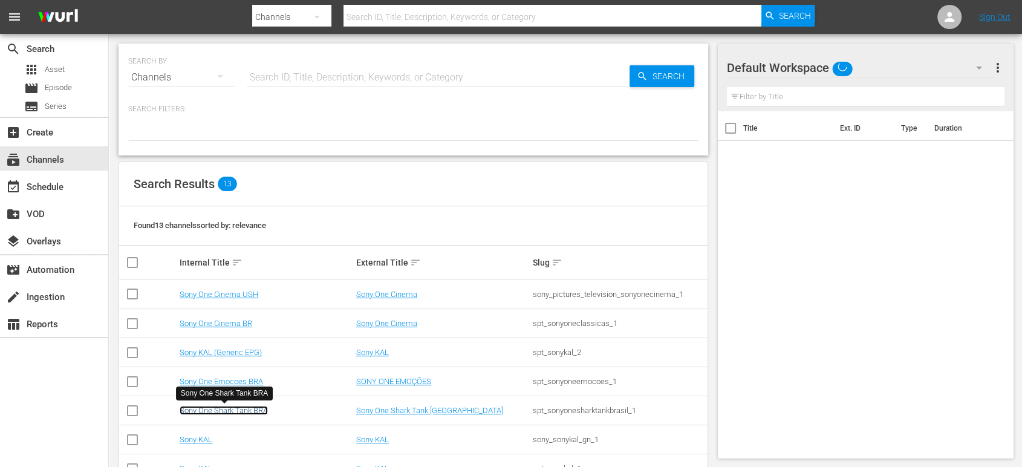
click at [239, 410] on link "Sony One Shark Tank BRA" at bounding box center [224, 410] width 88 height 9
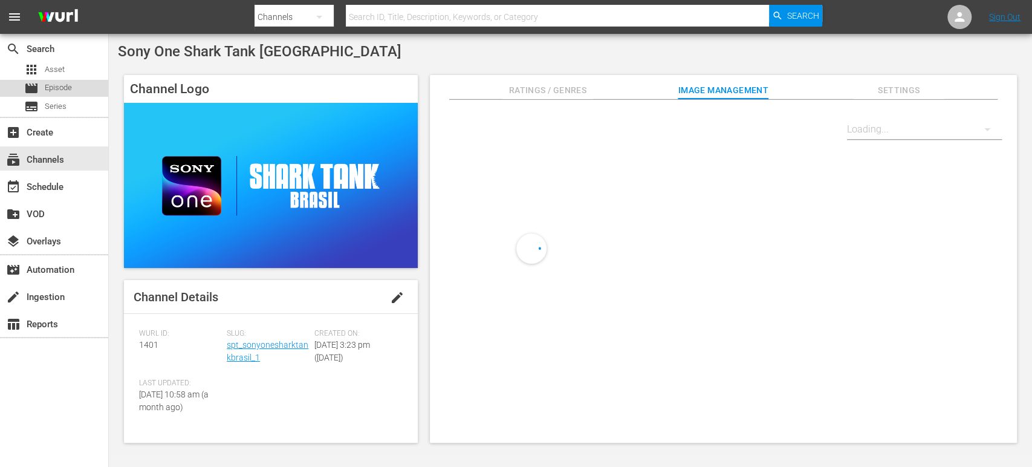
click at [81, 87] on div "movie Episode" at bounding box center [54, 88] width 108 height 17
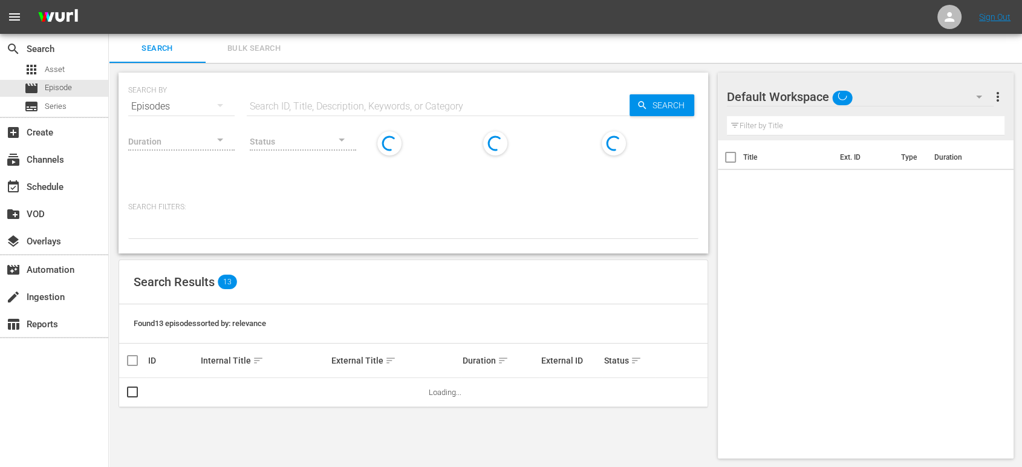
click at [276, 51] on span "Bulk Search" at bounding box center [254, 49] width 82 height 14
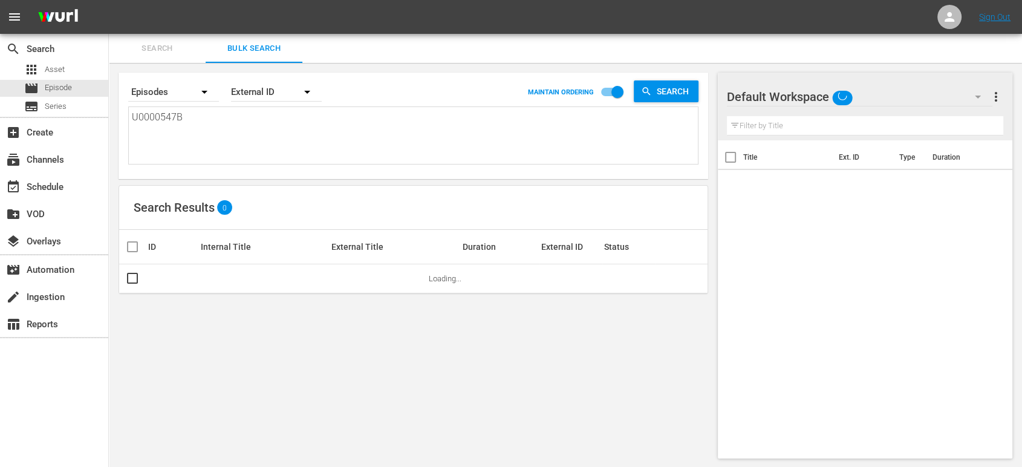
click at [612, 96] on input "checkbox" at bounding box center [617, 94] width 69 height 23
checkbox input "false"
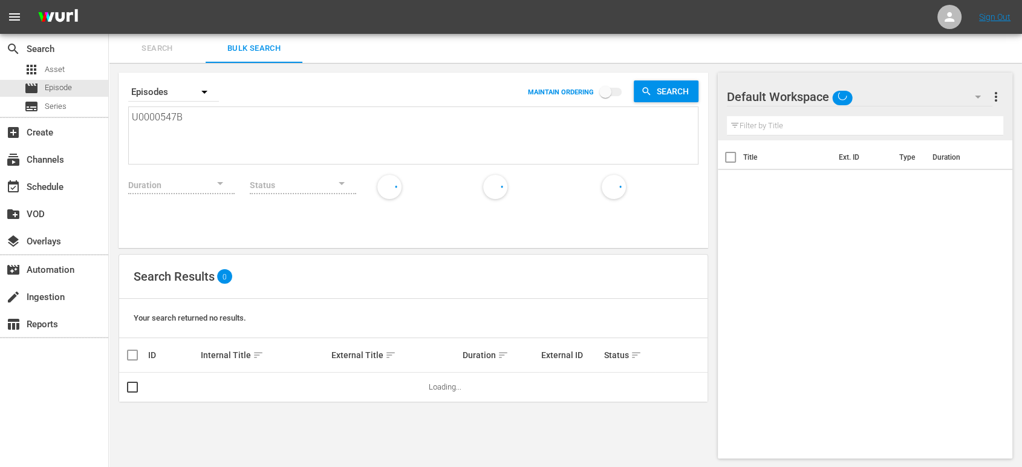
click at [255, 352] on span "sort" at bounding box center [258, 355] width 11 height 11
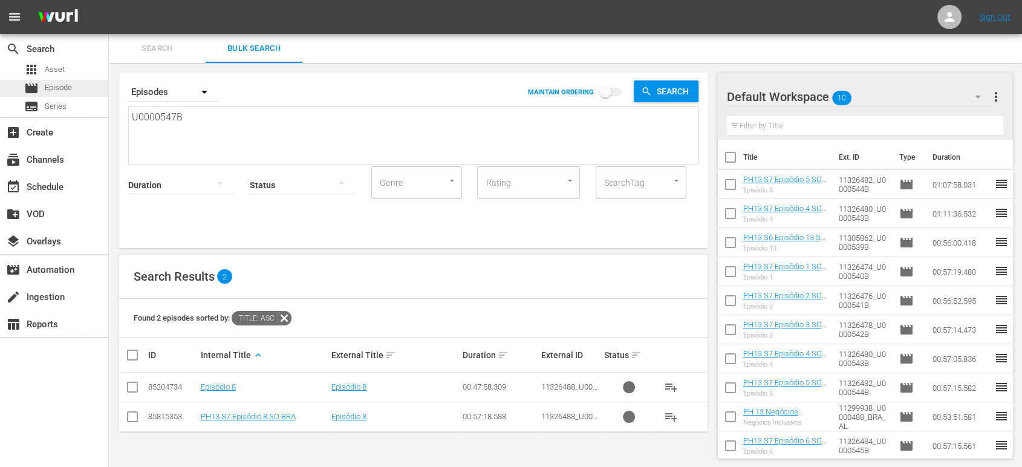
drag, startPoint x: 213, startPoint y: 119, endPoint x: 51, endPoint y: 94, distance: 163.4
click at [109, 0] on div "search Search apps Asset movie Episode subtitles Series add_box Create subscrip…" at bounding box center [565, 0] width 913 height 0
paste textarea "8"
type textarea "U0000548B"
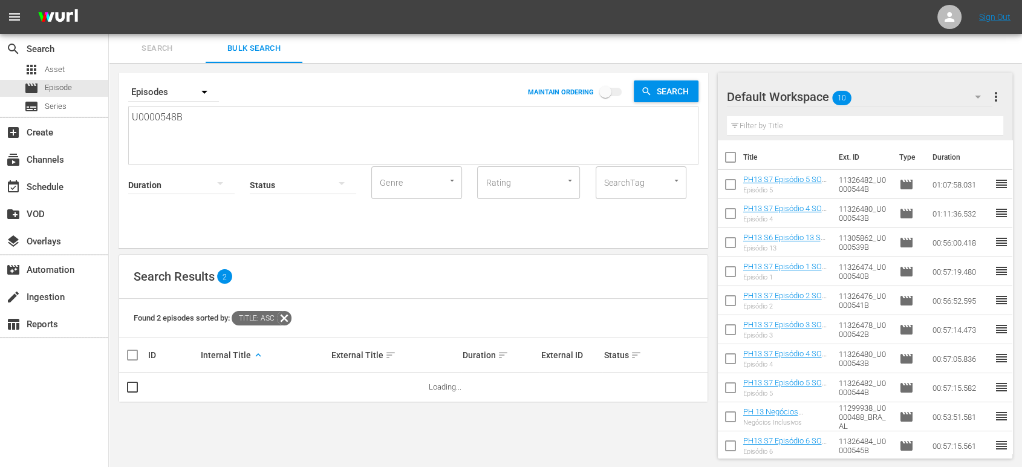
type textarea "U0000548B"
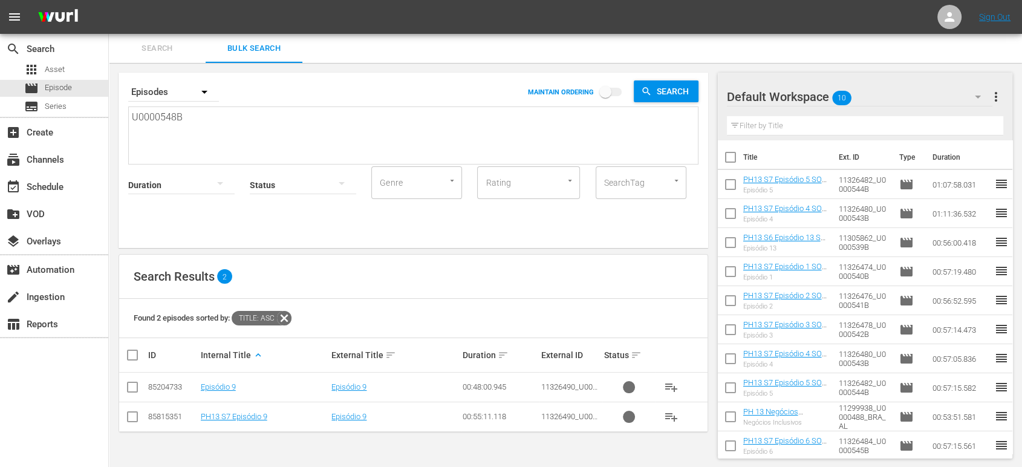
scroll to position [1, 0]
drag, startPoint x: 242, startPoint y: 123, endPoint x: 30, endPoint y: 100, distance: 213.5
paste textarea "9"
type textarea "U0000549B"
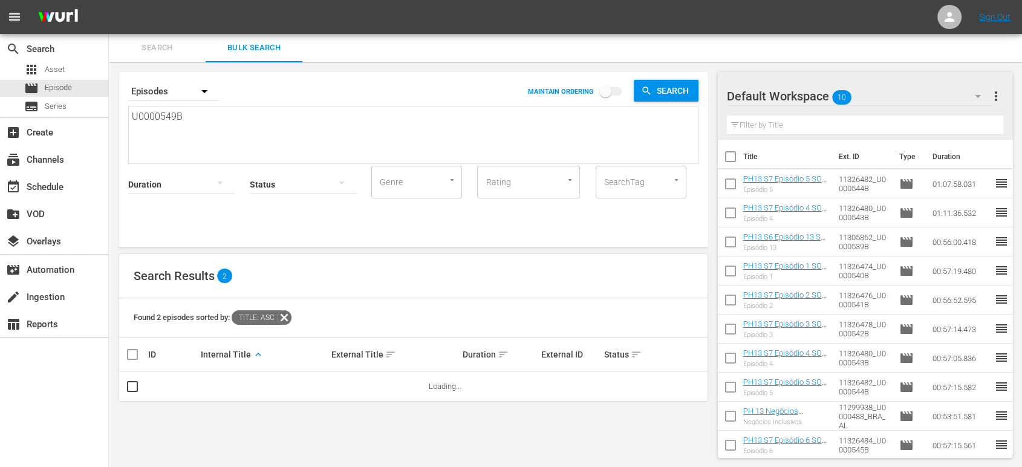
type textarea "U0000549B"
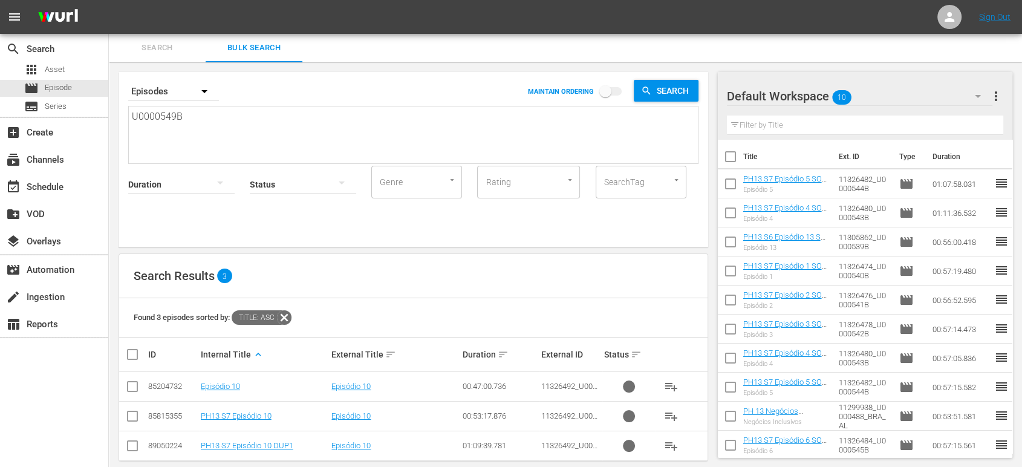
scroll to position [16, 0]
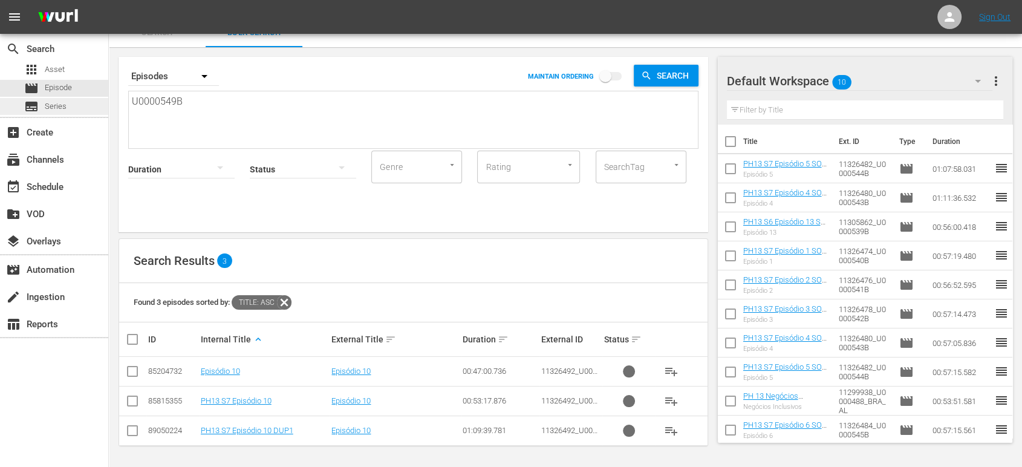
drag, startPoint x: 207, startPoint y: 99, endPoint x: 0, endPoint y: 108, distance: 207.6
click at [137, 433] on input "checkbox" at bounding box center [132, 433] width 15 height 15
checkbox input "true"
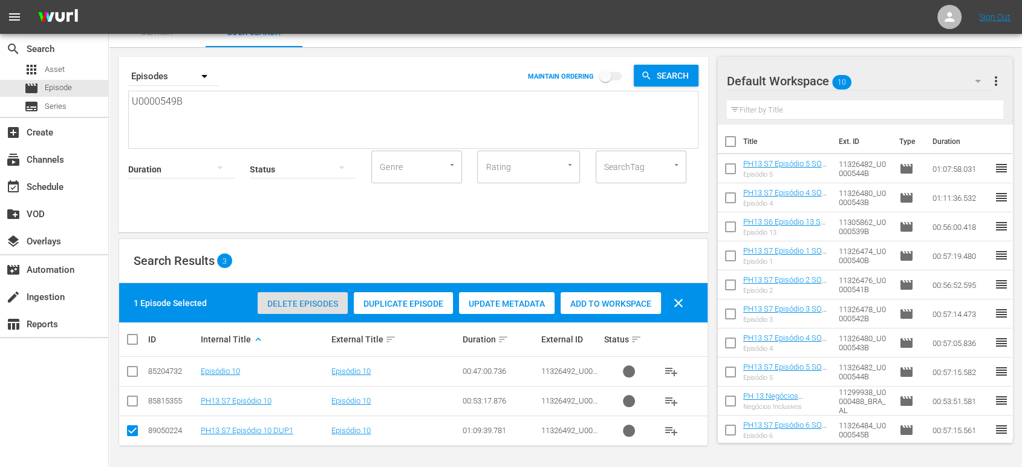
click at [324, 299] on span "Delete Episodes" at bounding box center [303, 304] width 90 height 10
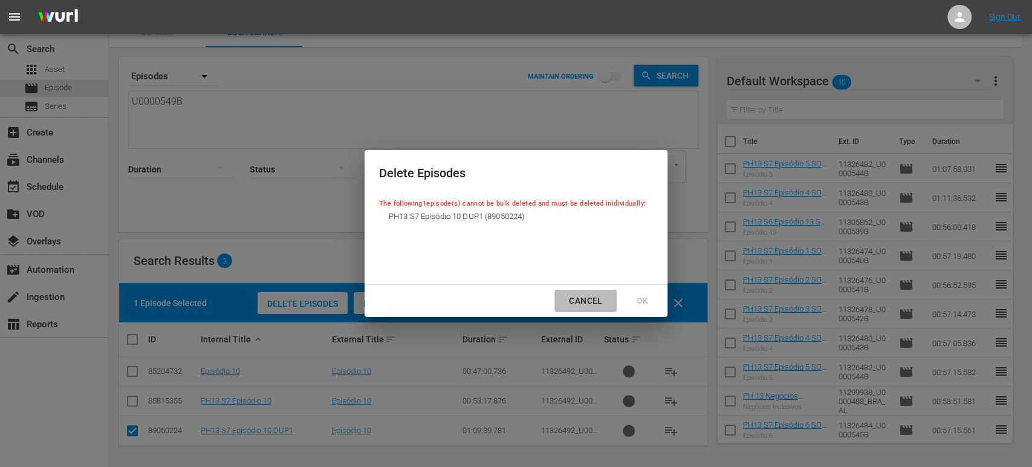
click at [595, 298] on div "Cancel" at bounding box center [585, 300] width 53 height 15
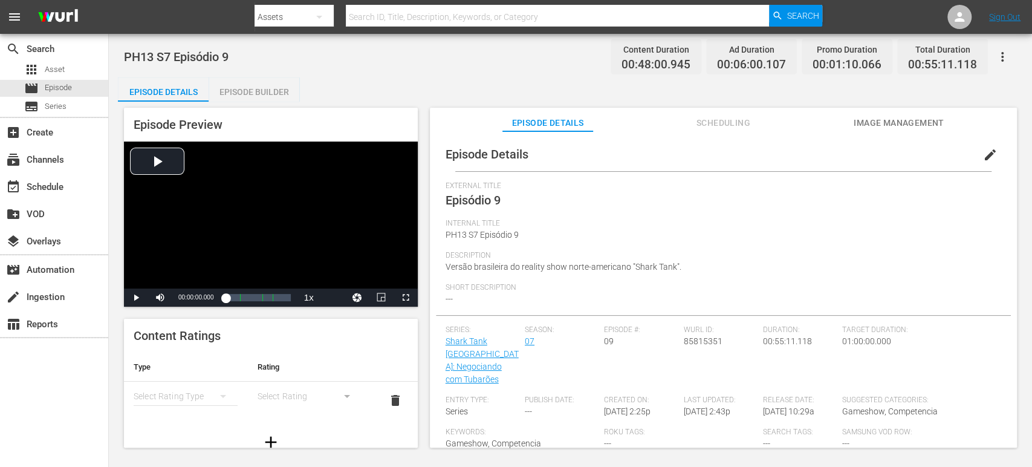
click at [983, 152] on span "edit" at bounding box center [990, 155] width 15 height 15
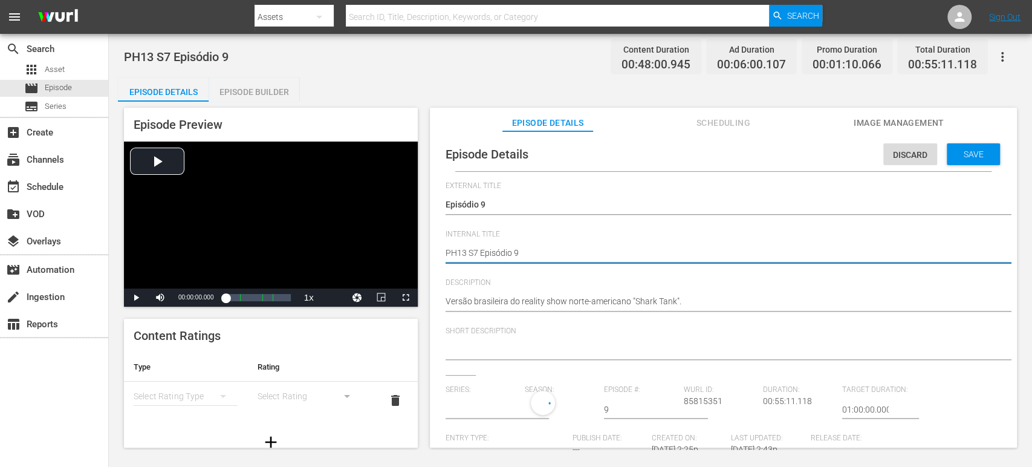
type textarea "PH13 S7 Episódio 9"
type textarea "PH13 S7 Episódio 9 S"
type textarea "PH13 S7 Episódio 9 SO"
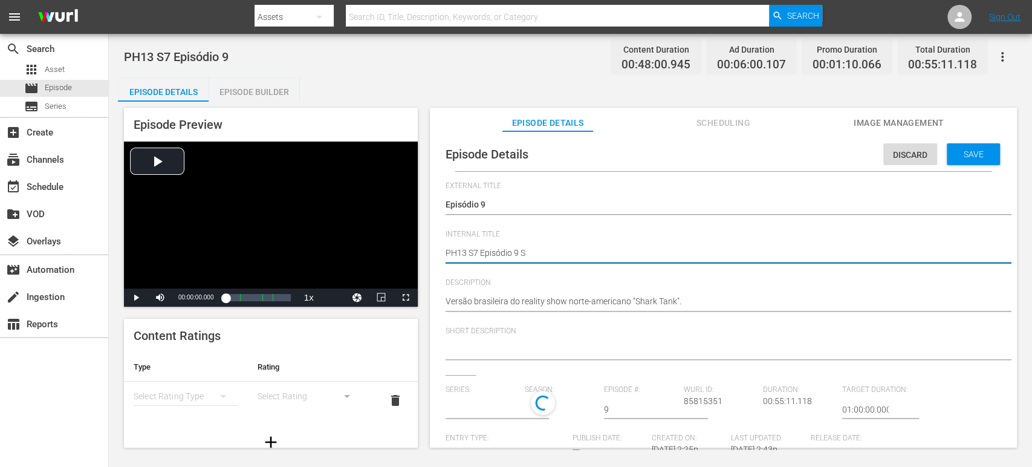
type textarea "PH13 S7 Episódio 9 SO"
type textarea "PH13 S7 Episódio 9 SO B"
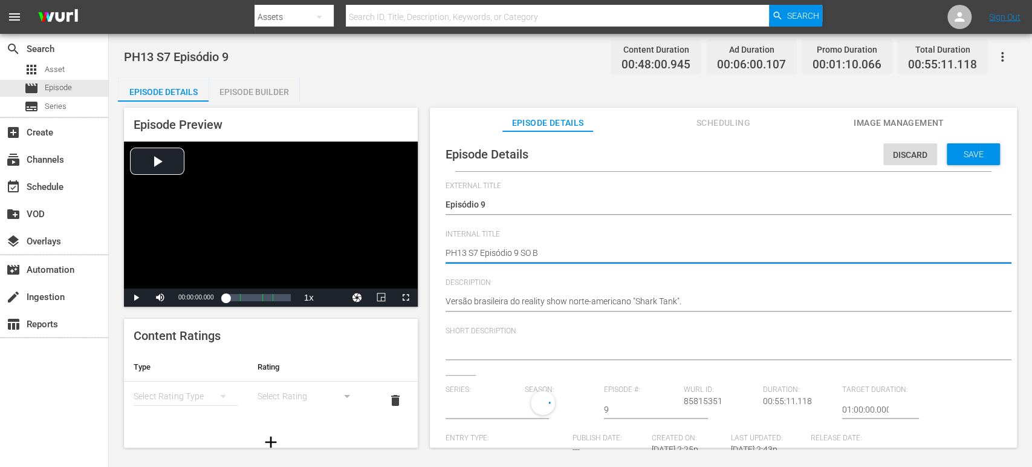
type textarea "PH13 S7 Episódio 9 SO BR"
type textarea "PH13 S7 Episódio 9 SO BRA"
type input "Shark Tank [GEOGRAPHIC_DATA]: Negociando com Tubarões"
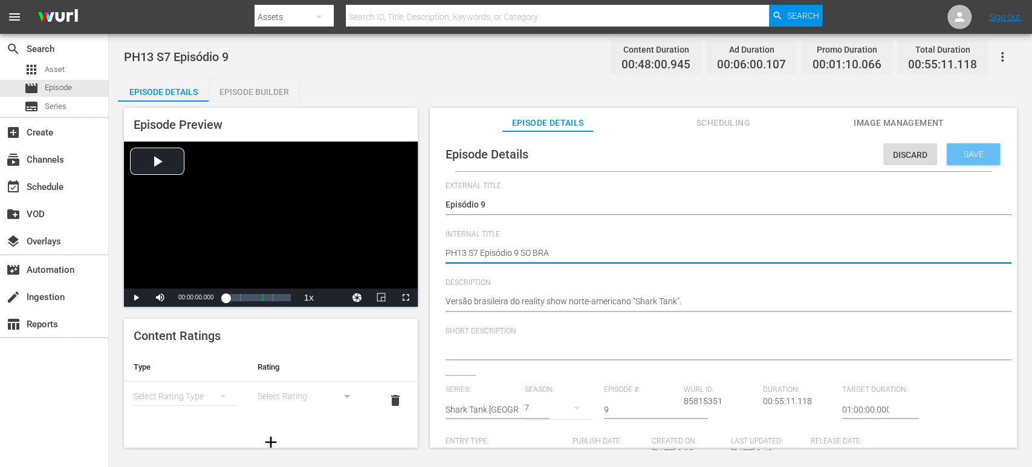
type textarea "PH13 S7 Episódio 9 SO BRA"
click at [963, 158] on span "Save" at bounding box center [973, 154] width 39 height 10
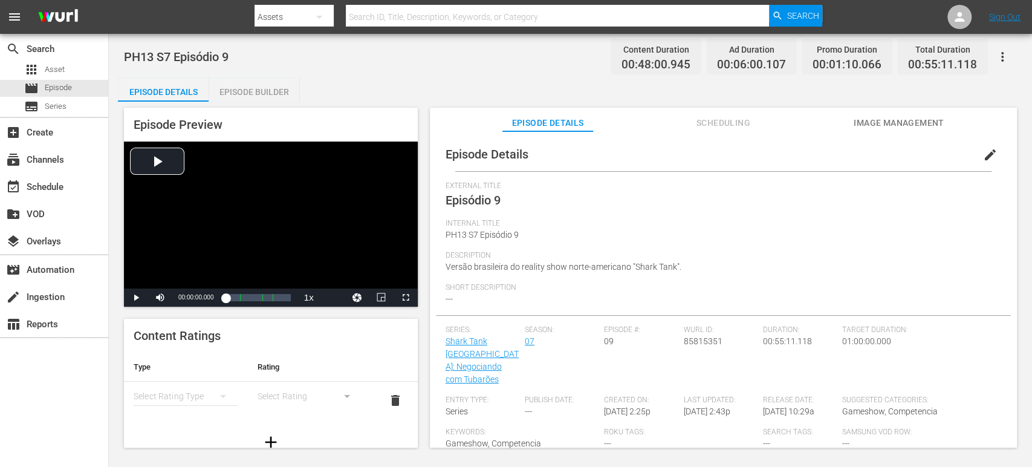
click at [277, 93] on div "Episode Builder" at bounding box center [254, 91] width 91 height 29
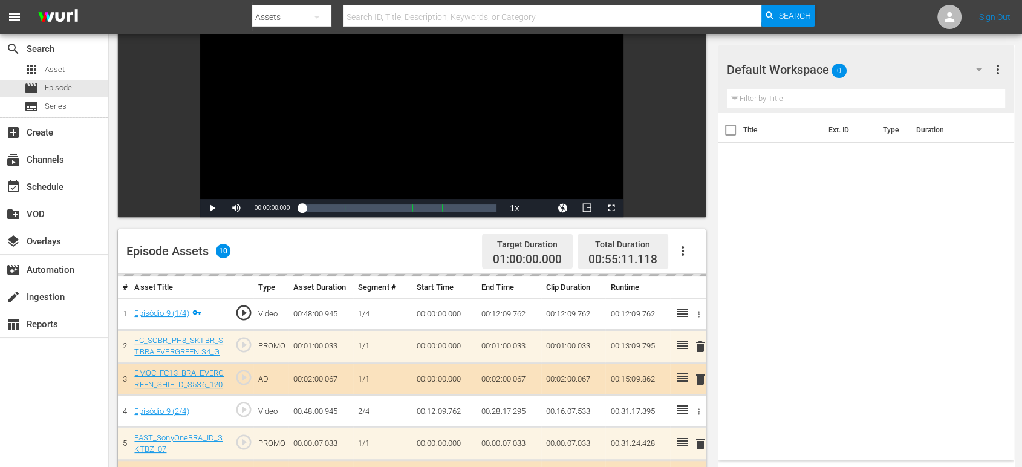
scroll to position [150, 0]
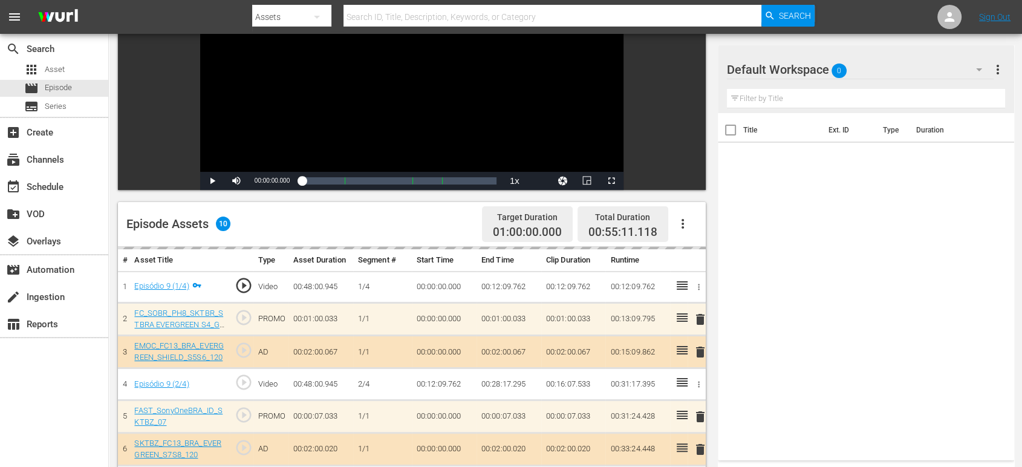
click at [919, 76] on div "Default Workspace 0" at bounding box center [860, 70] width 267 height 34
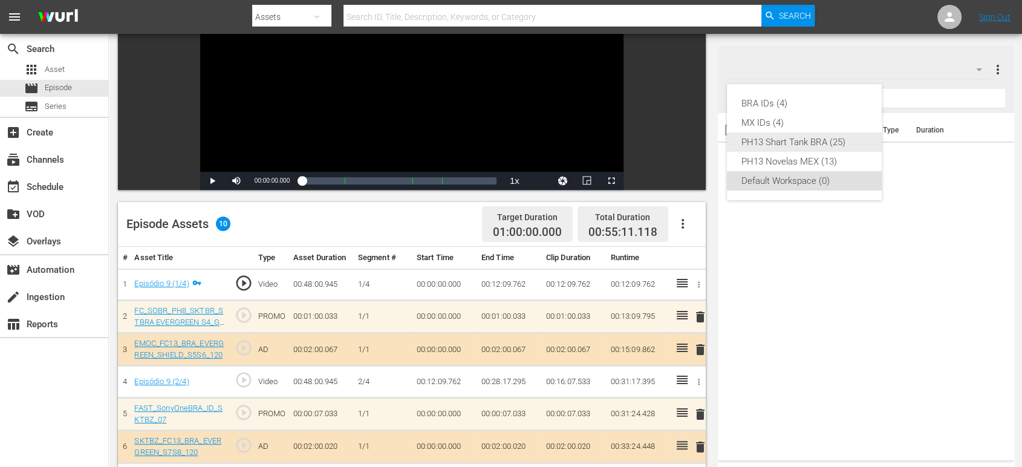
click at [830, 147] on div "PH13 Shart Tank BRA (25)" at bounding box center [804, 141] width 126 height 19
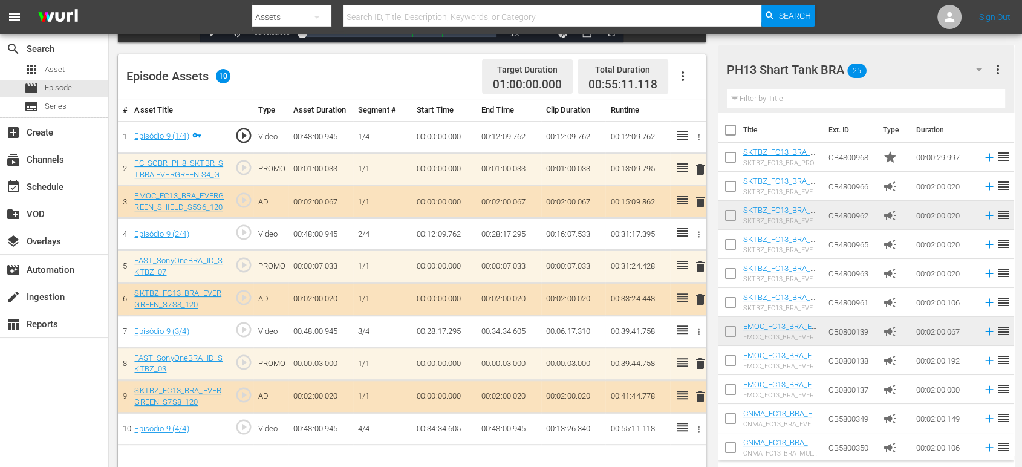
scroll to position [314, 0]
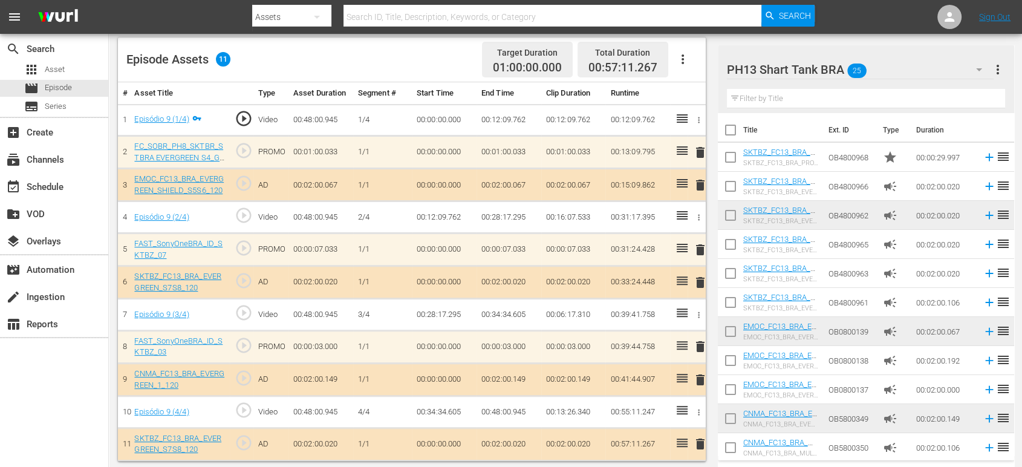
click at [940, 68] on div "PH13 Shart Tank BRA 25" at bounding box center [860, 70] width 267 height 34
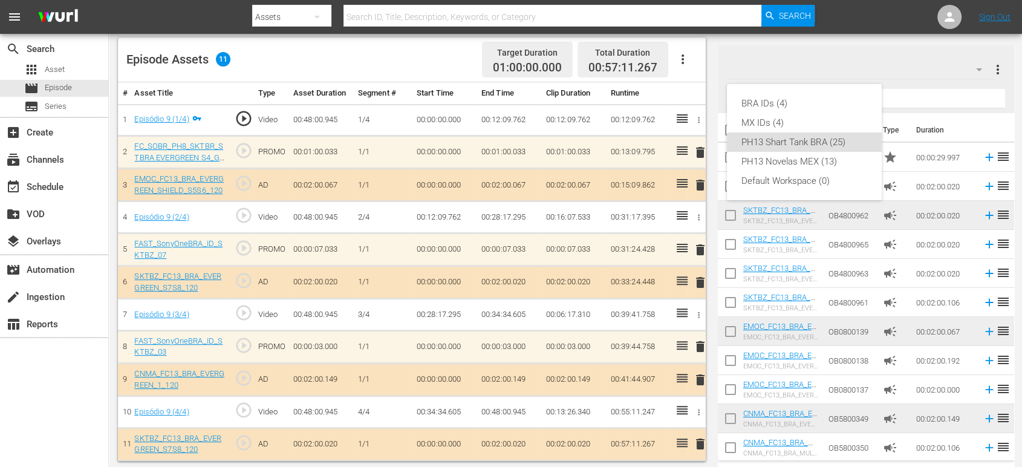
click at [959, 70] on div "BRA IDs (4) MX IDs (4) PH13 Shart Tank BRA (25) PH13 Novelas MEX (13) Default W…" at bounding box center [511, 233] width 1022 height 467
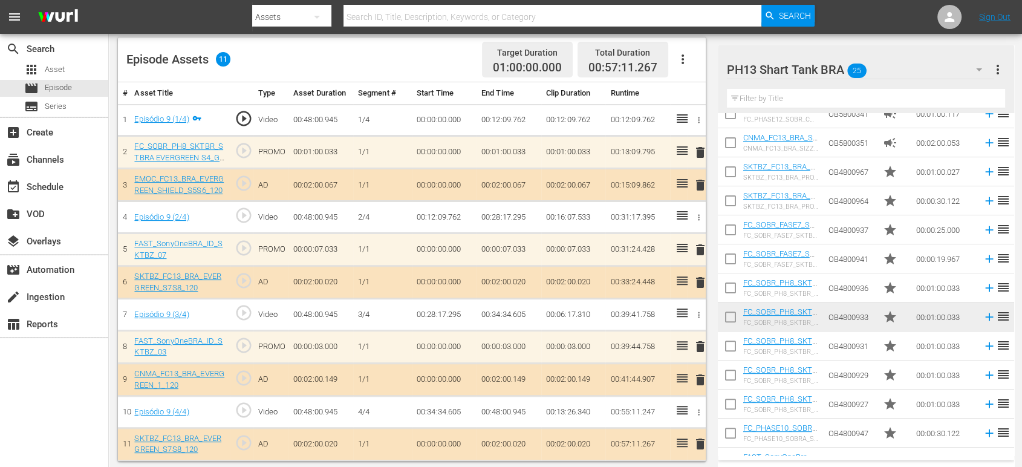
scroll to position [412, 0]
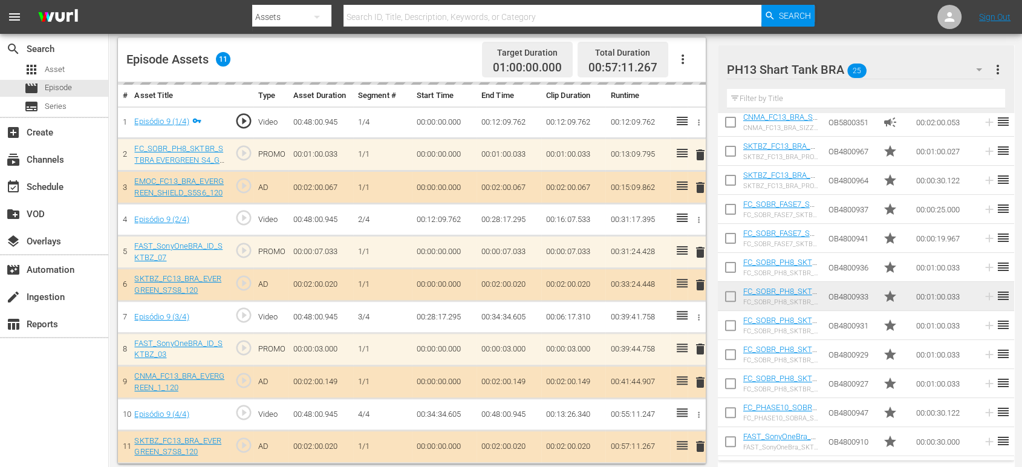
click at [959, 71] on div "PH13 Shart Tank BRA 25" at bounding box center [860, 70] width 267 height 34
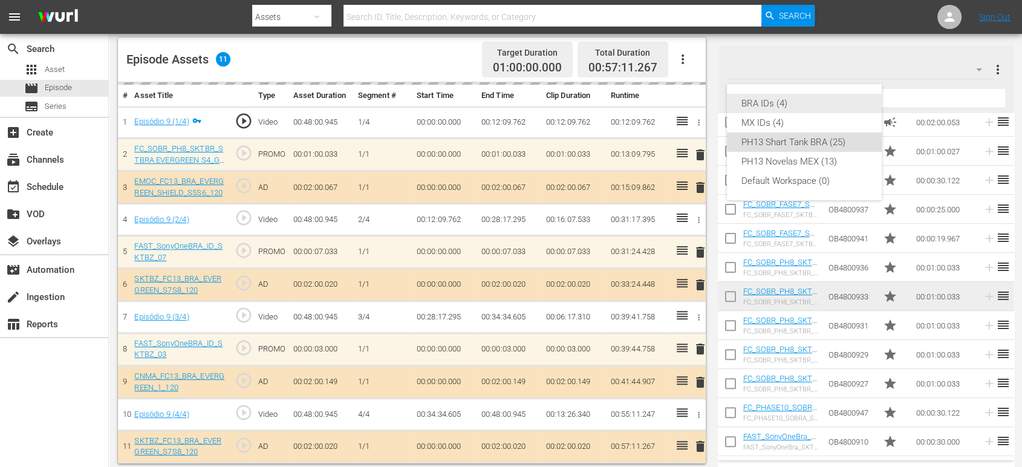
click at [839, 108] on div "BRA IDs (4)" at bounding box center [804, 103] width 126 height 19
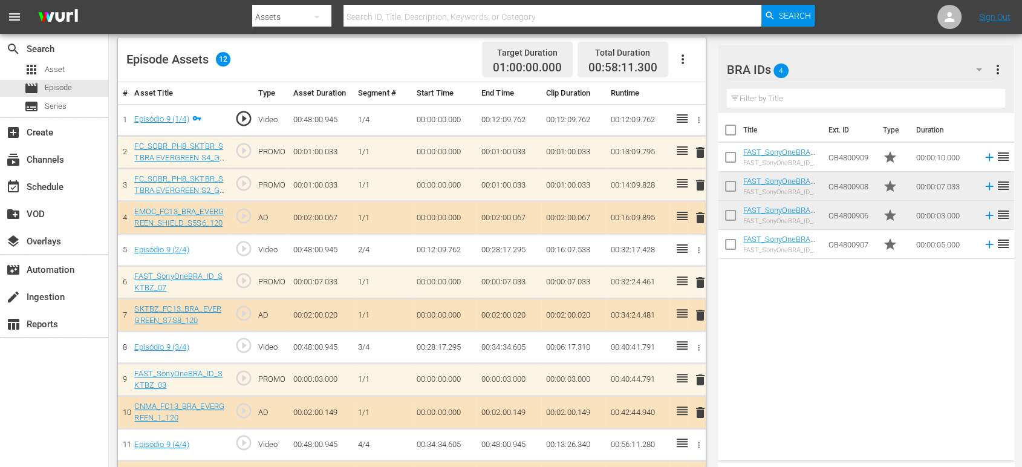
scroll to position [316, 0]
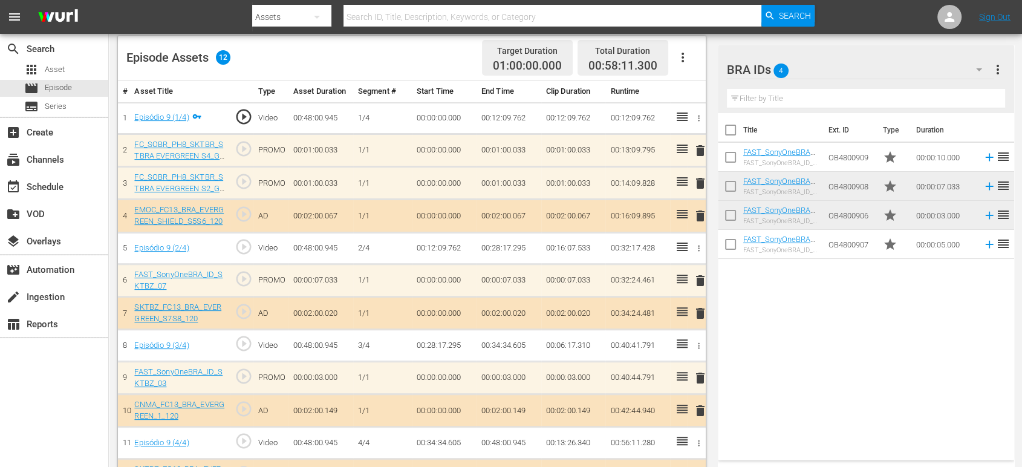
click at [696, 178] on span "delete" at bounding box center [699, 183] width 15 height 15
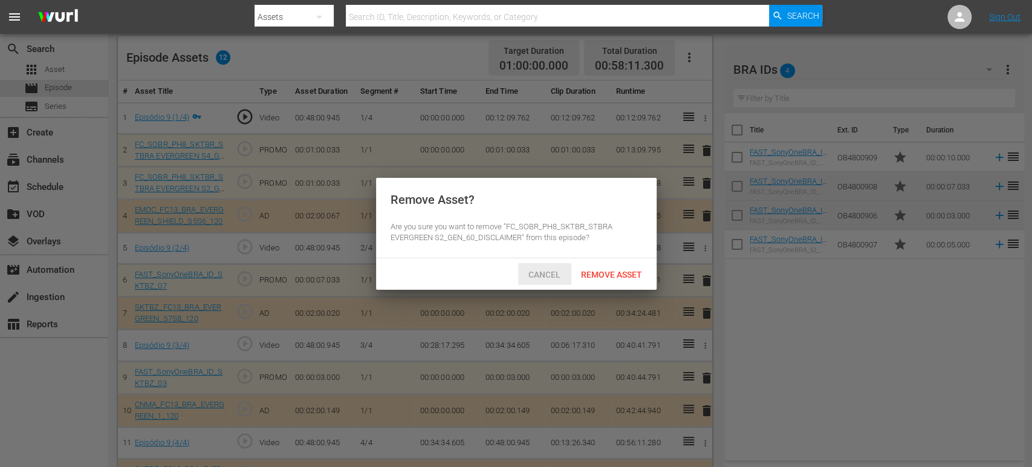
click at [544, 281] on div "Cancel" at bounding box center [544, 274] width 53 height 22
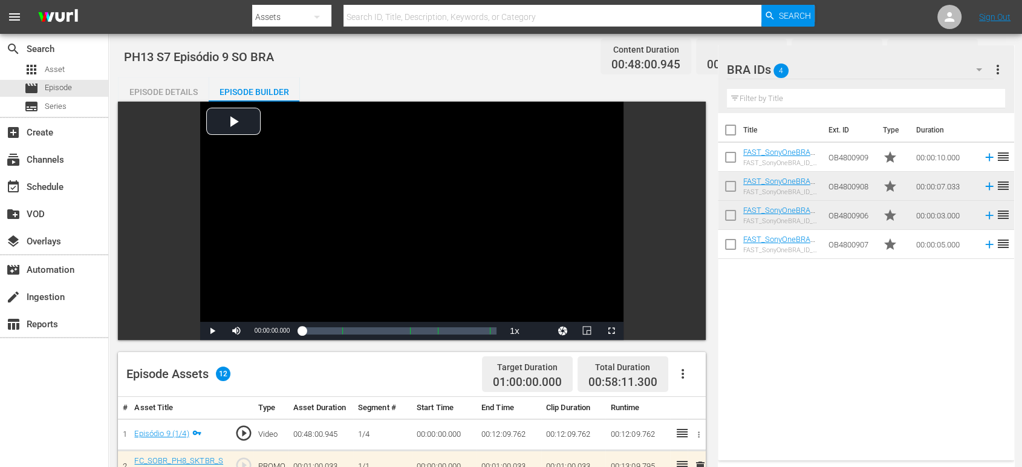
scroll to position [186, 0]
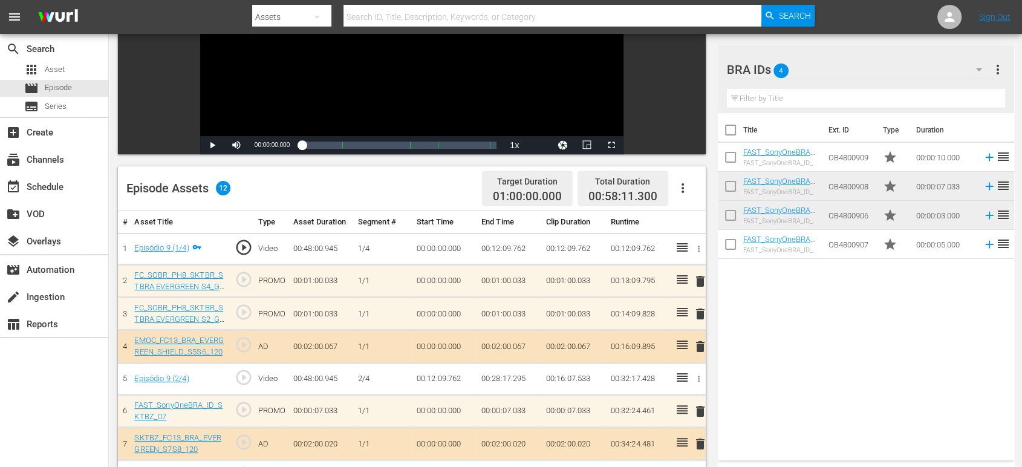
click at [699, 313] on span "delete" at bounding box center [699, 314] width 15 height 15
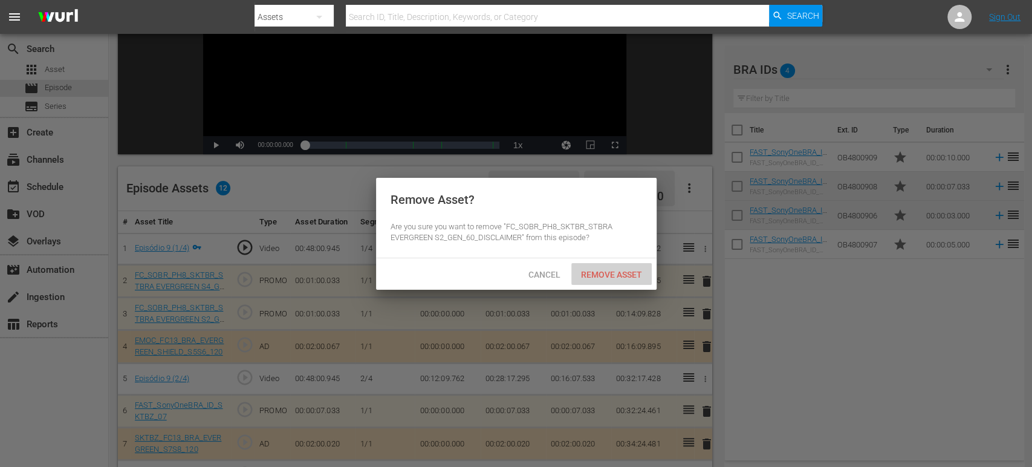
click at [635, 277] on span "Remove Asset" at bounding box center [612, 275] width 80 height 10
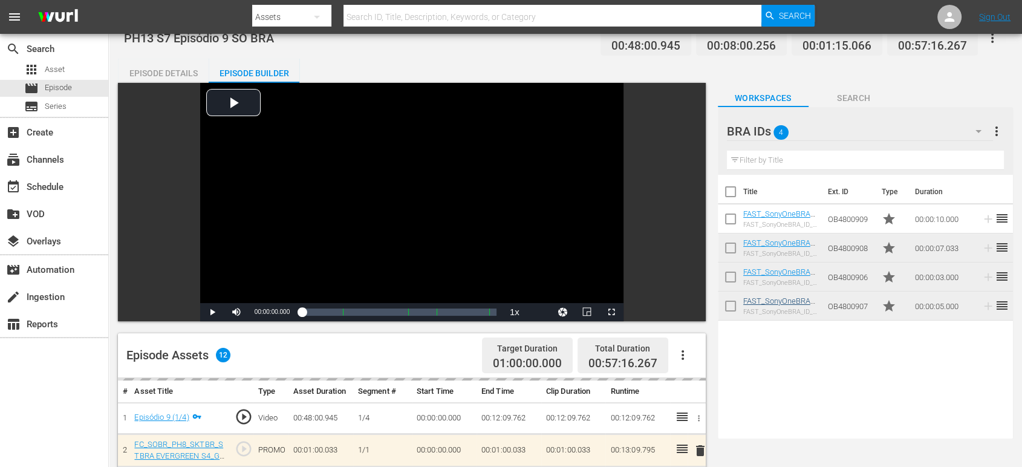
scroll to position [0, 0]
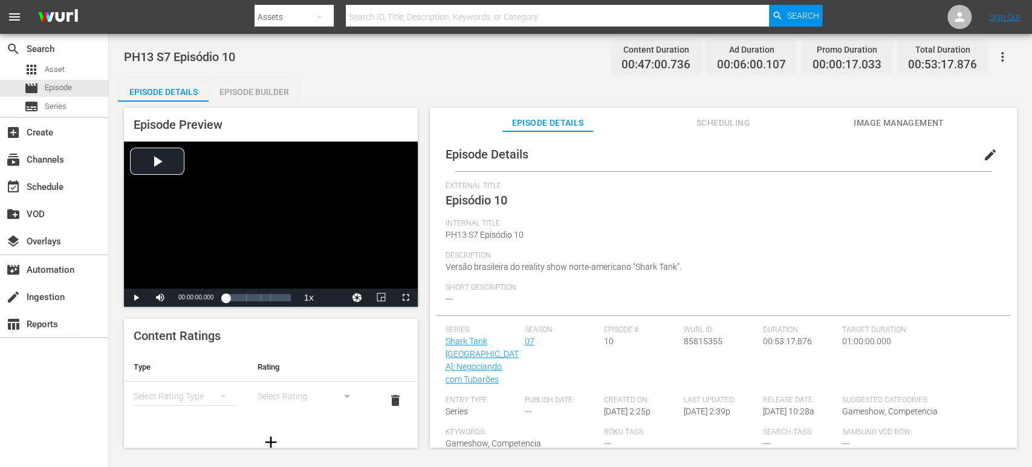
click at [986, 161] on span "edit" at bounding box center [990, 155] width 15 height 15
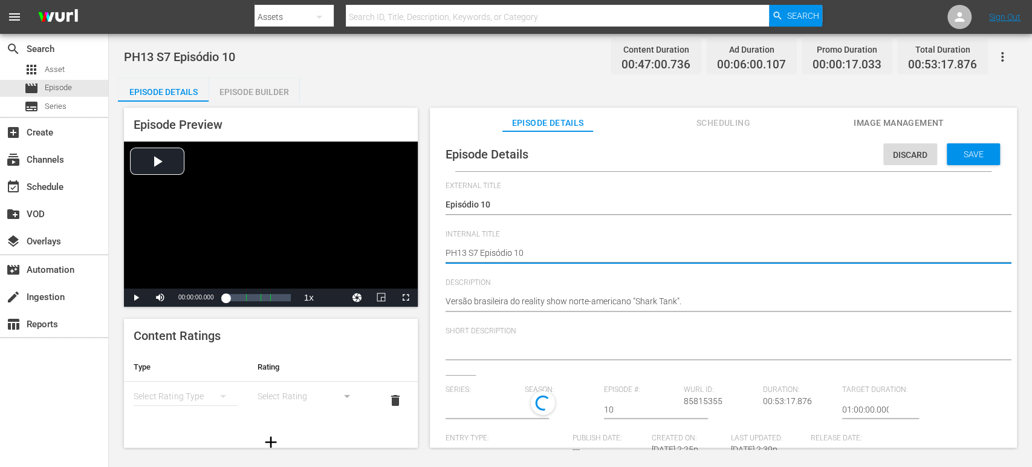
type textarea "PH13 S7 Episódio 10"
type textarea "PH13 S7 Episódio 10 S"
type textarea "PH13 S7 Episódio 10 SO"
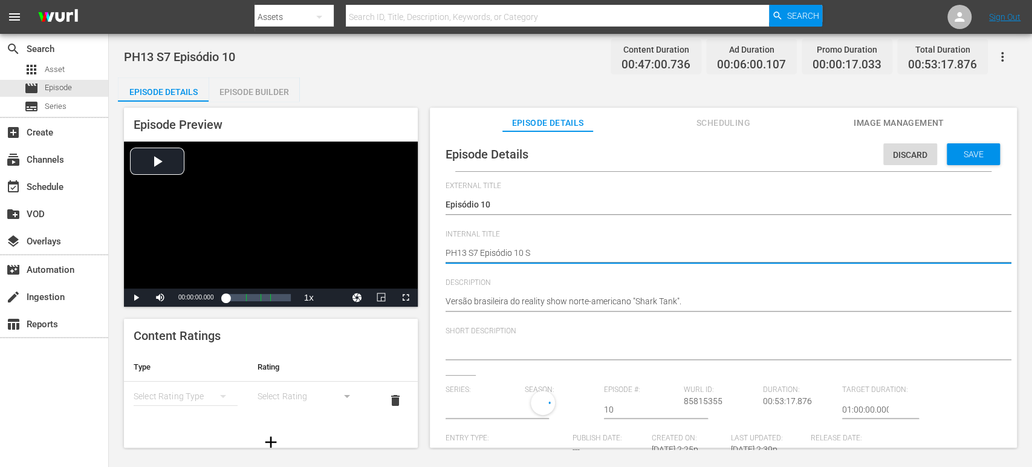
type textarea "PH13 S7 Episódio 10 SO"
type textarea "PH13 S7 Episódio 10 SO B"
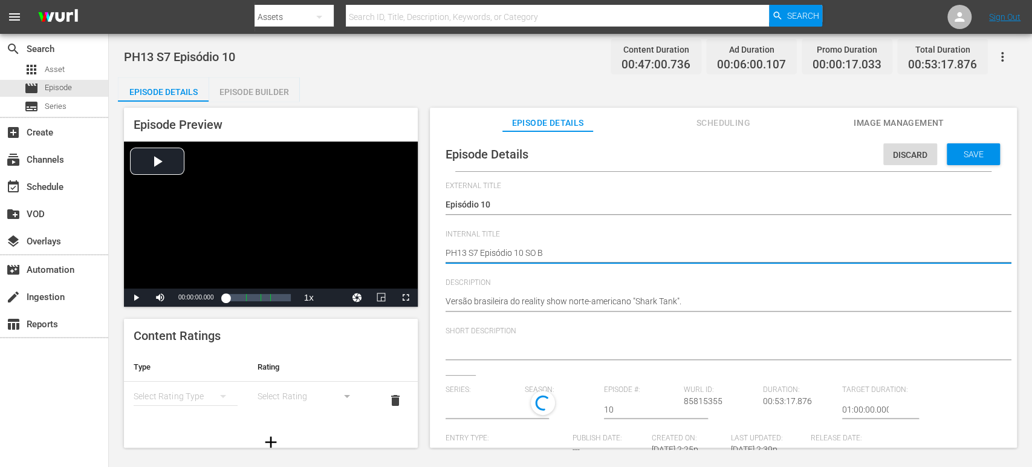
type textarea "PH13 S7 Episódio 10 SO BR"
type textarea "PH13 S7 Episódio 10 SO BRA"
type input "Shark Tank [GEOGRAPHIC_DATA]: Negociando com Tubarões"
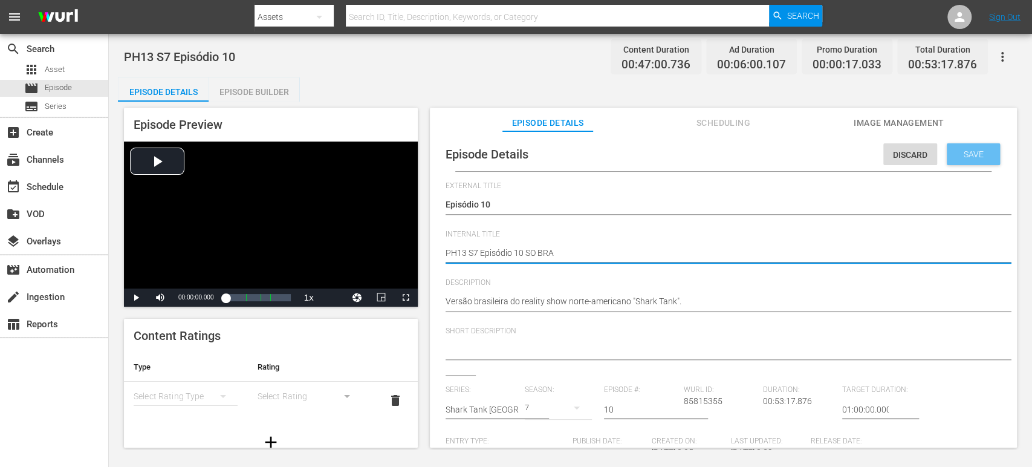
type textarea "PH13 S7 Episódio 10 SO BRA"
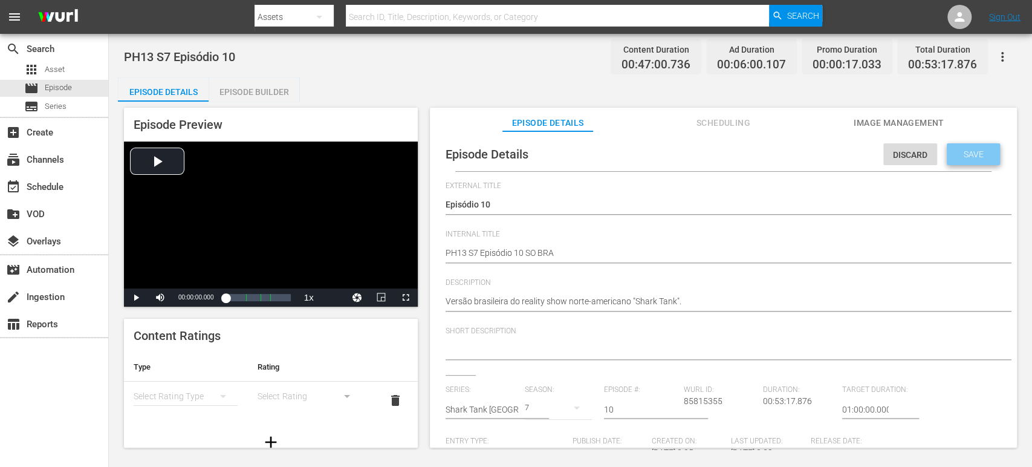
click at [956, 148] on div "Save" at bounding box center [973, 154] width 53 height 22
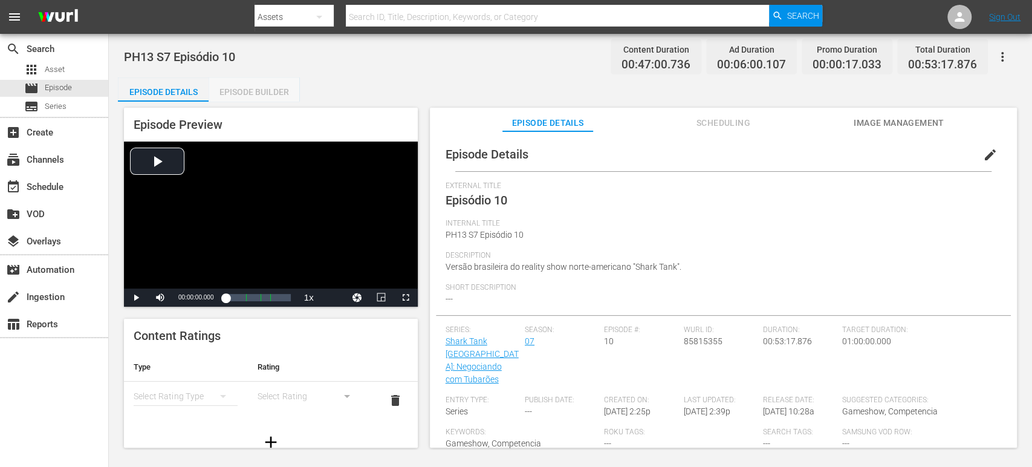
click at [265, 91] on div "Episode Builder" at bounding box center [254, 91] width 91 height 29
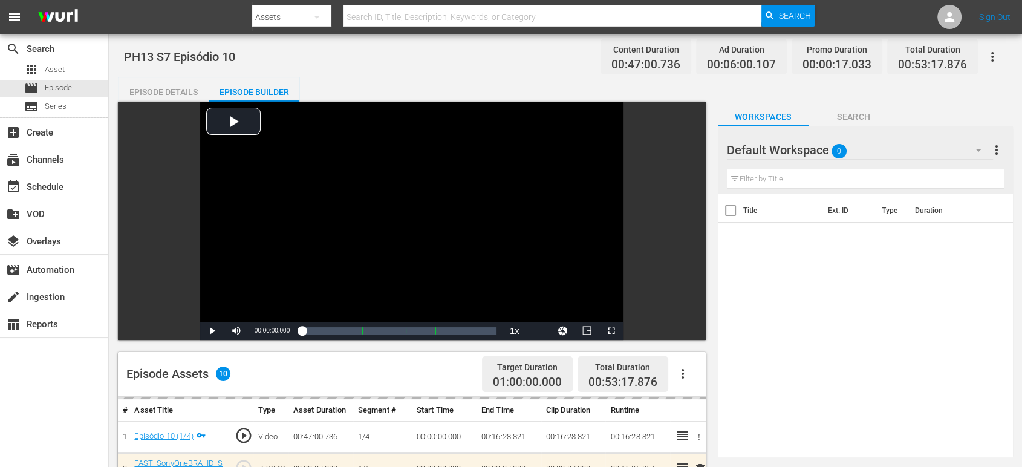
click at [897, 154] on div "Default Workspace 0" at bounding box center [860, 150] width 266 height 34
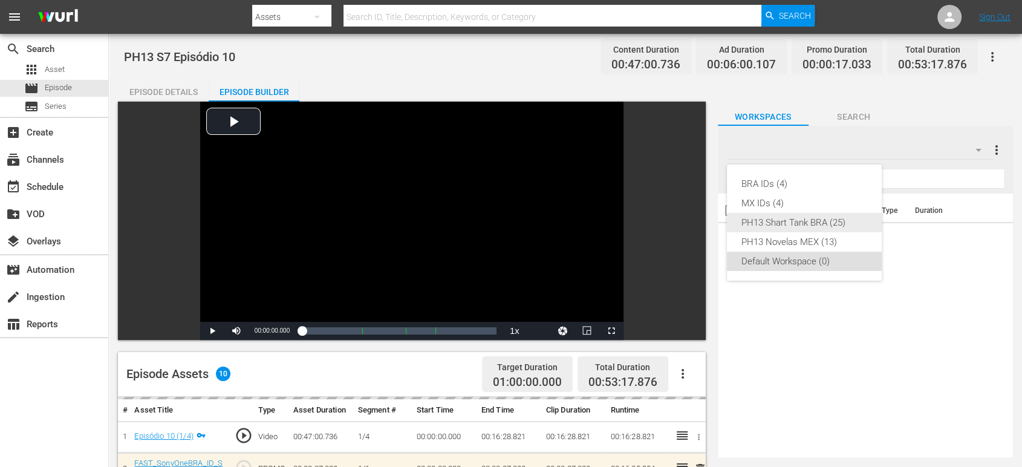
click at [839, 221] on div "PH13 Shart Tank BRA (25)" at bounding box center [804, 222] width 126 height 19
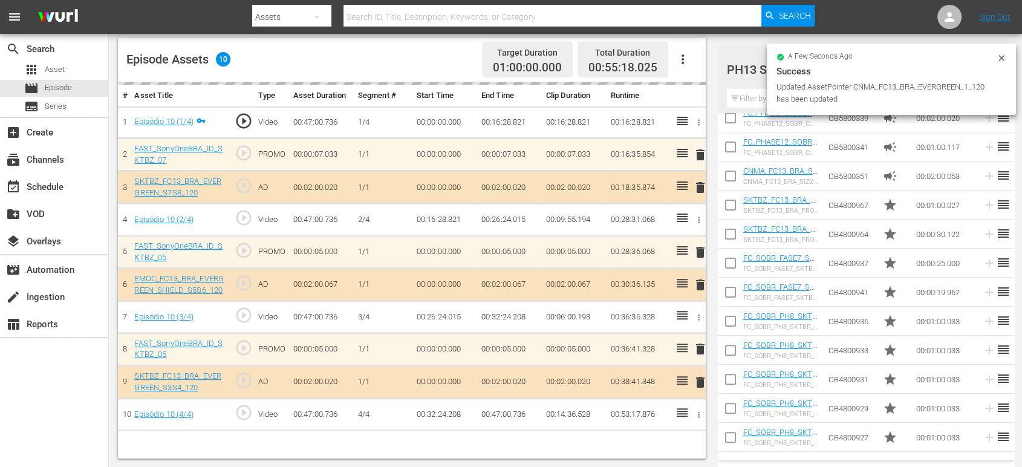
scroll to position [364, 0]
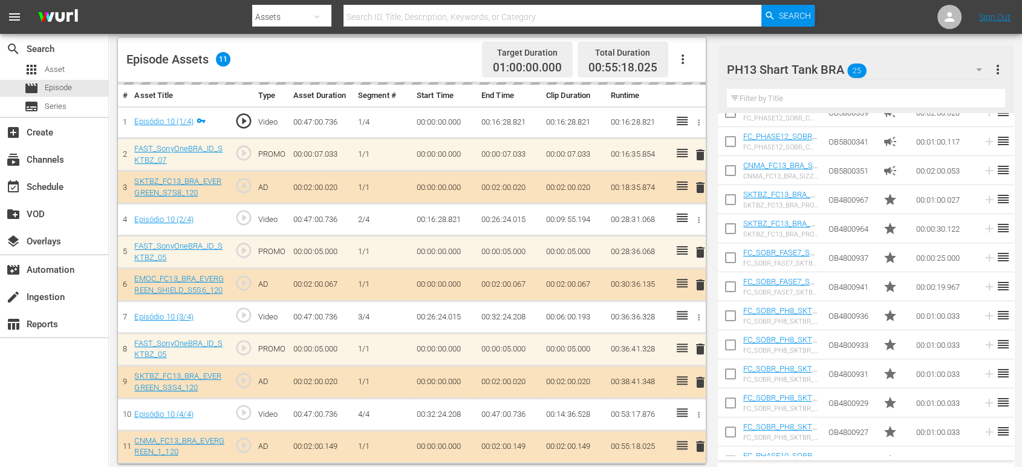
click at [905, 76] on div "PH13 Shart Tank BRA 25" at bounding box center [860, 70] width 267 height 34
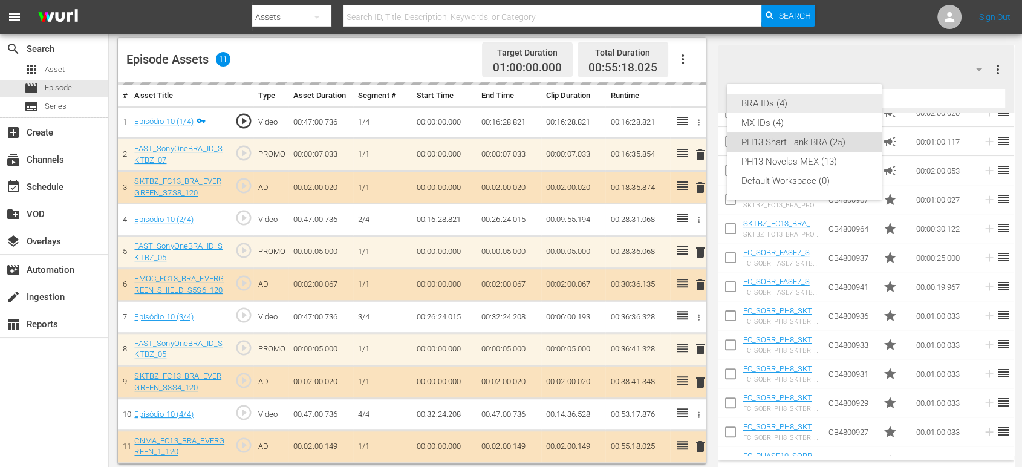
click at [837, 105] on div "BRA IDs (4)" at bounding box center [804, 103] width 126 height 19
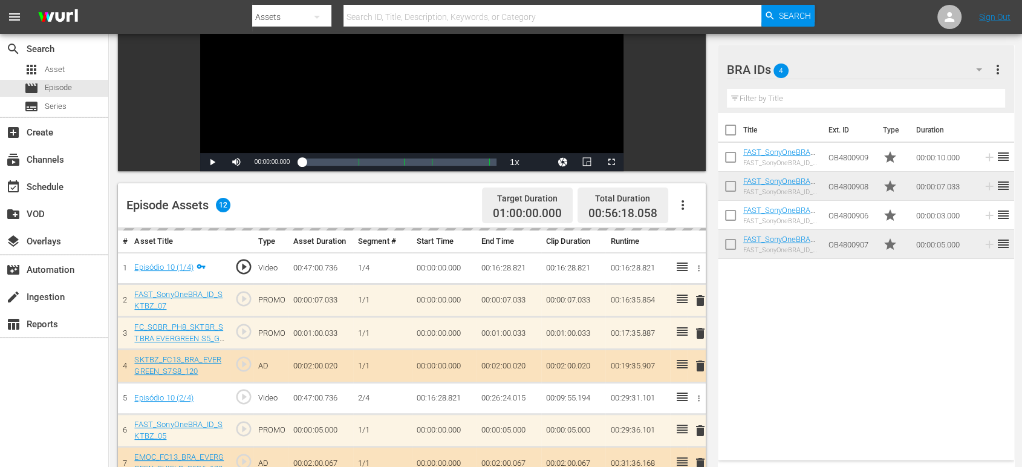
scroll to position [0, 0]
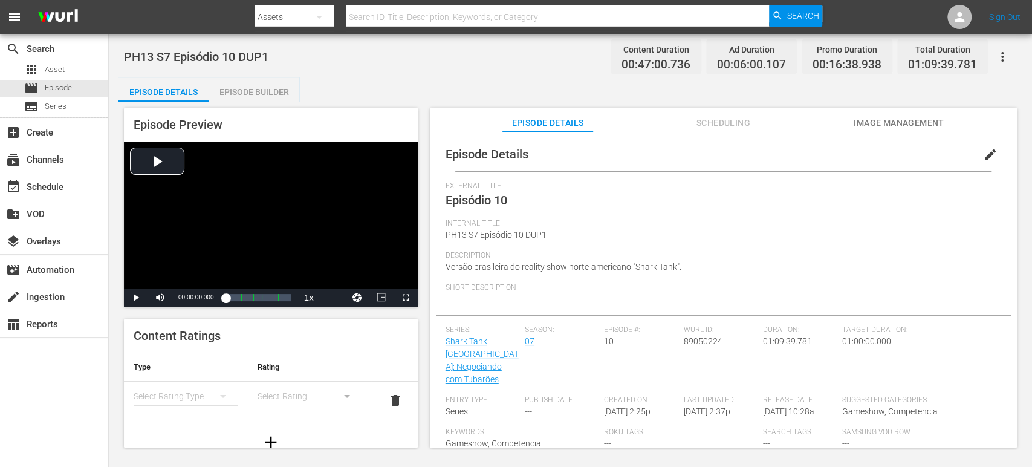
click at [928, 157] on span "edit" at bounding box center [990, 155] width 15 height 15
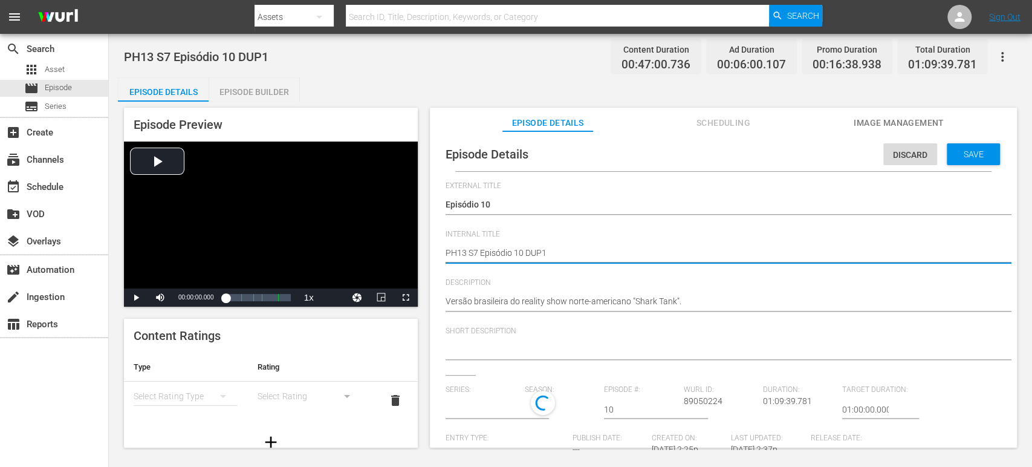
type textarea "PH13 S7 Episódio 10 SDUP1"
type textarea "PH13 S7 Episódio 10 SODUP1"
type textarea "PH13 S7 Episódio 10 SO DUP1"
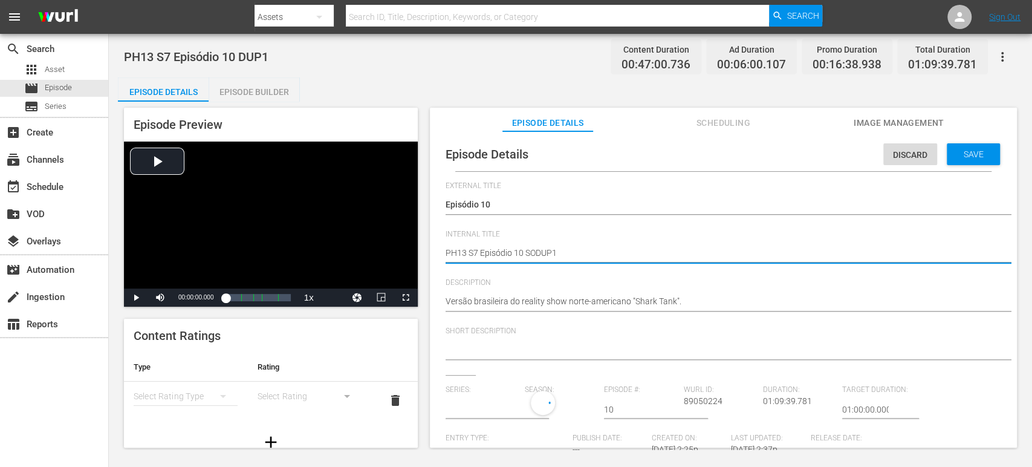
type textarea "PH13 S7 Episódio 10 SO DUP1"
type textarea "PH13 S7 Episódio 10 SO BDUP1"
type textarea "PH13 S7 Episódio 10 SO BRDUP1"
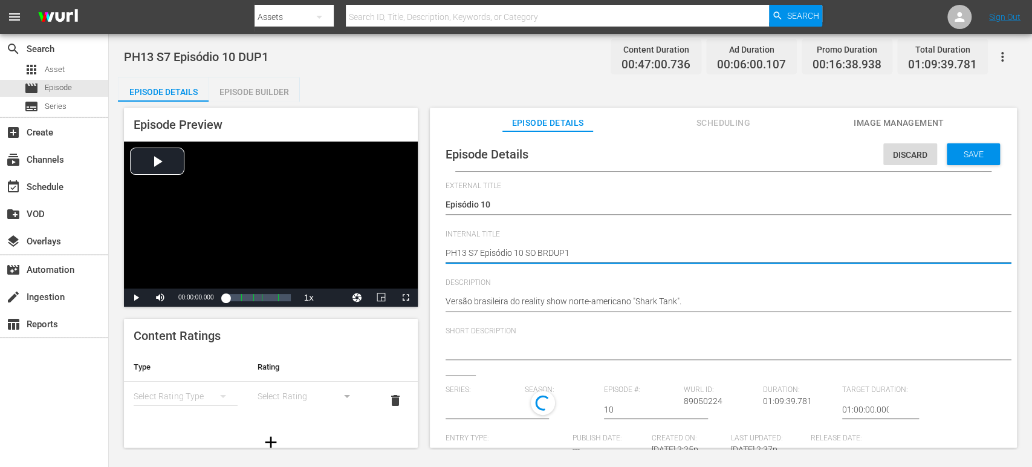
type textarea "PH13 S7 Episódio 10 SO BRADUP1"
type input "Shark Tank [GEOGRAPHIC_DATA]: Negociando com Tubarões"
type textarea "PH13 S7 Episódio 10 SO BRA DUP1"
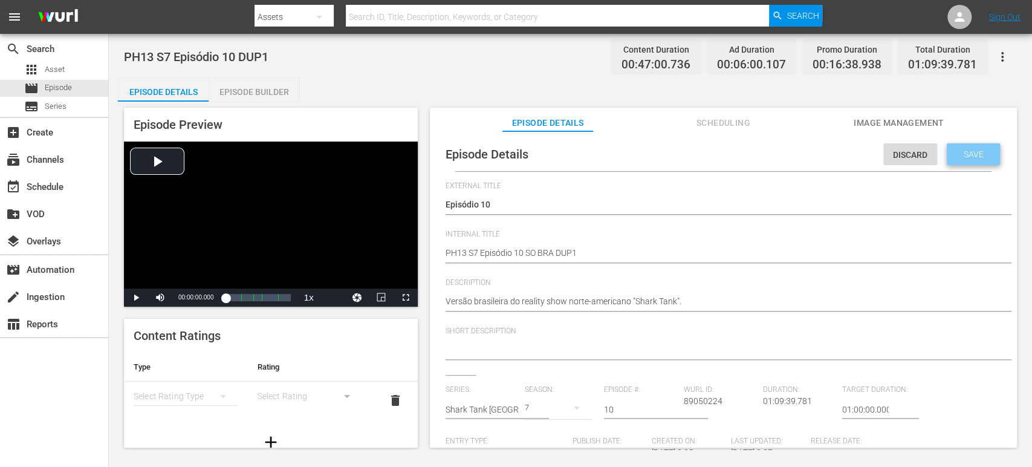
click at [928, 160] on div "Save" at bounding box center [973, 154] width 53 height 22
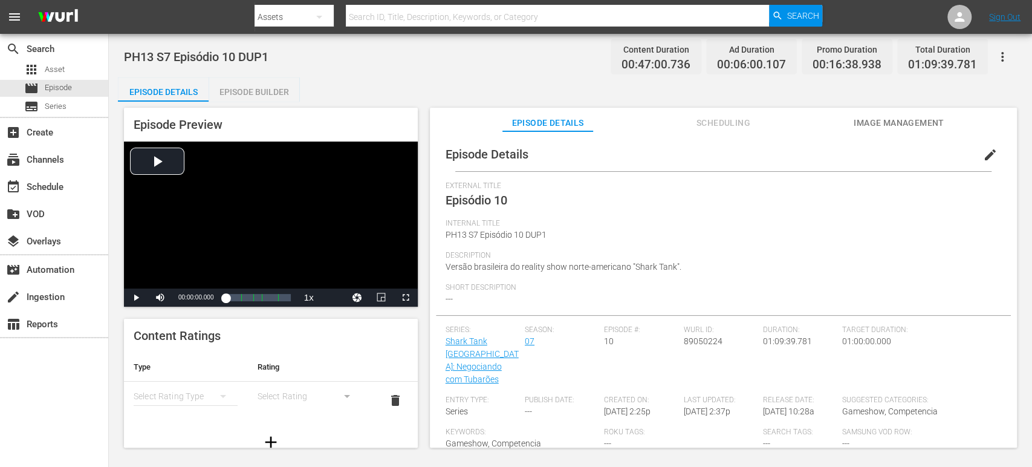
click at [275, 94] on div "Episode Builder" at bounding box center [254, 91] width 91 height 29
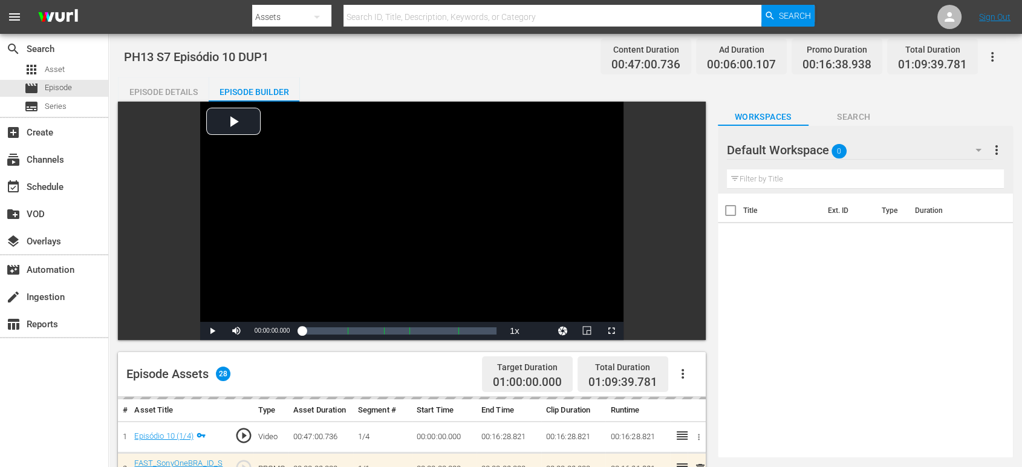
click at [928, 143] on div "Default Workspace 0" at bounding box center [860, 150] width 266 height 34
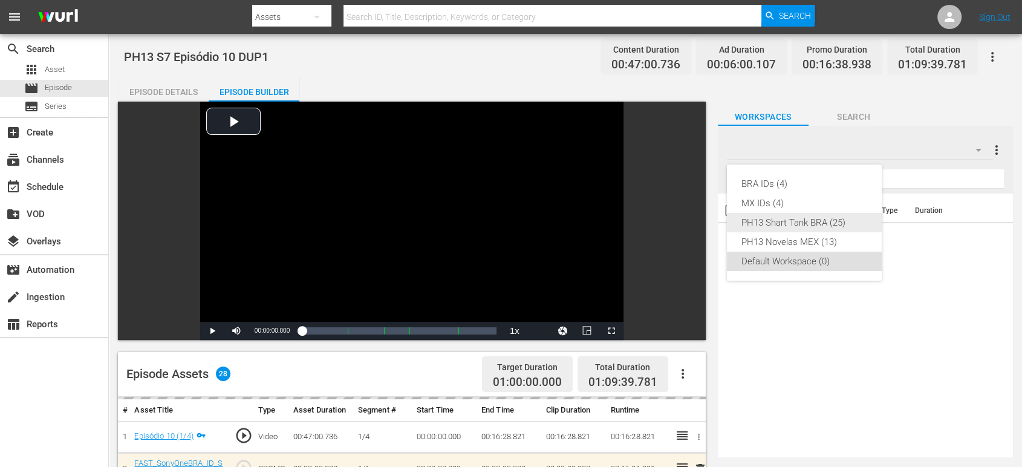
click at [827, 220] on div "PH13 Shart Tank BRA (25)" at bounding box center [804, 222] width 126 height 19
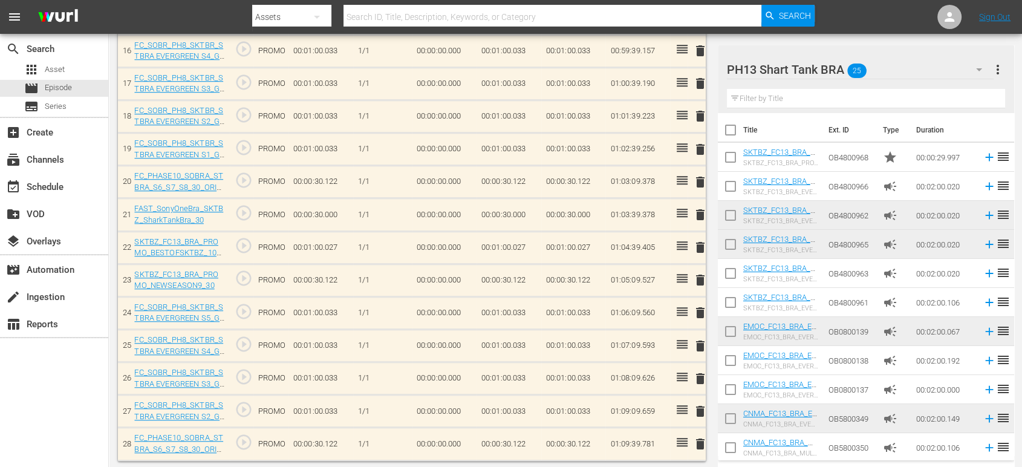
scroll to position [869, 0]
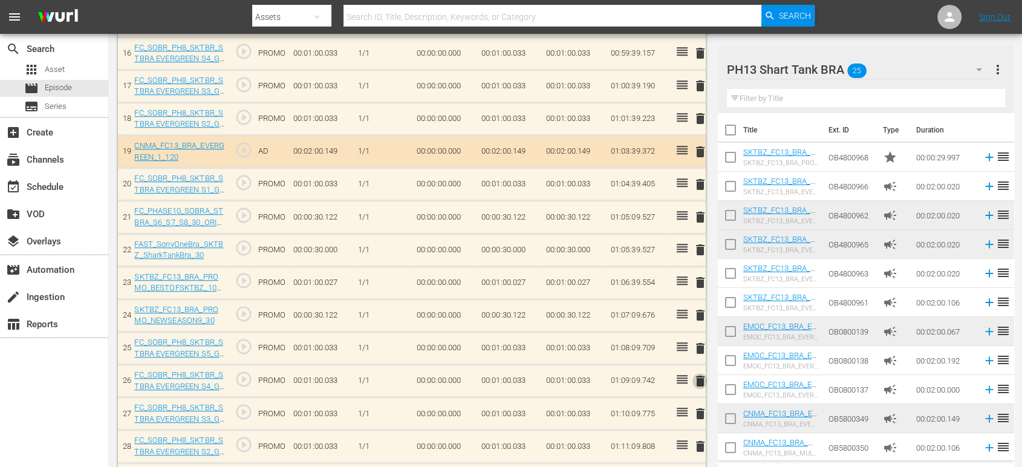
click at [700, 374] on span "delete" at bounding box center [699, 381] width 15 height 15
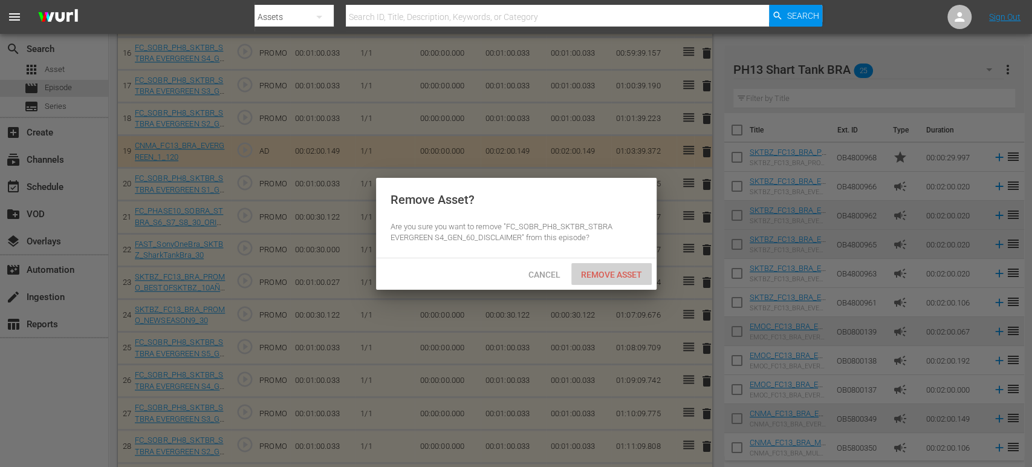
click at [629, 273] on span "Remove Asset" at bounding box center [612, 275] width 80 height 10
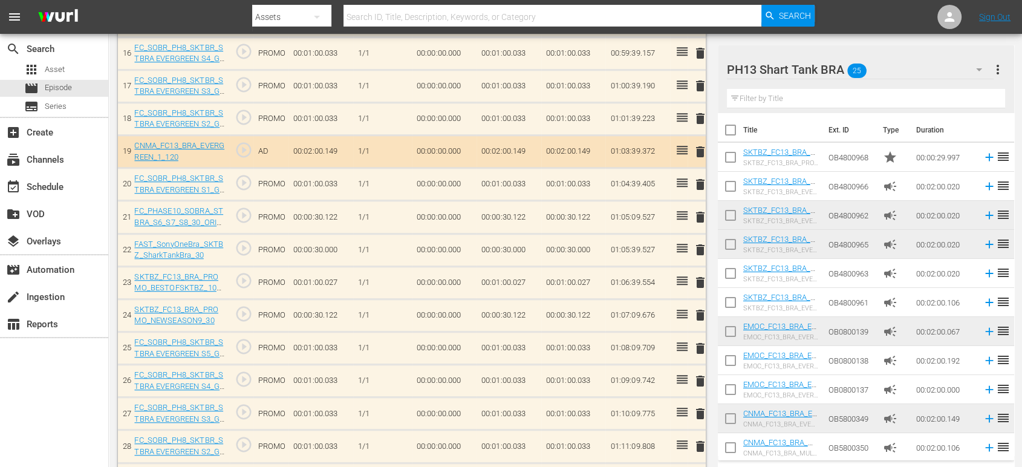
click at [629, 273] on td "01:06:39.554" at bounding box center [637, 282] width 65 height 33
click at [702, 341] on span "delete" at bounding box center [699, 348] width 15 height 15
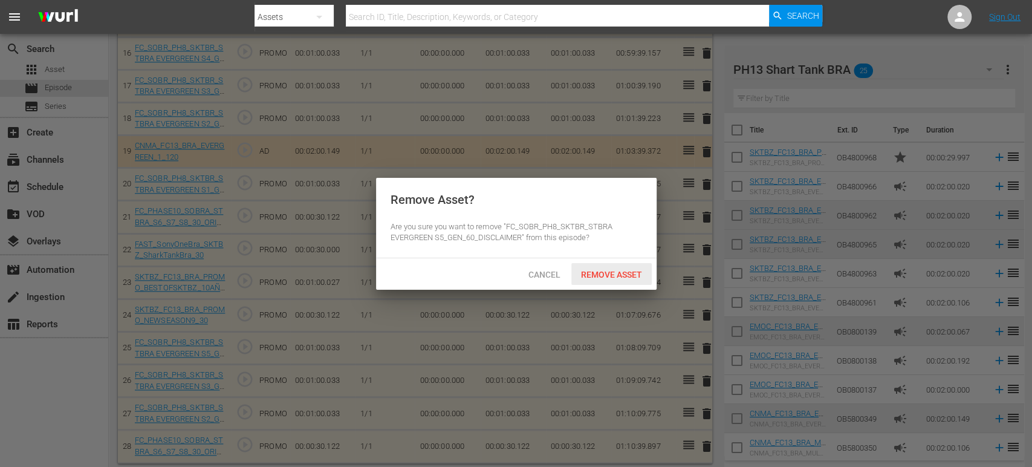
click at [618, 276] on span "Remove Asset" at bounding box center [612, 275] width 80 height 10
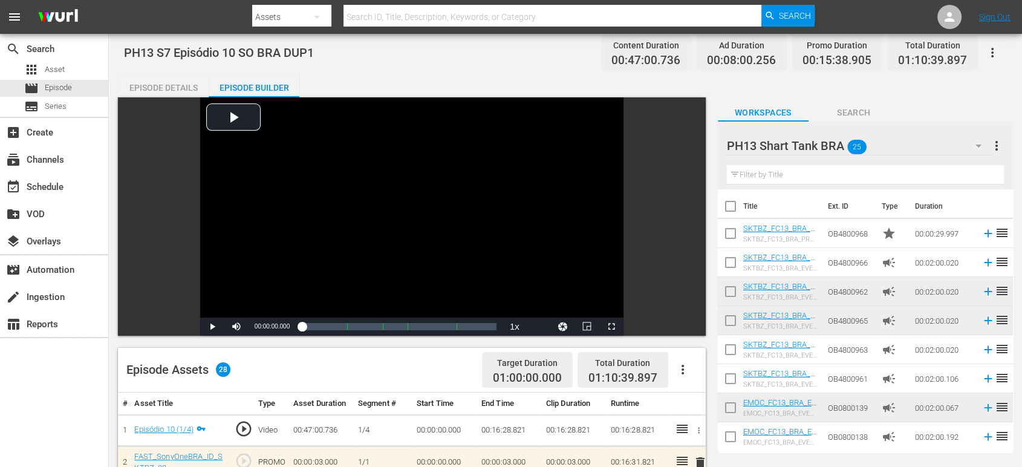
scroll to position [0, 0]
